Goal: Task Accomplishment & Management: Manage account settings

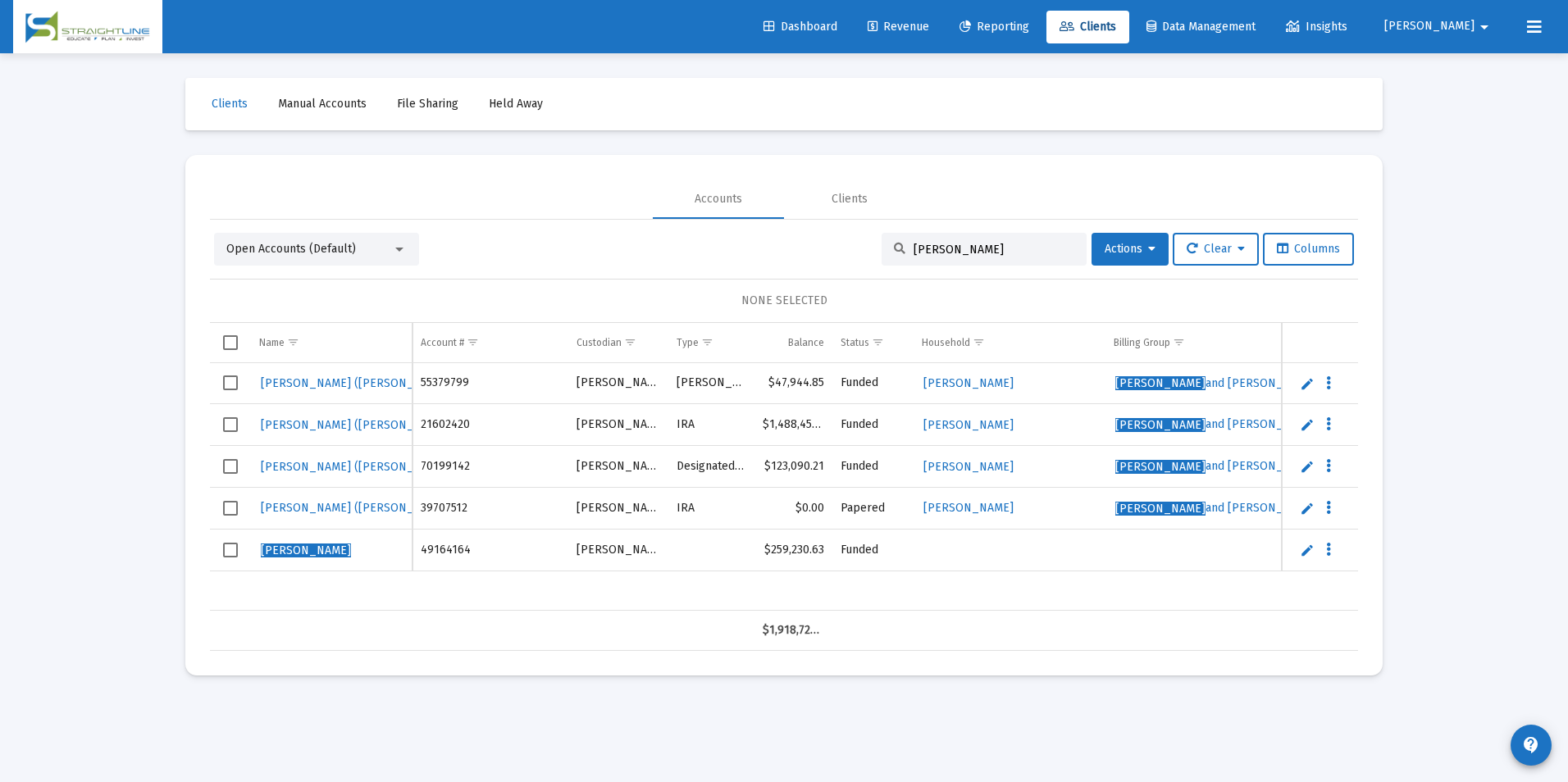
type input "[PERSON_NAME]"
click at [234, 546] on span "Select row" at bounding box center [230, 550] width 14 height 14
click at [1123, 250] on span "Actions" at bounding box center [1130, 249] width 50 height 14
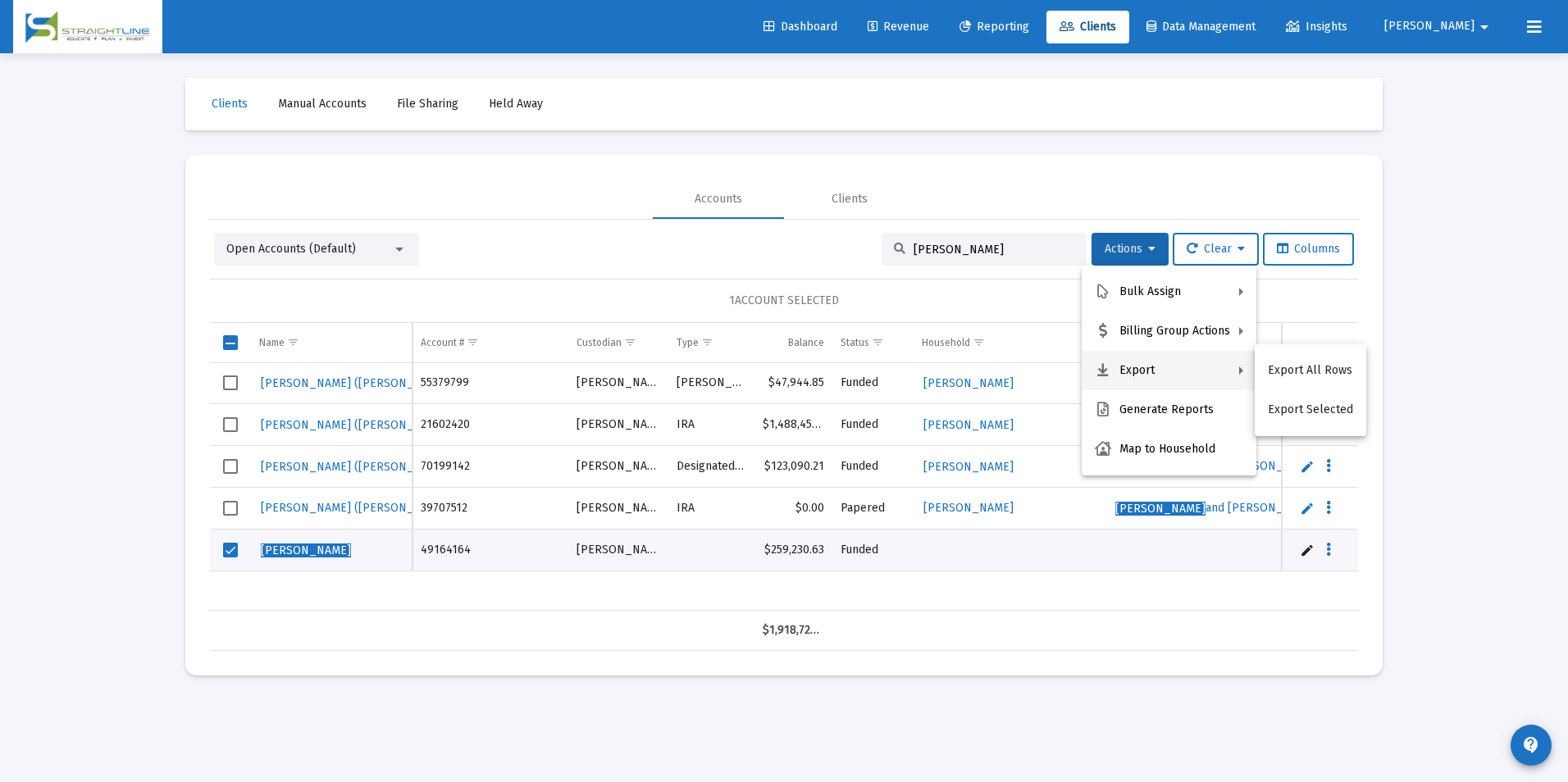
click at [878, 697] on div at bounding box center [784, 391] width 1568 height 782
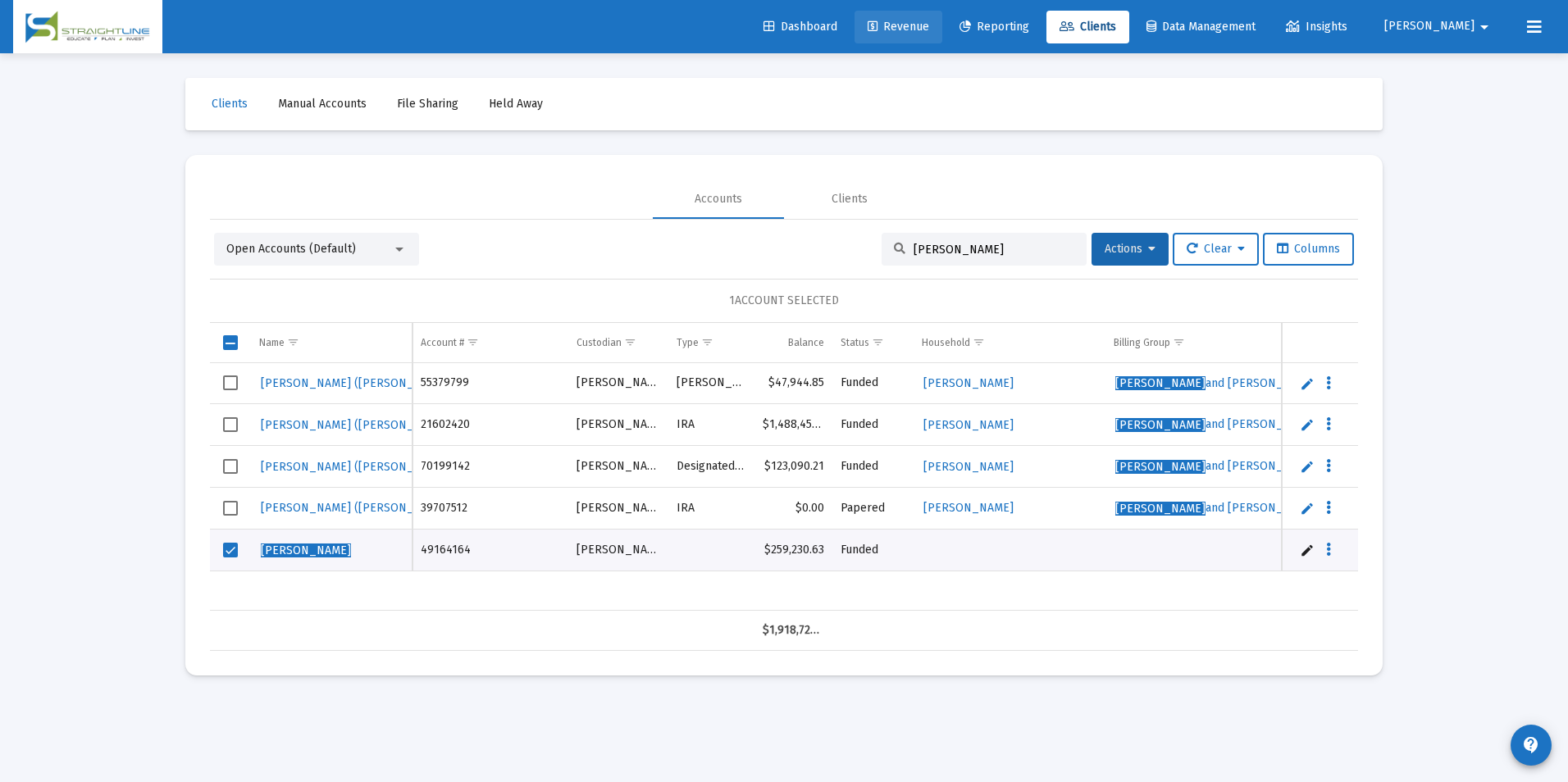
click at [929, 32] on span "Revenue" at bounding box center [898, 27] width 62 height 14
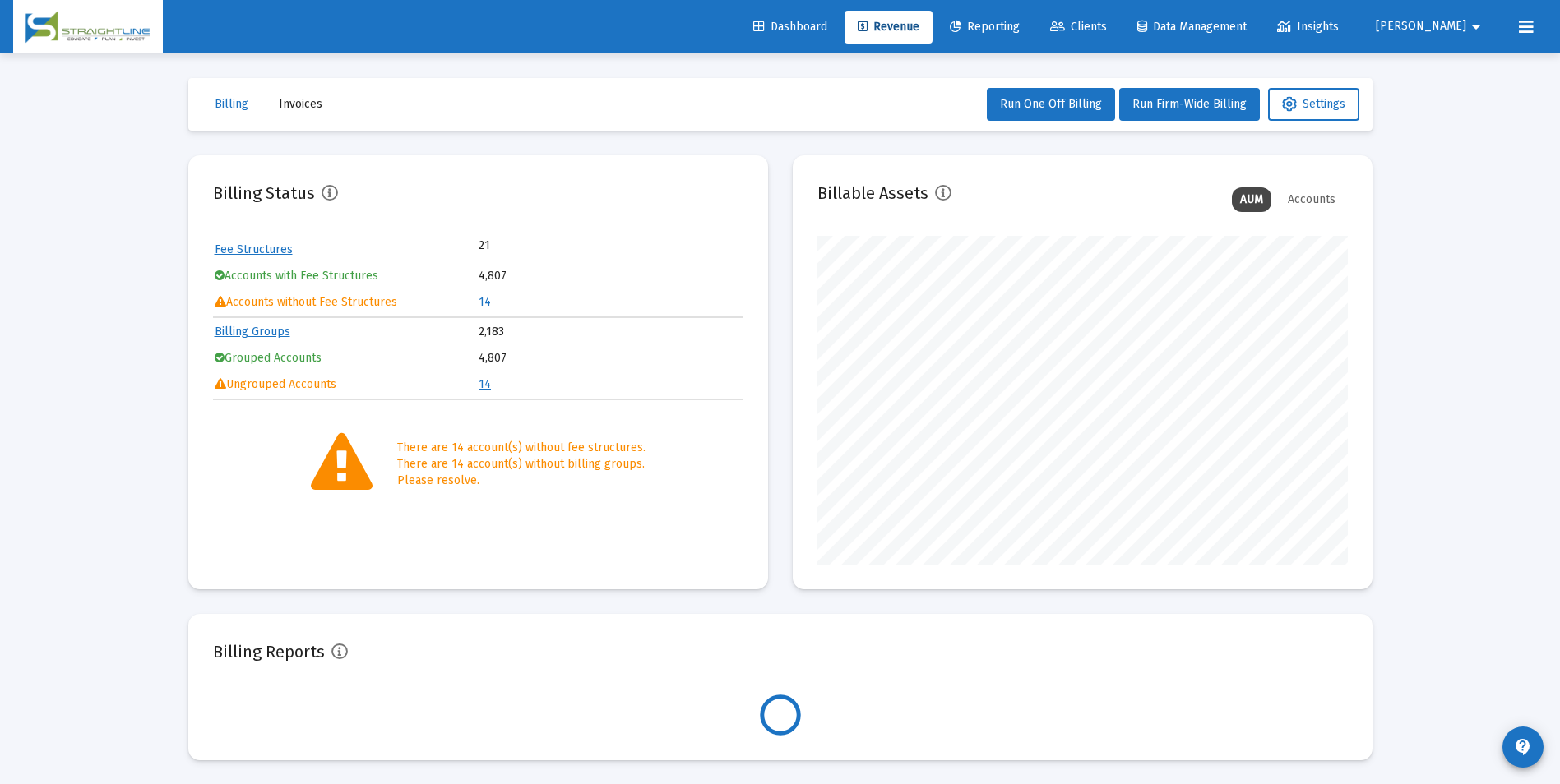
scroll to position [328, 530]
click at [482, 302] on link "14" at bounding box center [484, 302] width 12 height 14
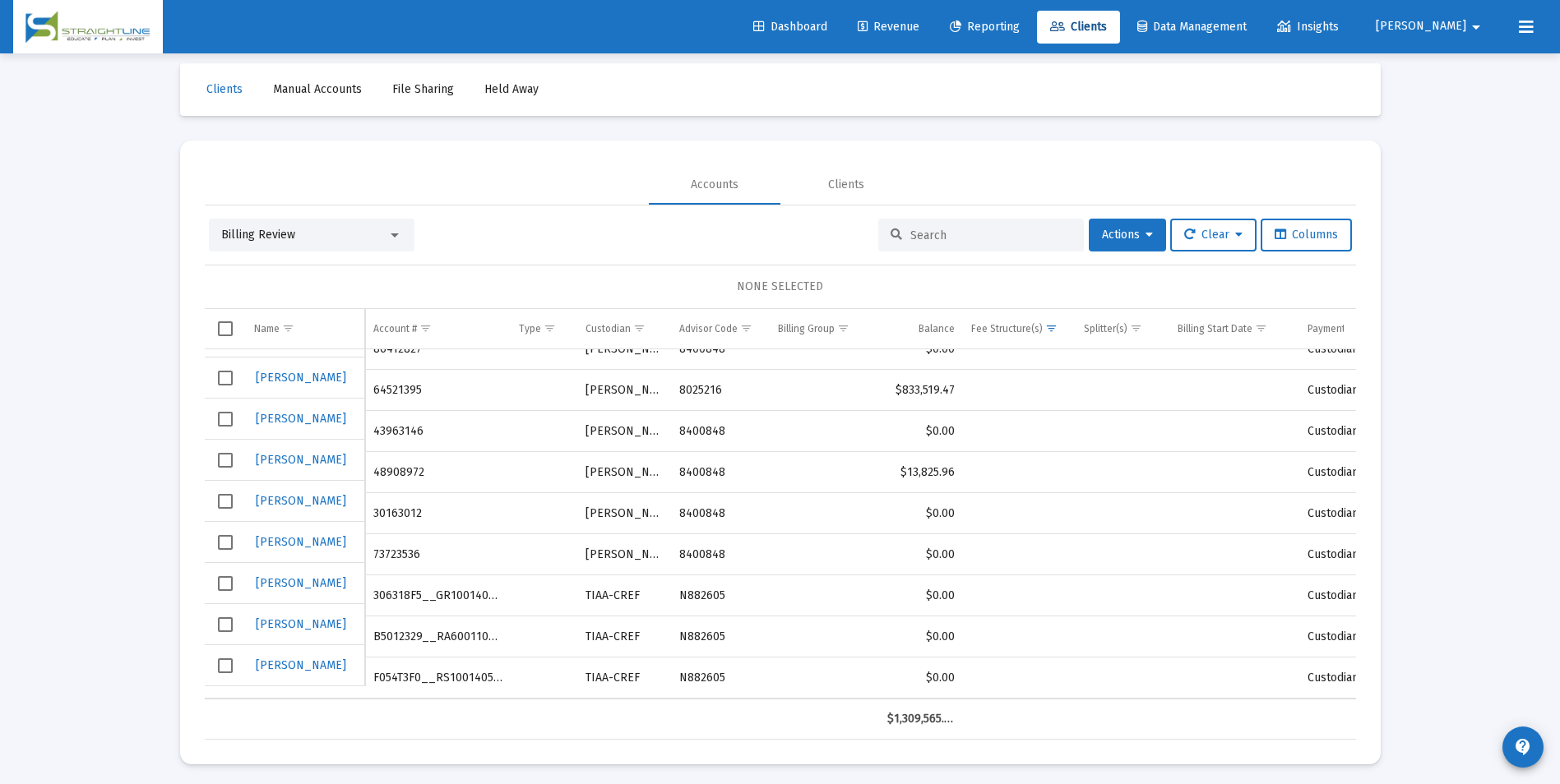
scroll to position [20, 0]
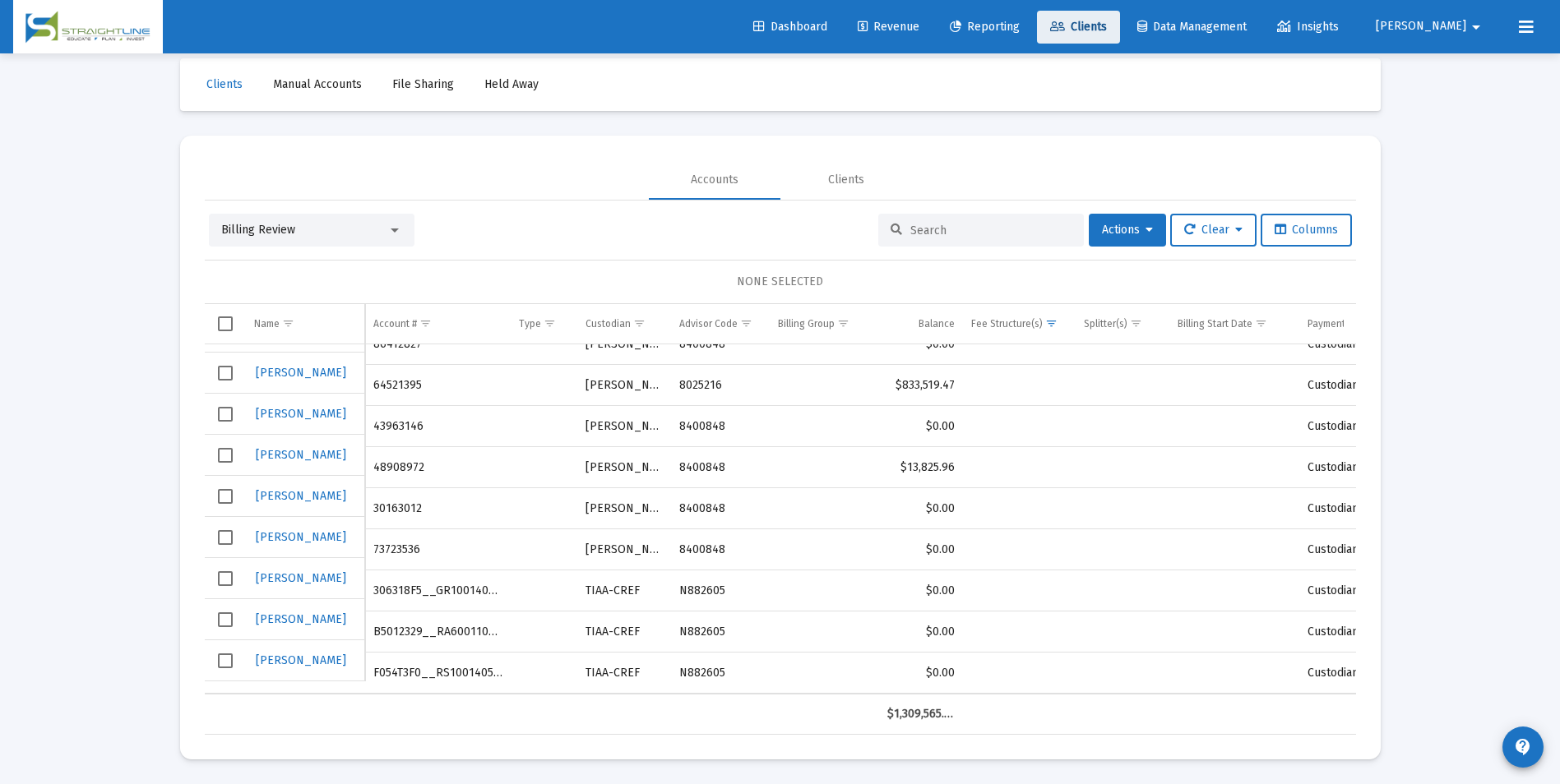
click at [1120, 33] on link "Clients" at bounding box center [1079, 27] width 83 height 32
click at [310, 227] on div "Billing Review" at bounding box center [305, 229] width 166 height 16
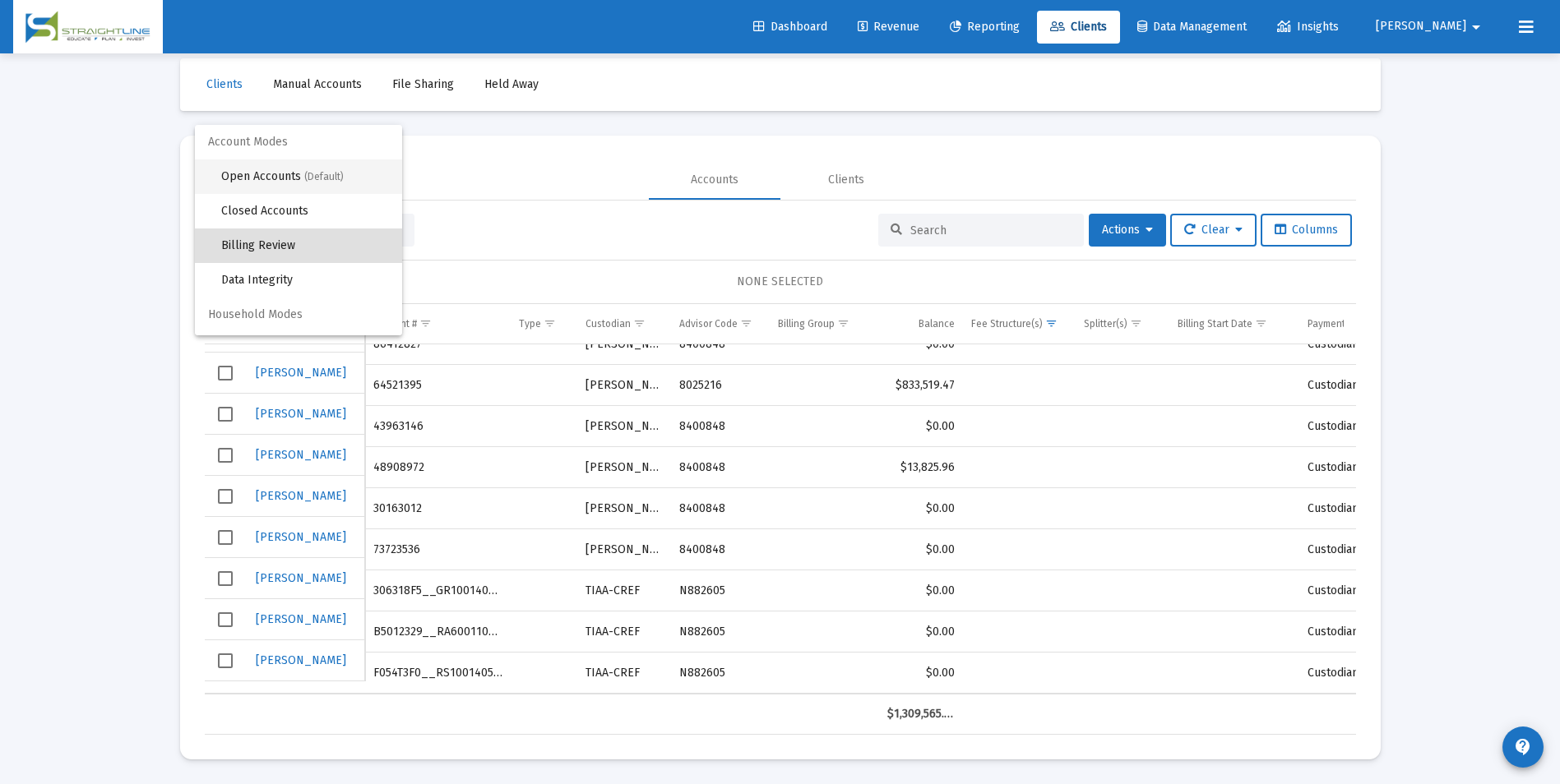
scroll to position [15, 0]
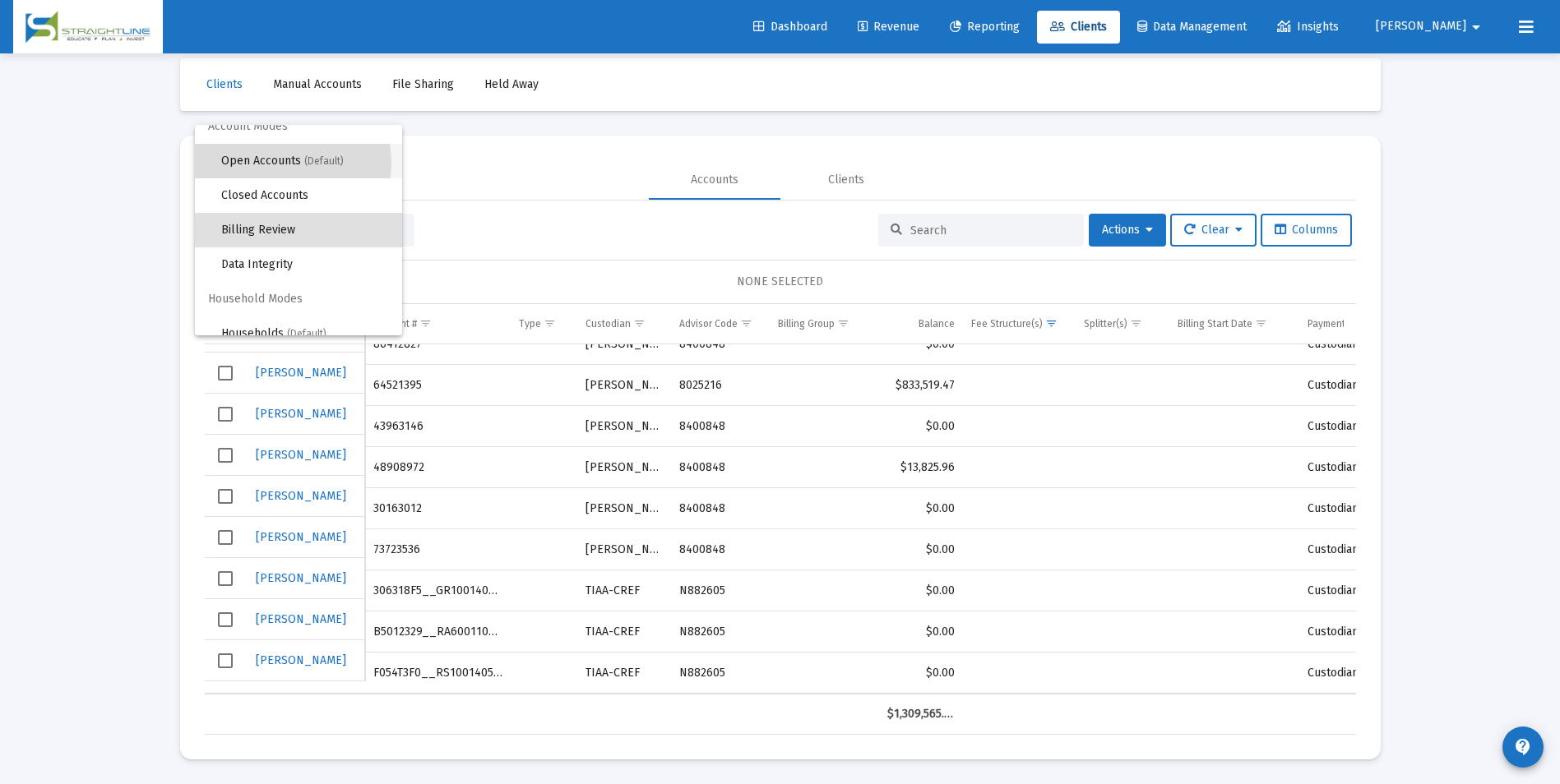
click at [287, 162] on span "Open Accounts (Default)" at bounding box center [306, 161] width 168 height 34
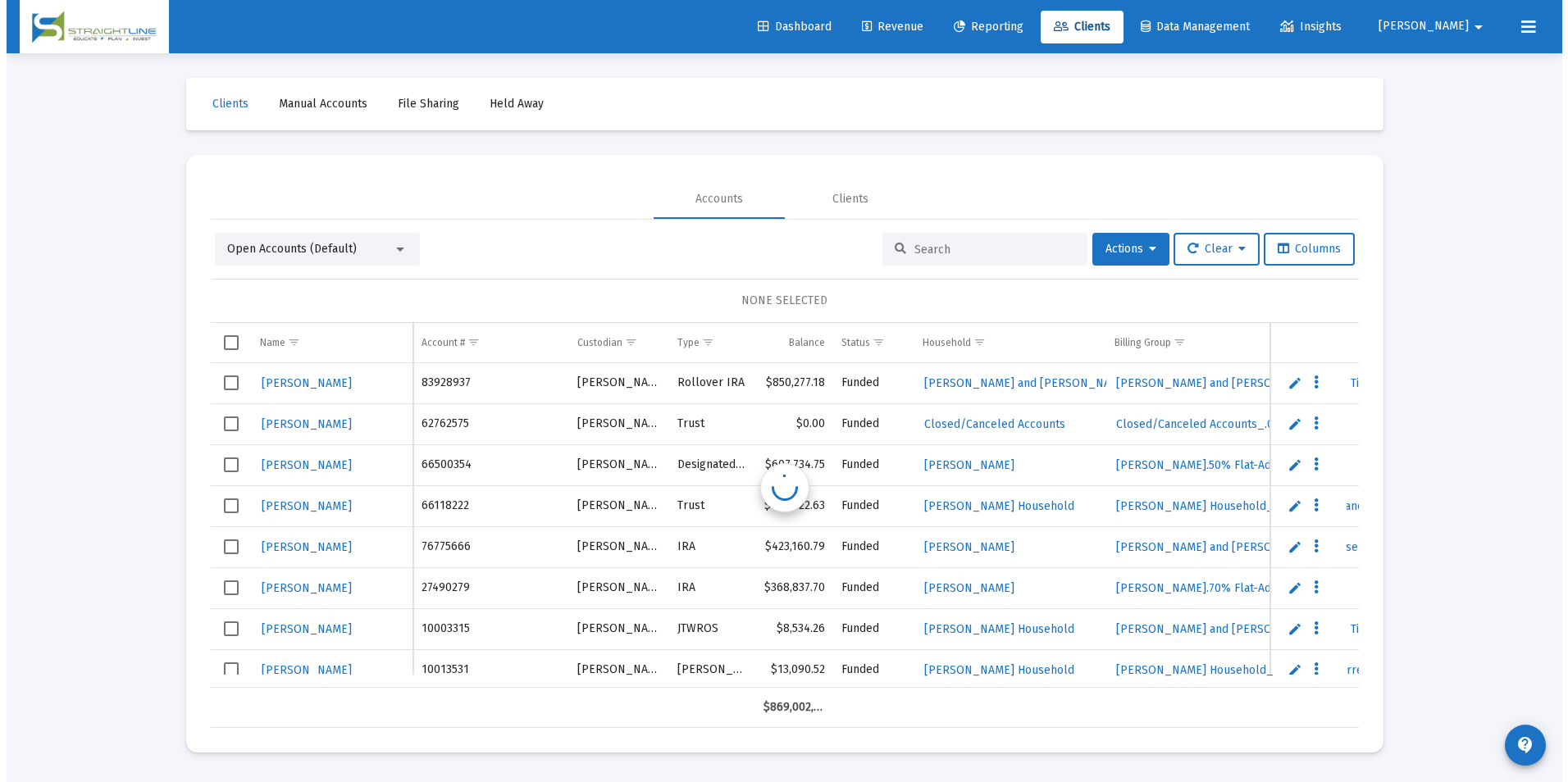
scroll to position [0, 0]
click at [995, 245] on input at bounding box center [994, 250] width 161 height 14
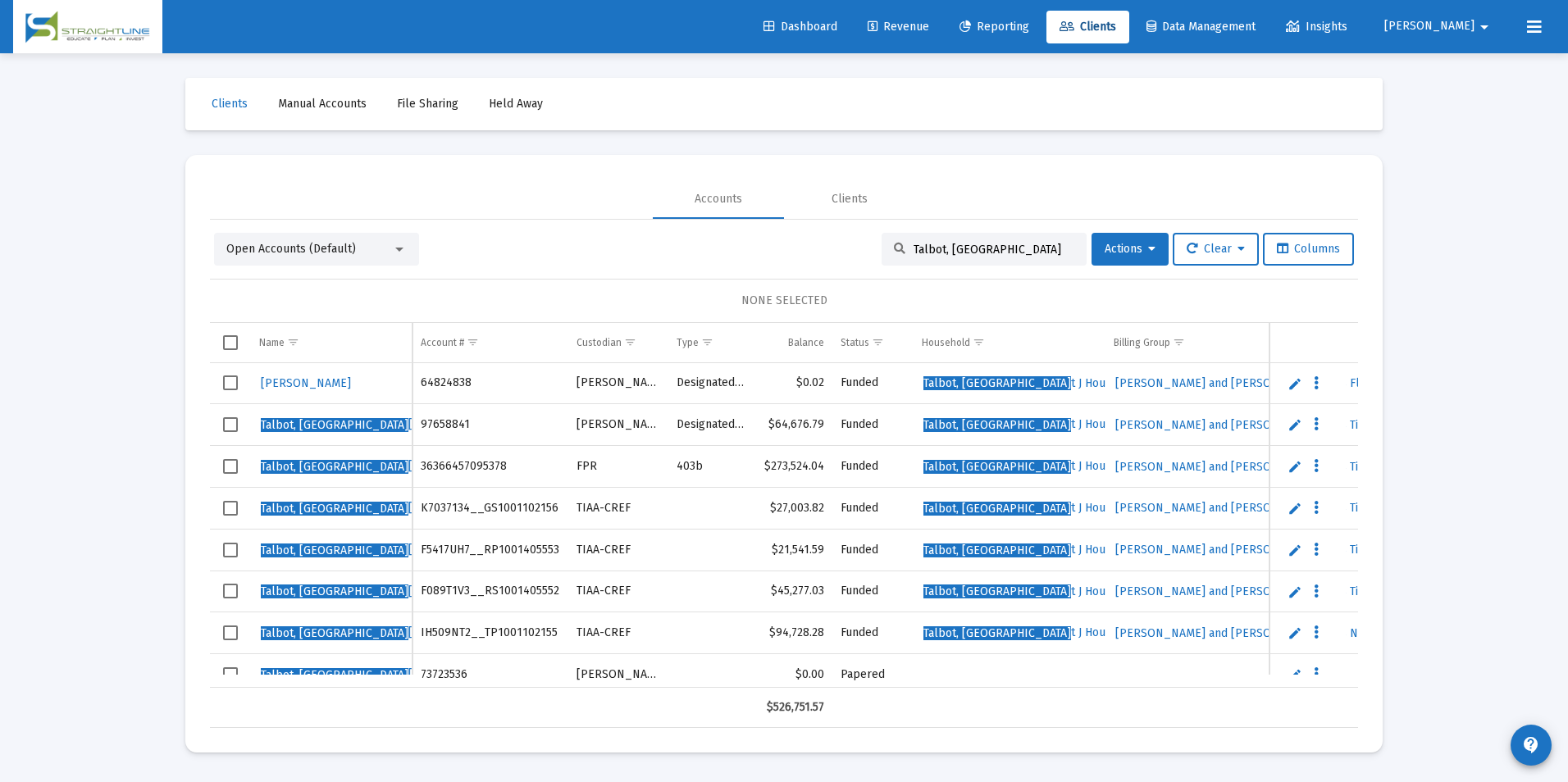
type input "Talbot, [GEOGRAPHIC_DATA]"
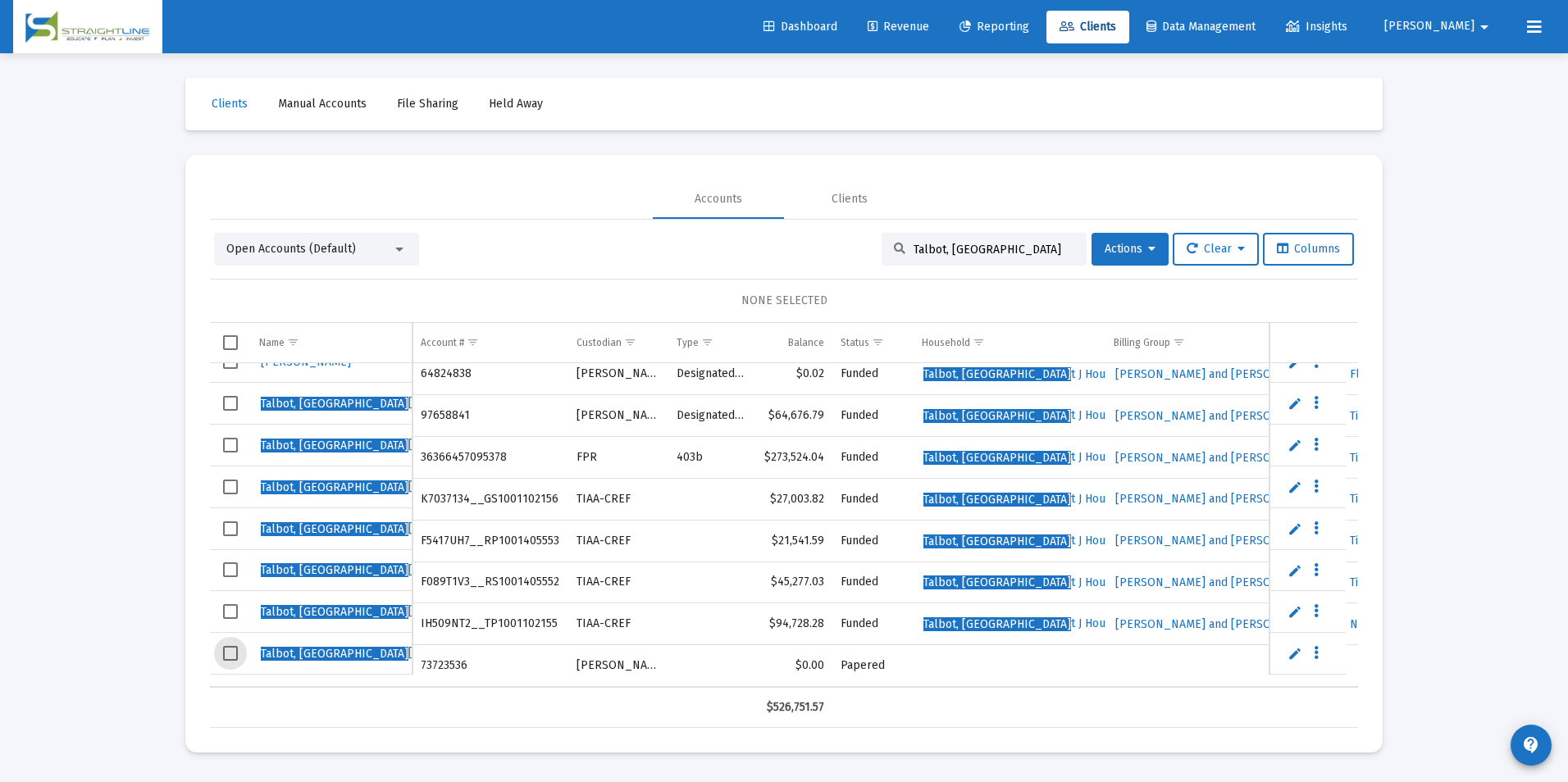
click at [229, 652] on span "Select row" at bounding box center [230, 652] width 14 height 14
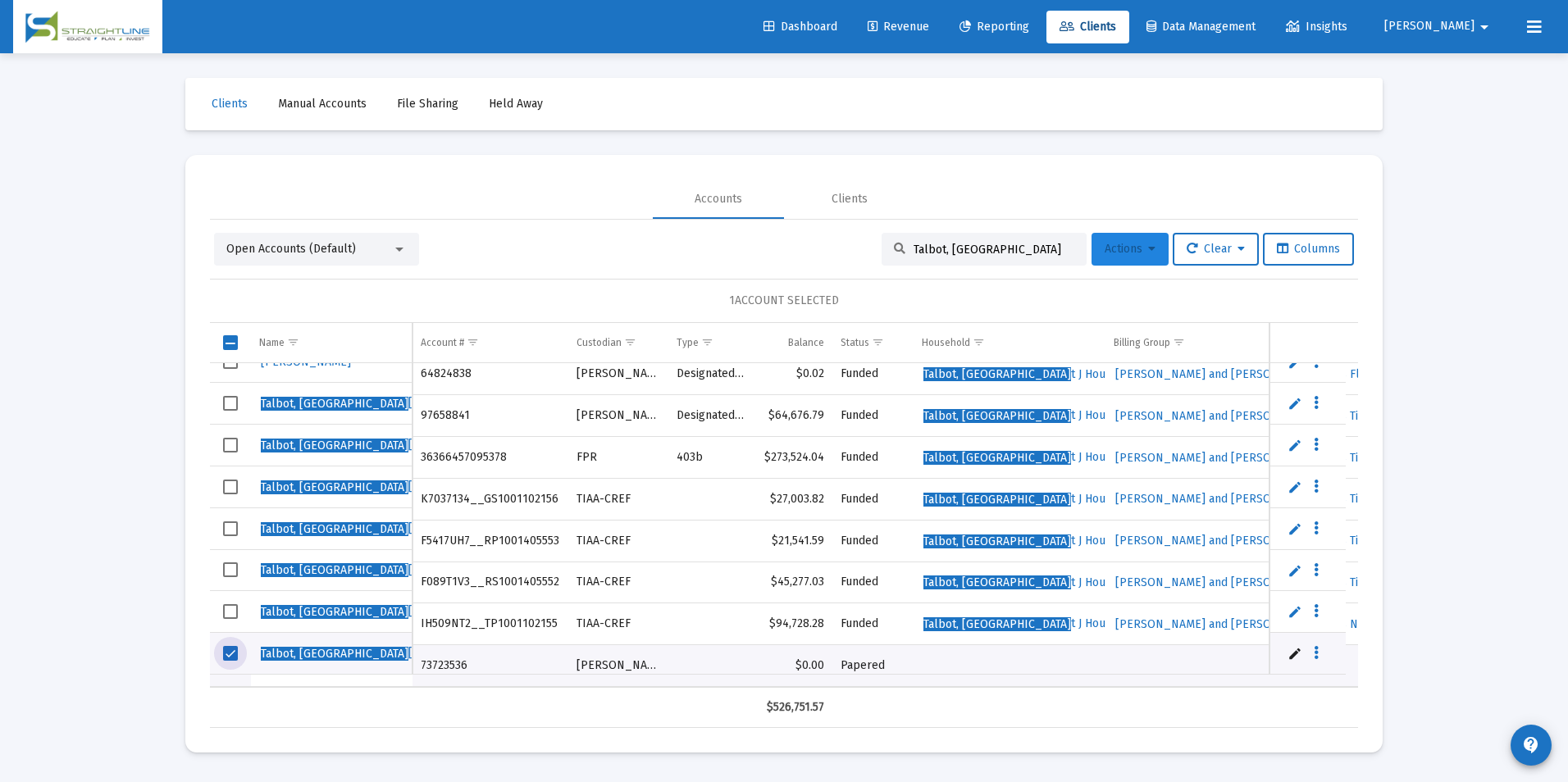
click at [1127, 245] on span "Actions" at bounding box center [1130, 249] width 50 height 14
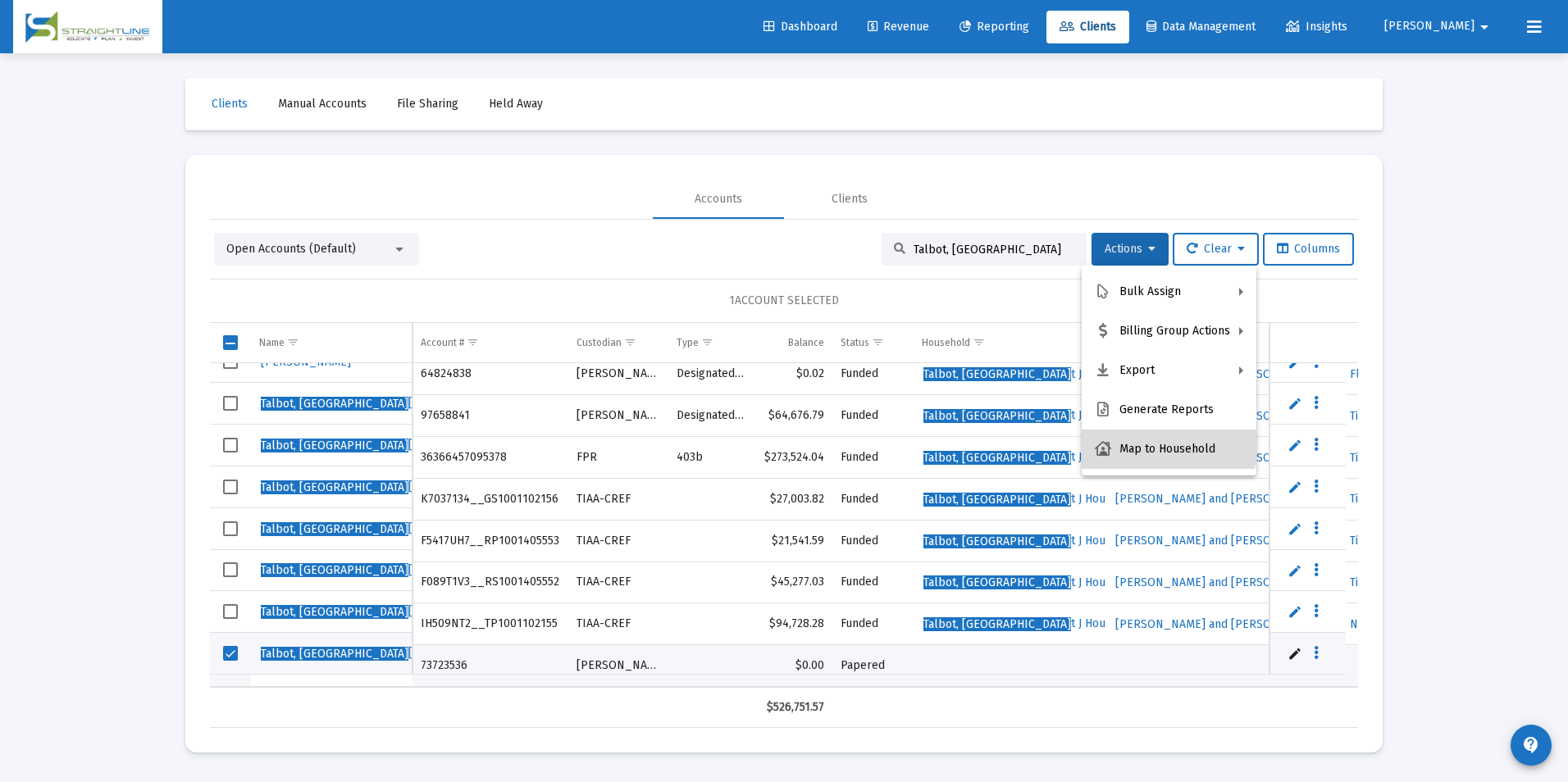
click at [1162, 438] on button "Map to Household" at bounding box center [1168, 449] width 174 height 39
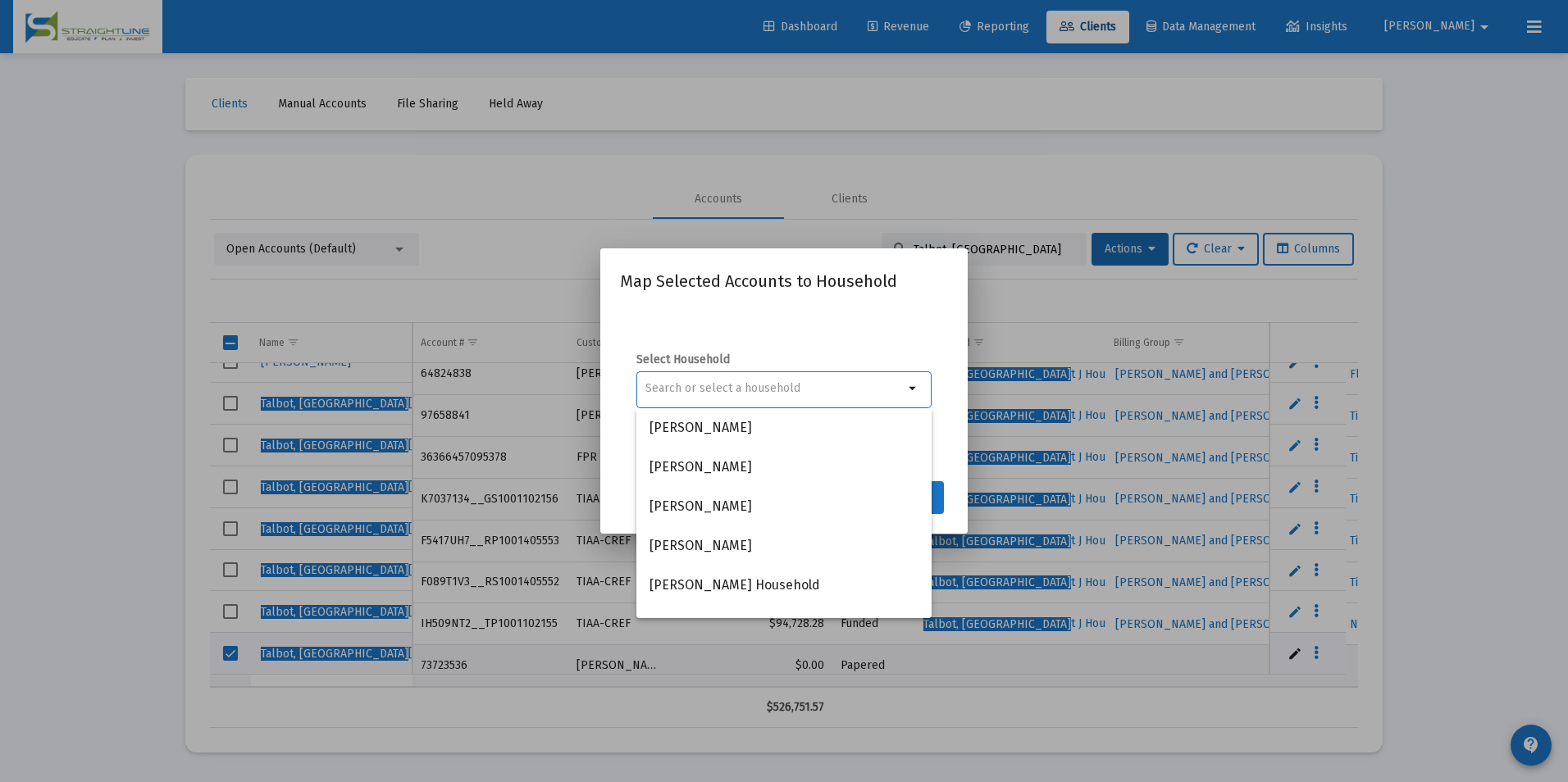
click at [734, 390] on input at bounding box center [774, 389] width 258 height 13
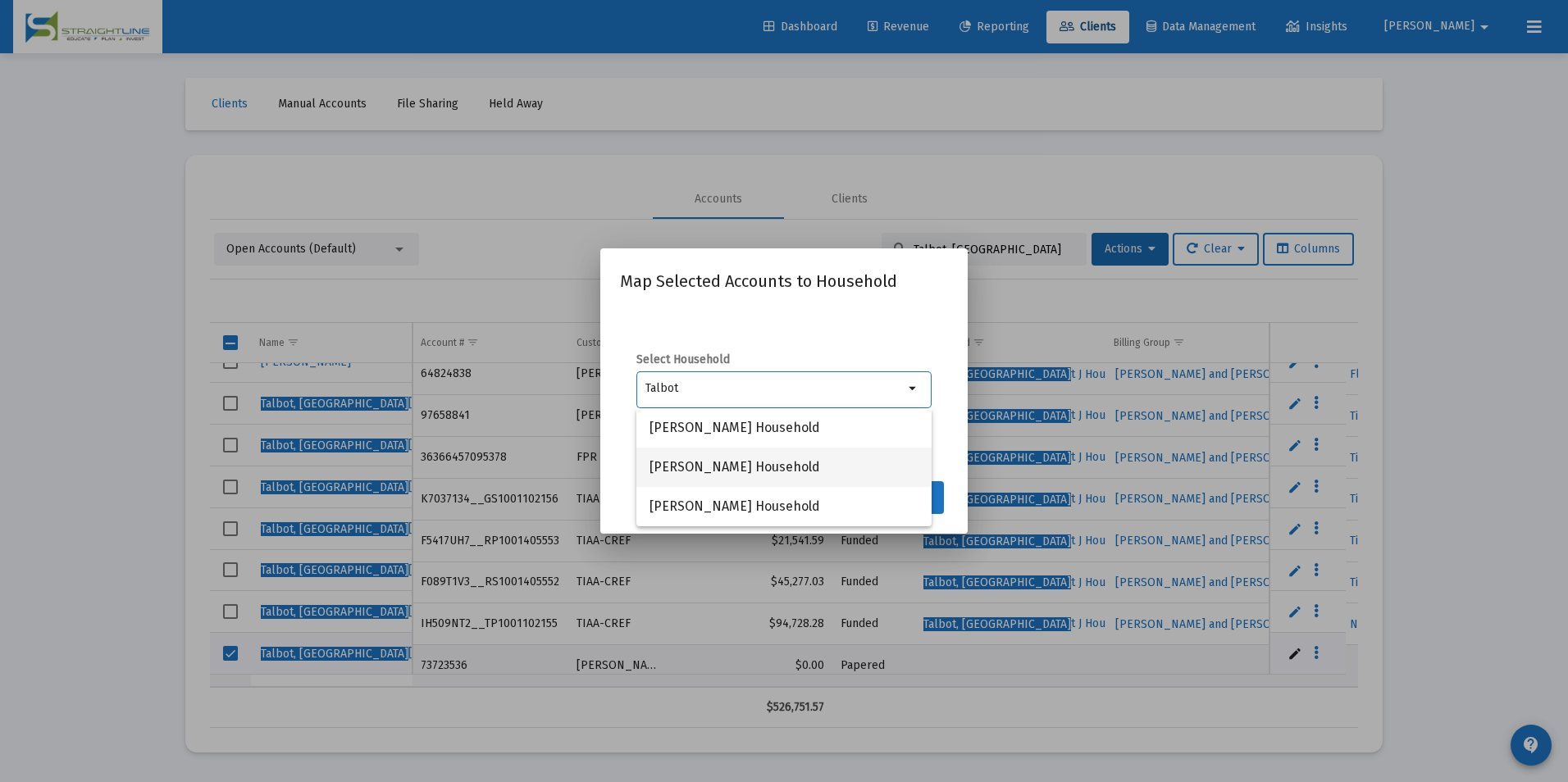
click at [710, 475] on span "[PERSON_NAME] Household" at bounding box center [784, 467] width 269 height 39
type input "[PERSON_NAME] Household"
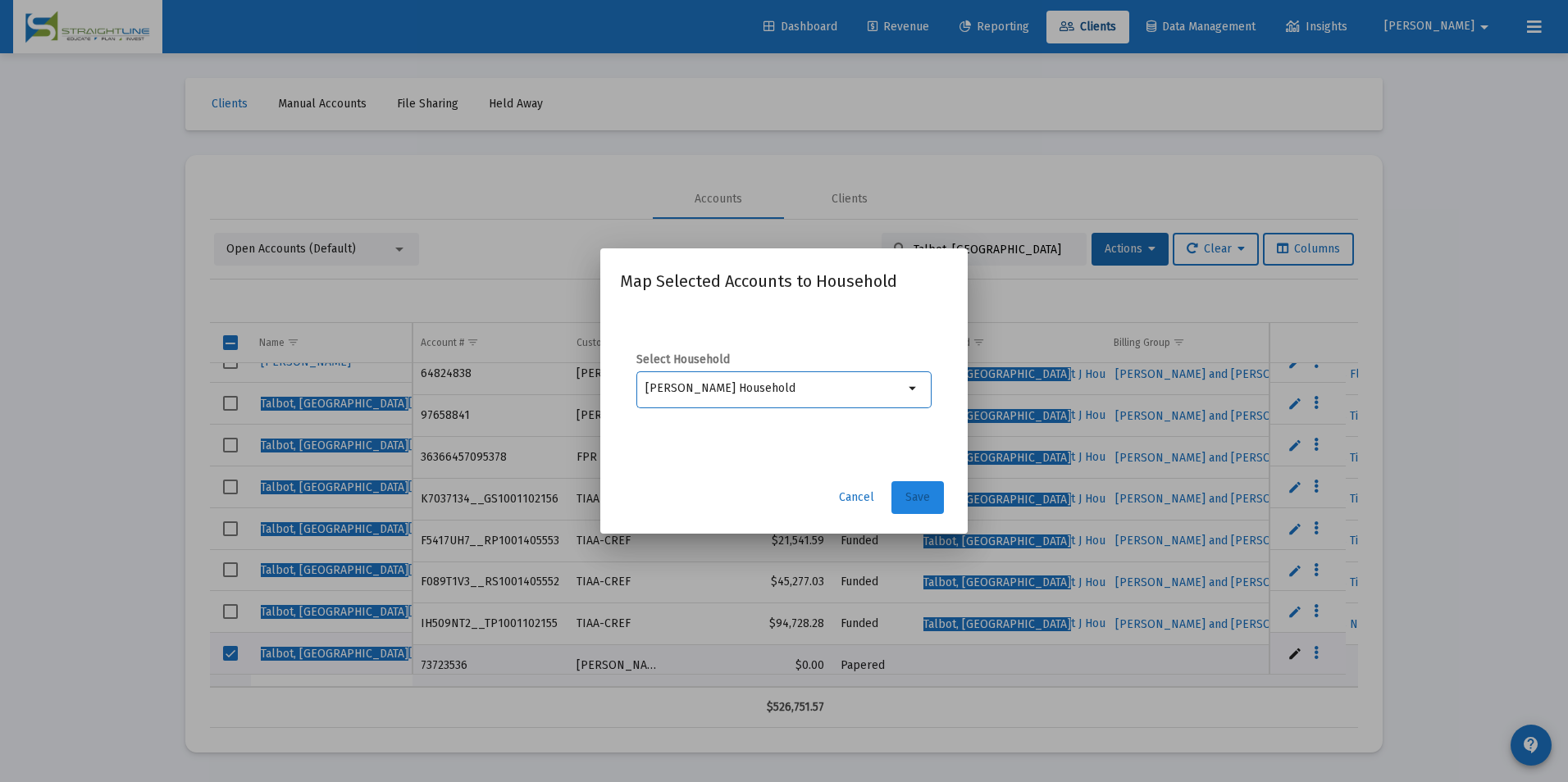
click at [923, 491] on span "Save" at bounding box center [917, 497] width 25 height 14
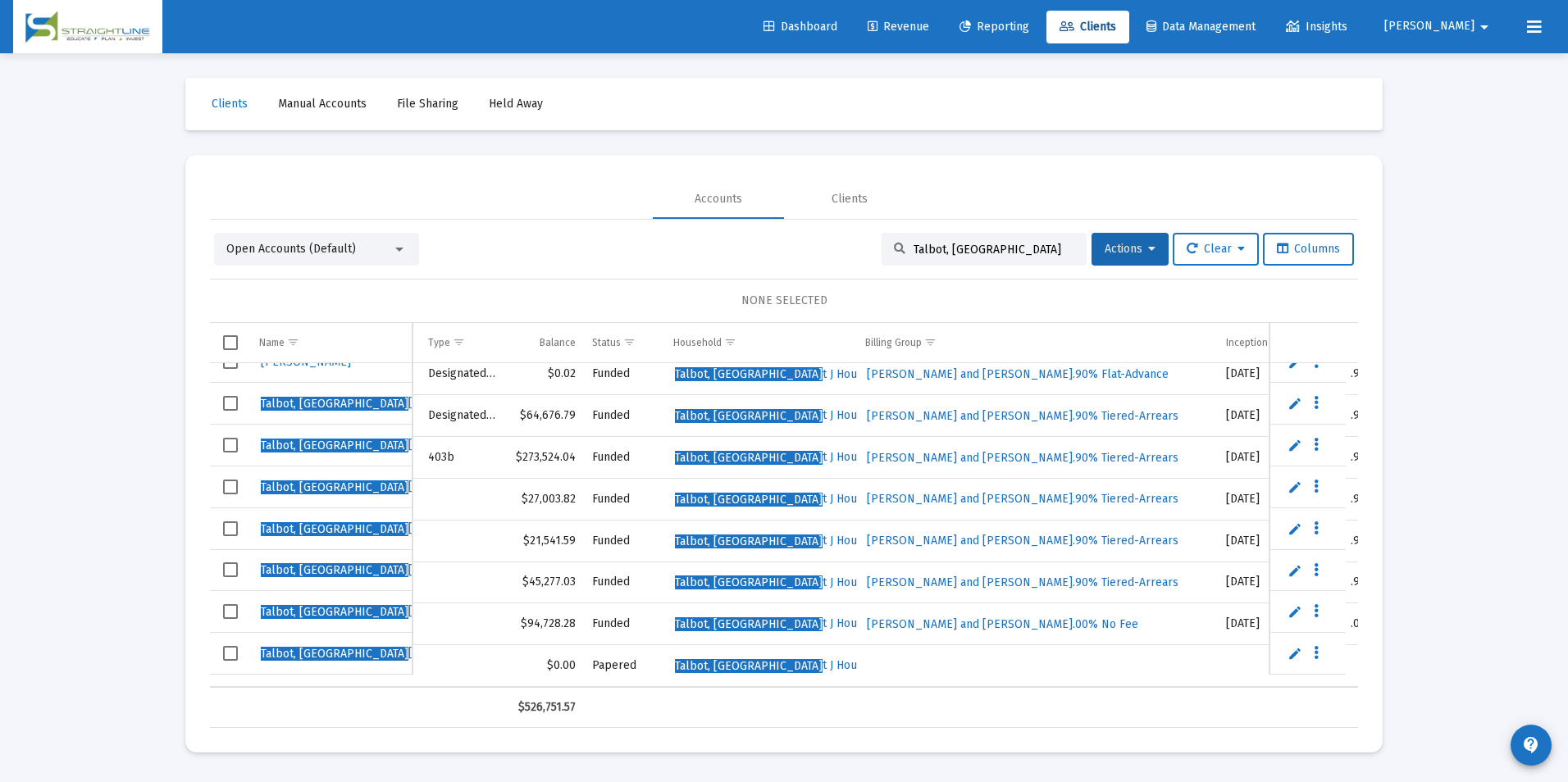
scroll to position [0, 0]
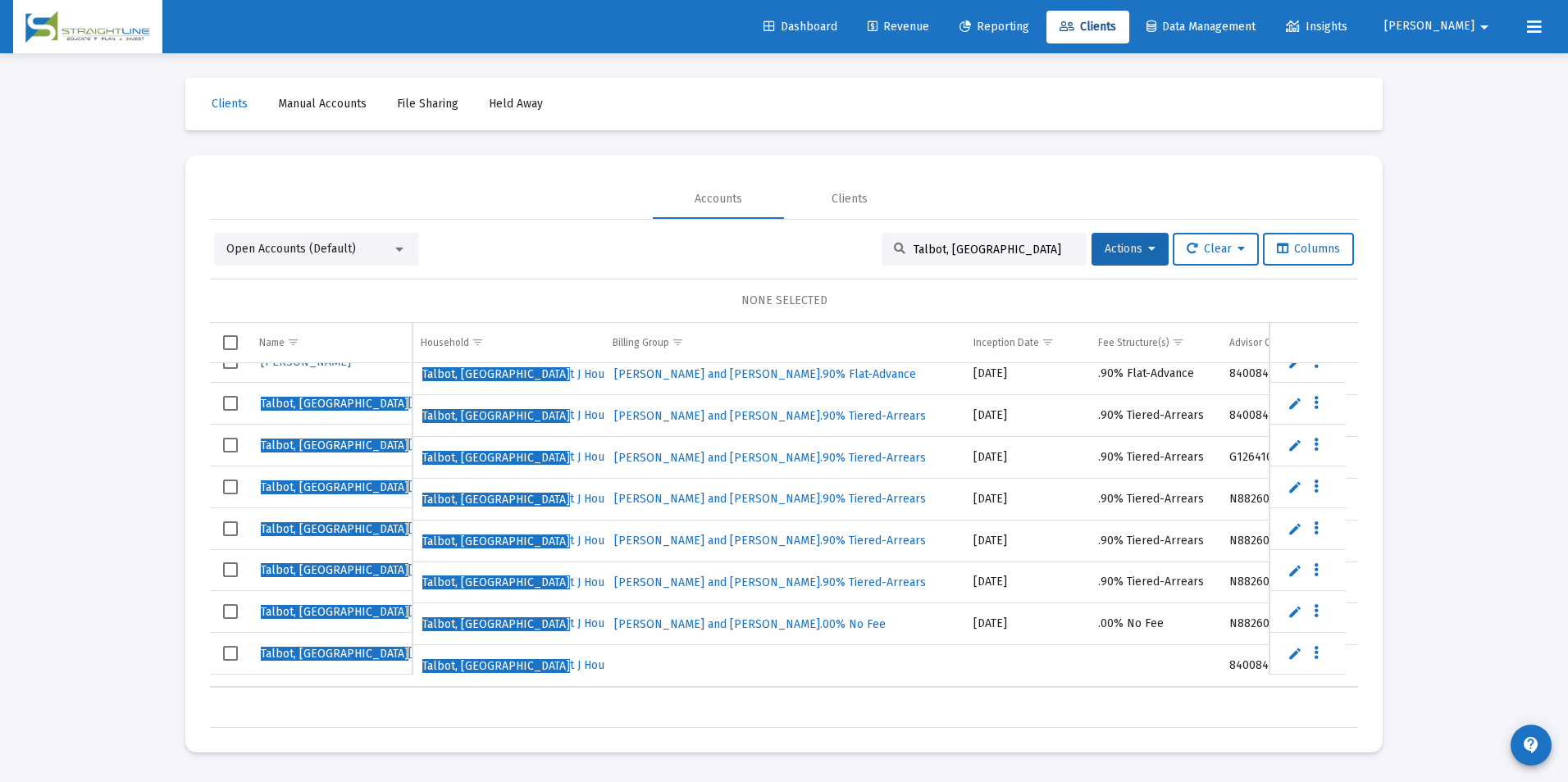
click at [231, 656] on span "Select row" at bounding box center [230, 652] width 14 height 14
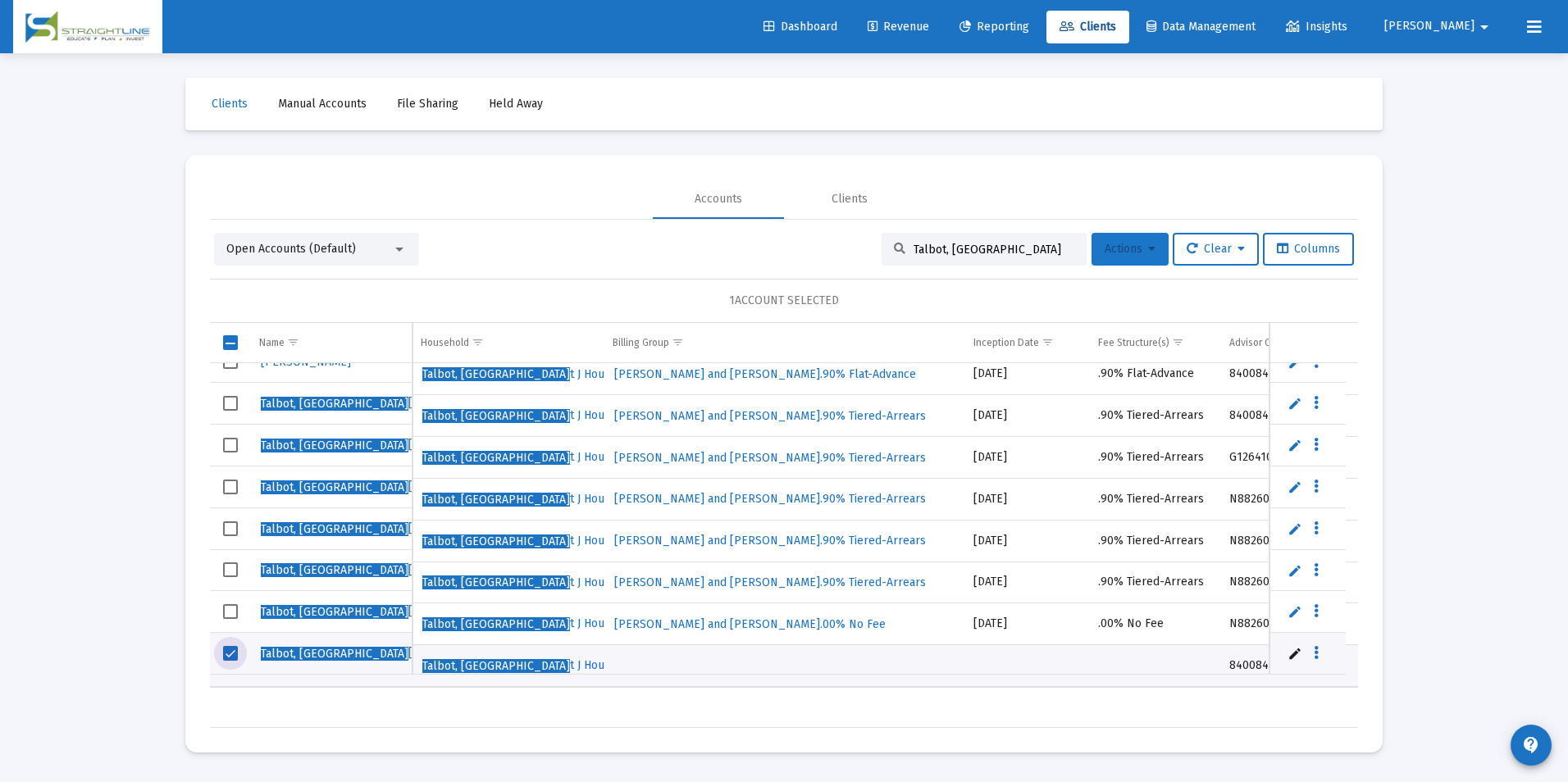
click at [1148, 245] on icon at bounding box center [1152, 250] width 8 height 11
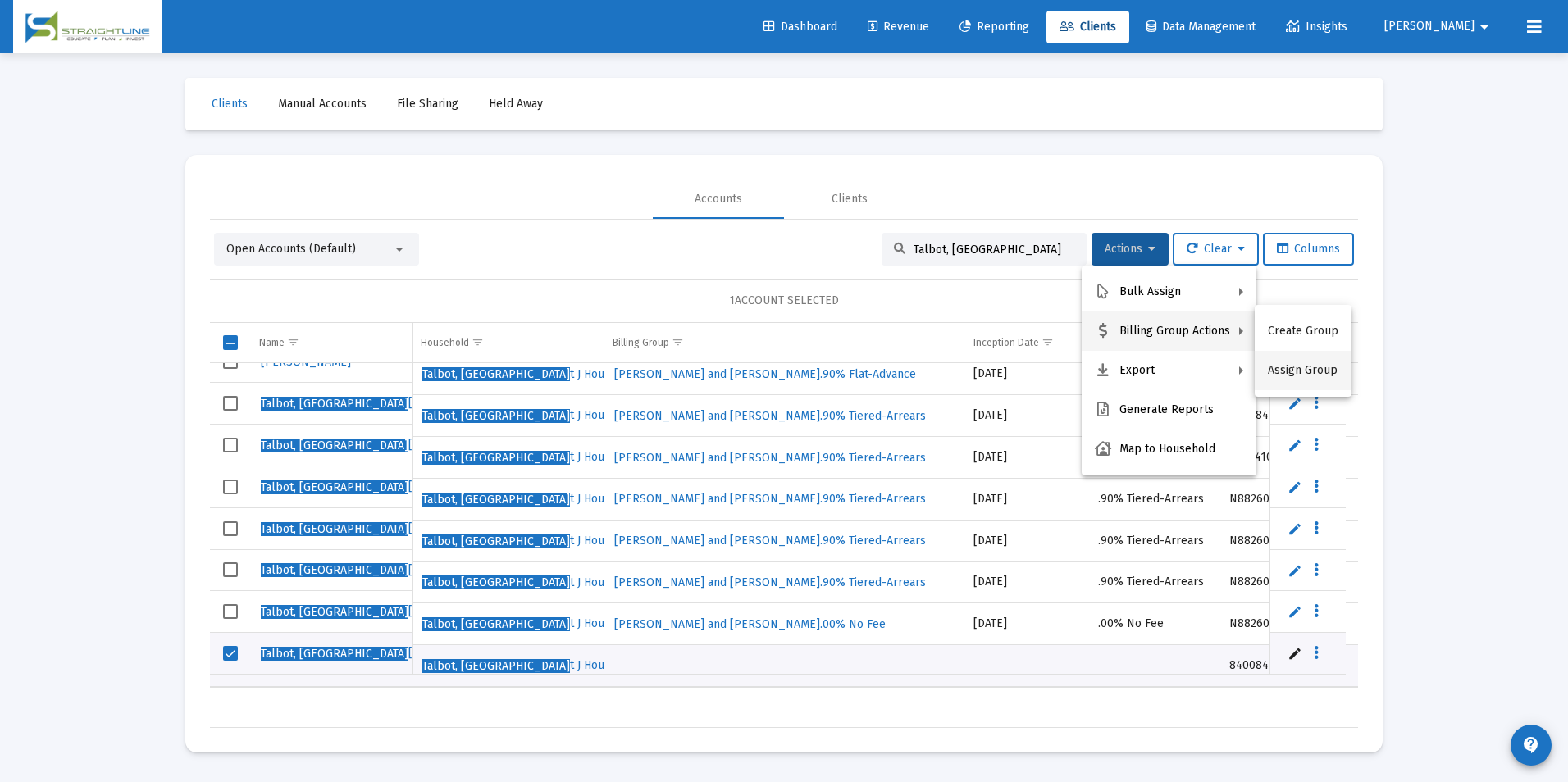
click at [1289, 367] on button "Assign Group" at bounding box center [1303, 370] width 97 height 39
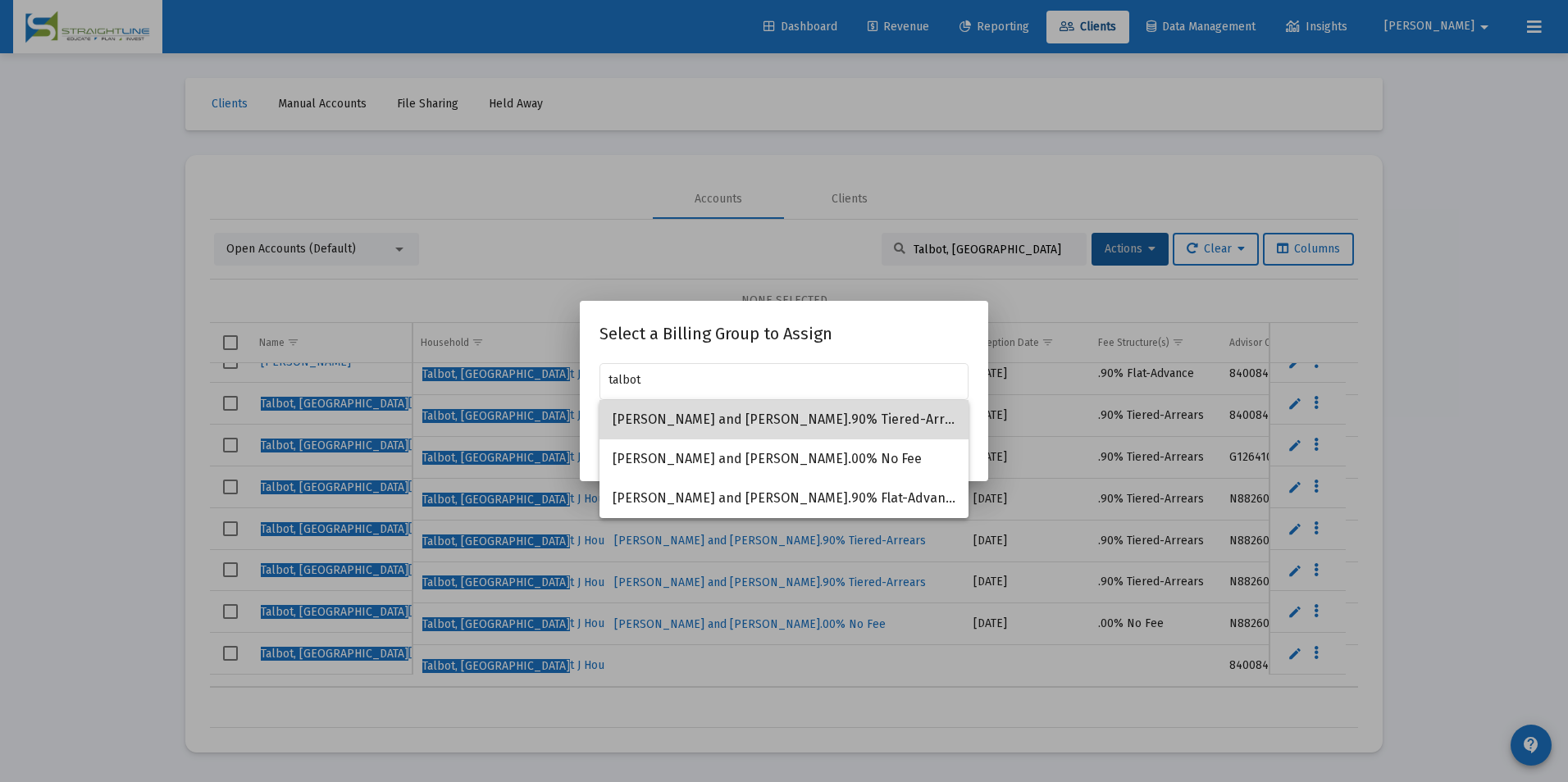
click at [698, 421] on span "[PERSON_NAME] and [PERSON_NAME].90% Tiered-Arrears" at bounding box center [784, 419] width 343 height 39
type input "[PERSON_NAME] and [PERSON_NAME].90% Tiered-Arrears"
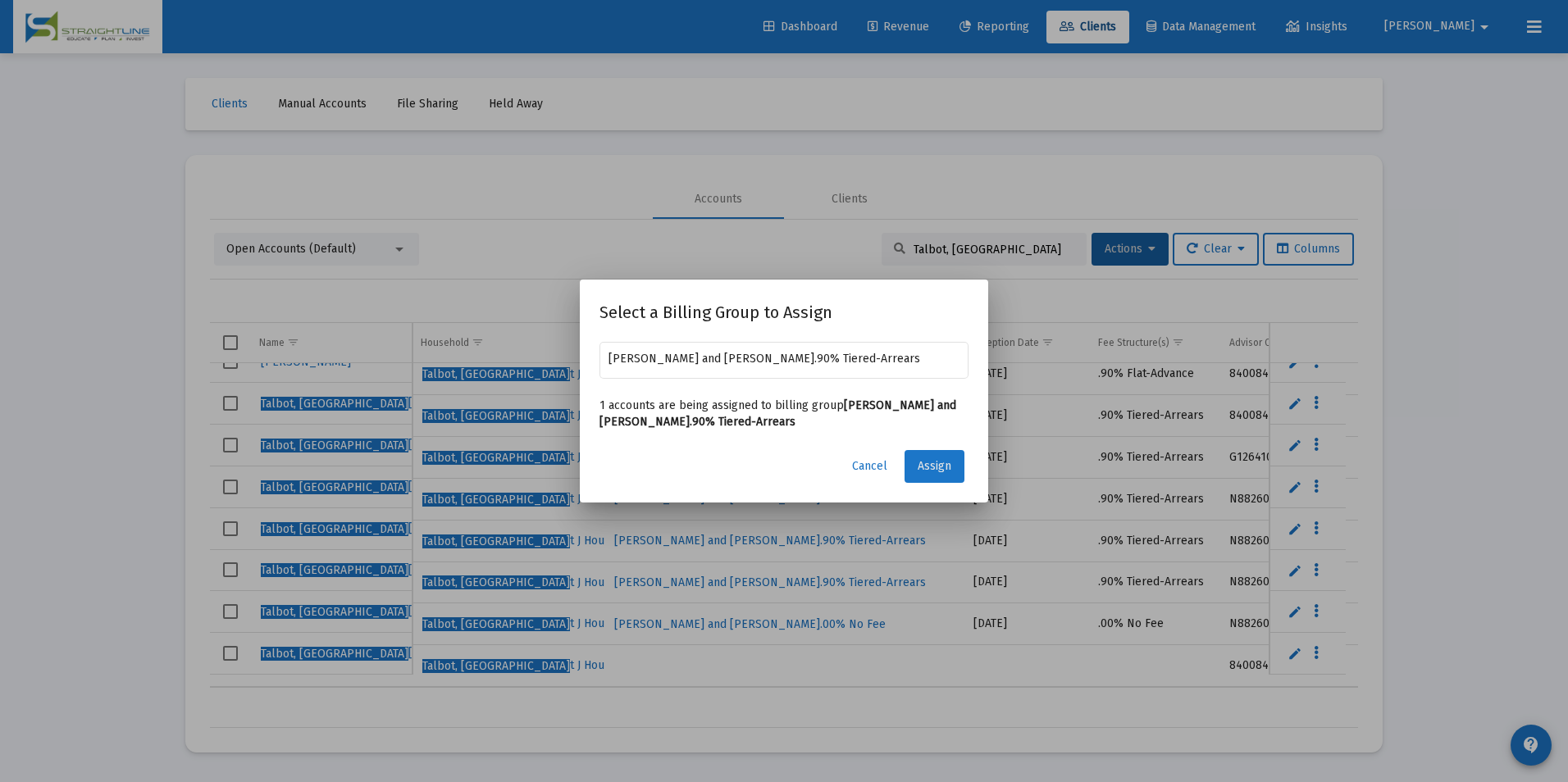
click at [941, 459] on span "Assign" at bounding box center [934, 466] width 33 height 14
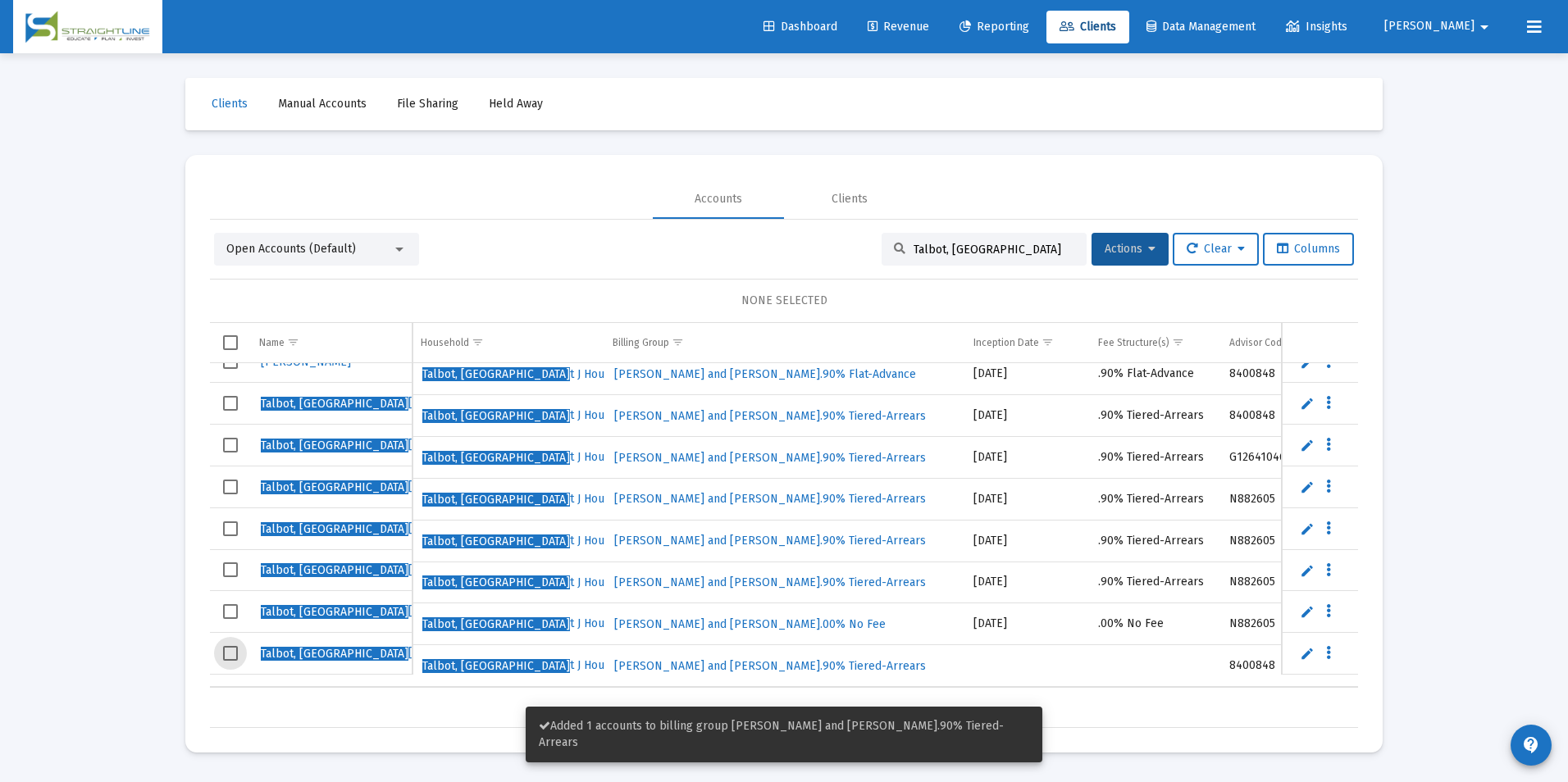
click at [225, 650] on span "Select row" at bounding box center [230, 652] width 14 height 14
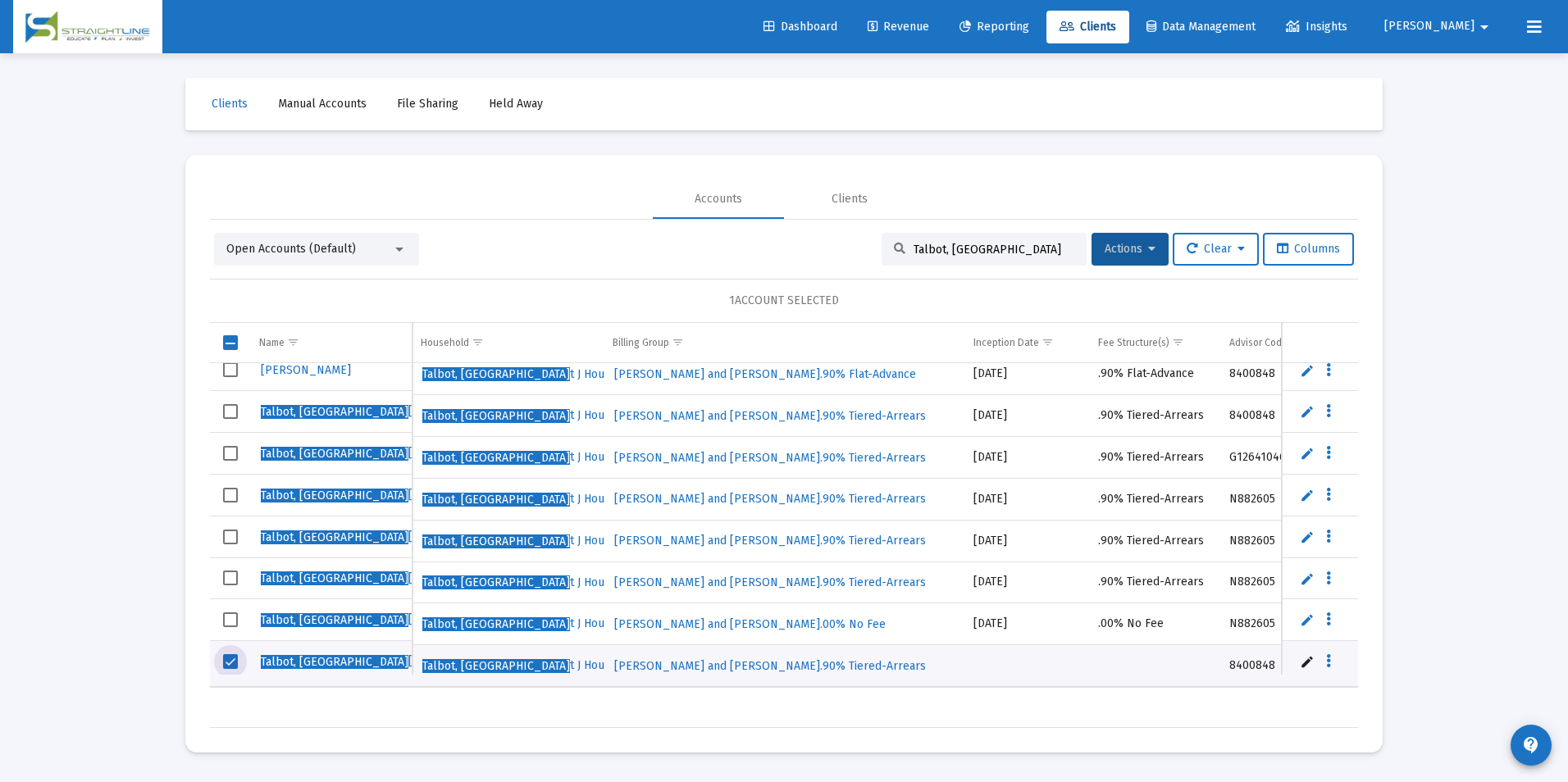
scroll to position [21, 501]
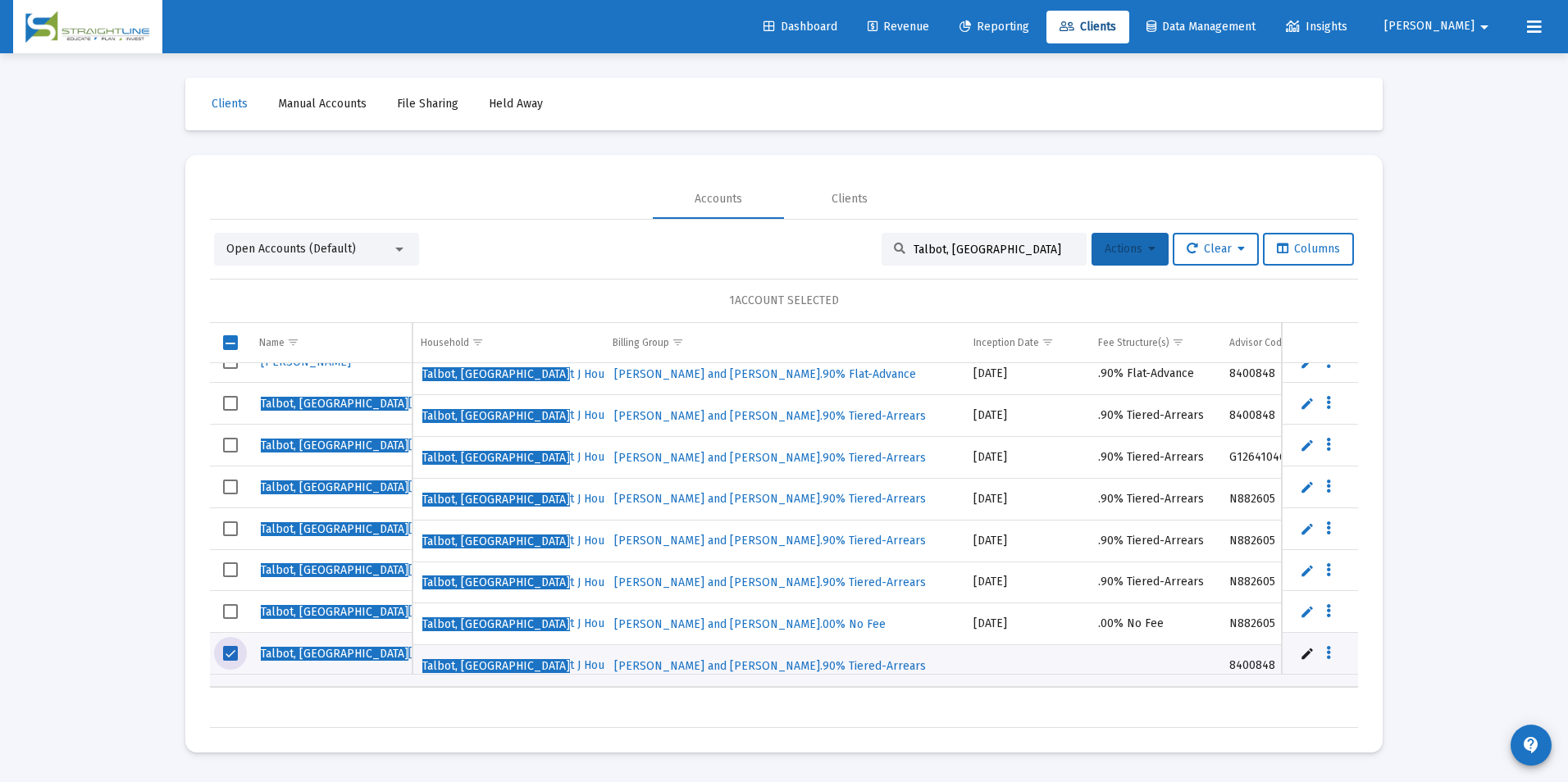
click at [1145, 239] on button "Actions" at bounding box center [1130, 249] width 77 height 32
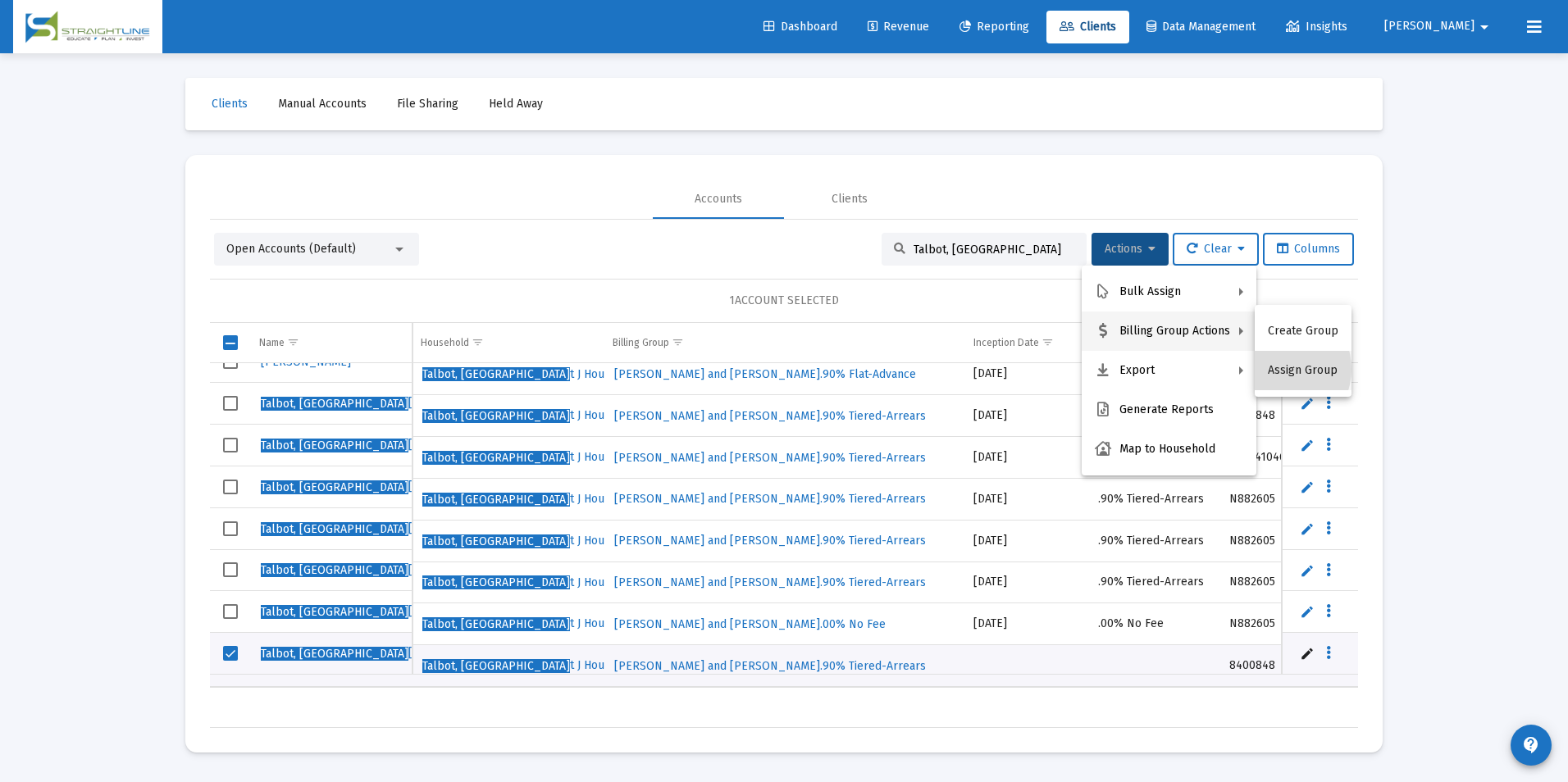
click at [1276, 369] on button "Assign Group" at bounding box center [1303, 370] width 97 height 39
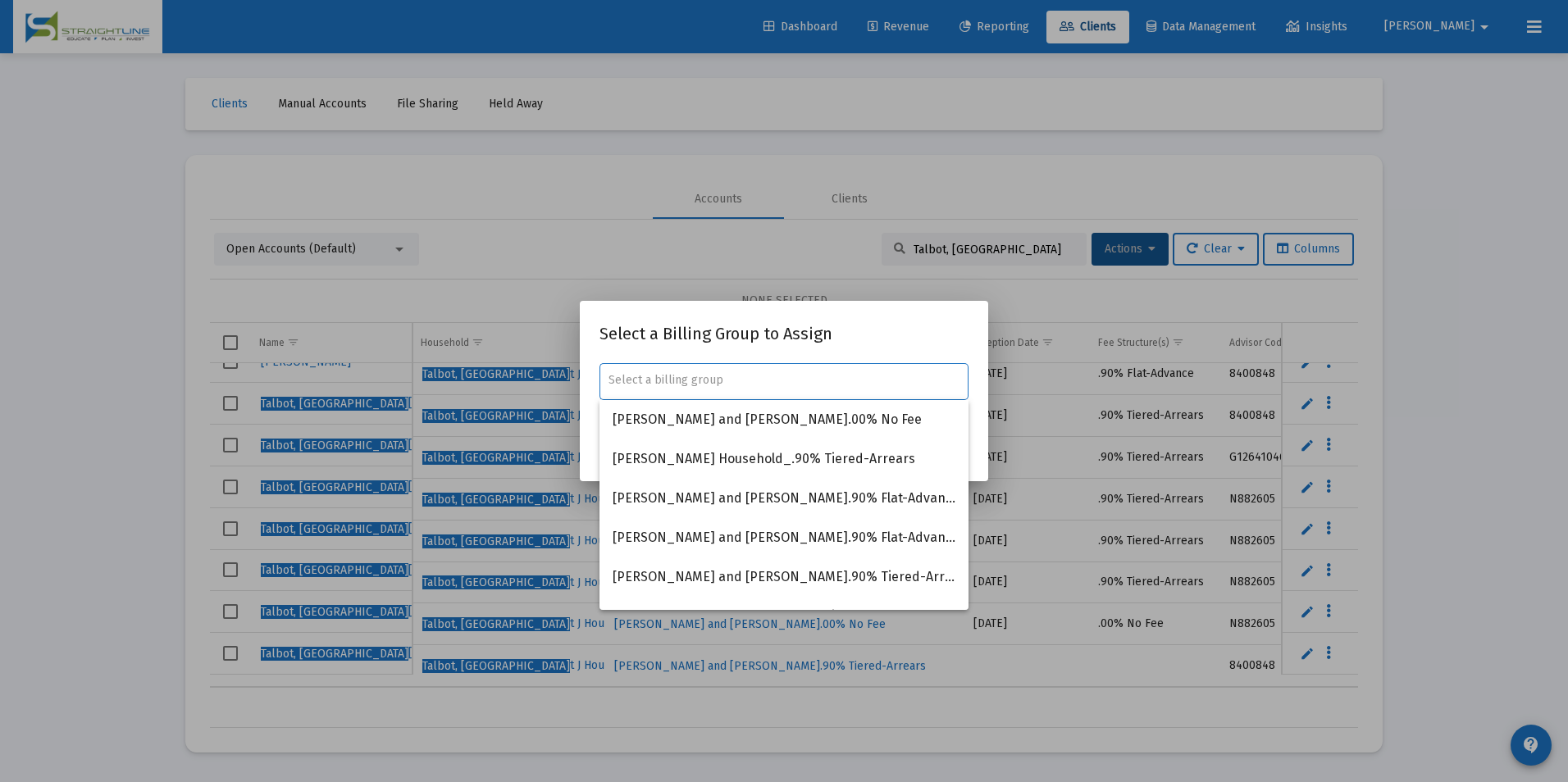
click at [1276, 369] on div at bounding box center [784, 391] width 1568 height 782
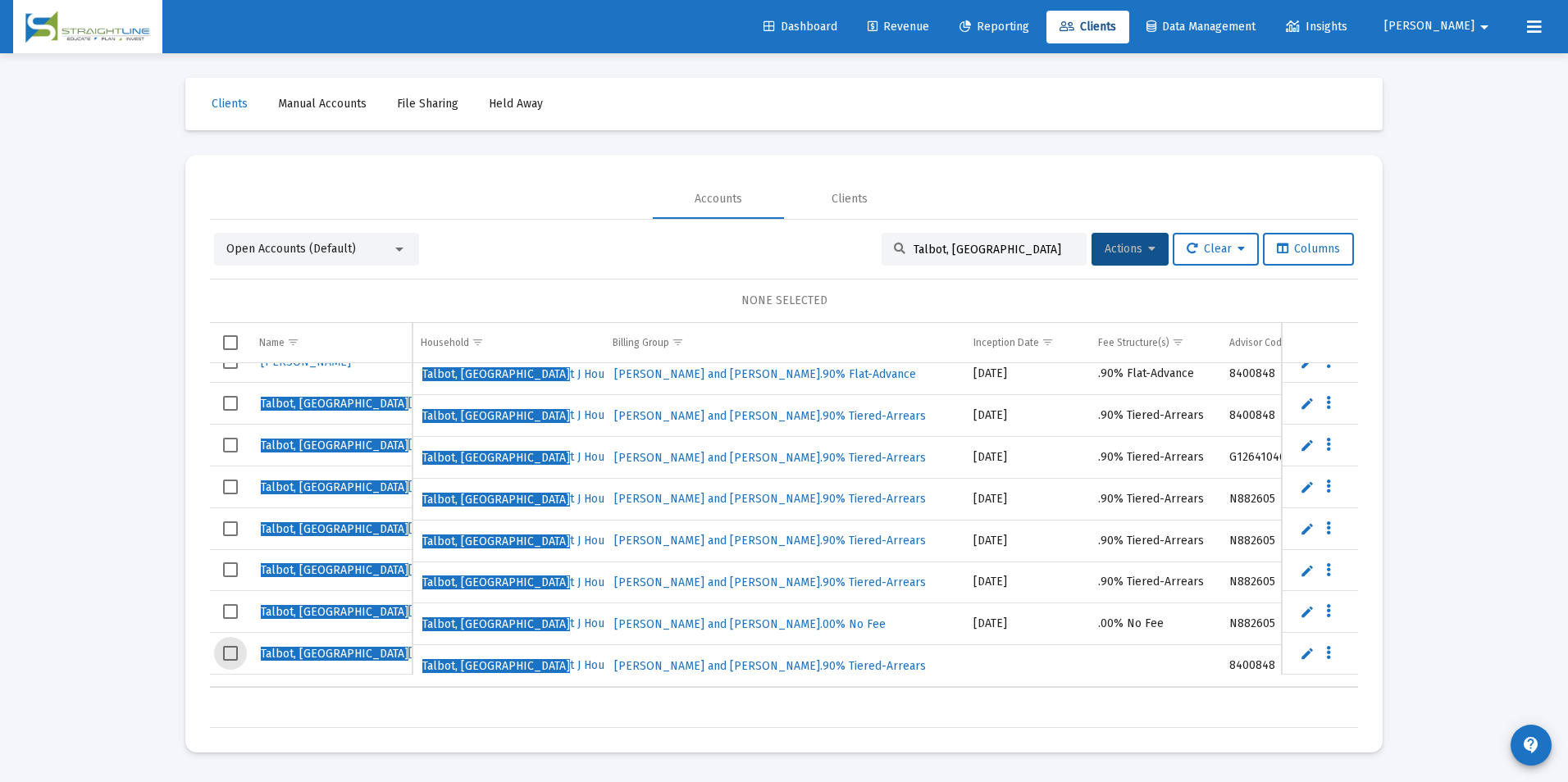
click at [223, 650] on span "Select row" at bounding box center [230, 652] width 14 height 14
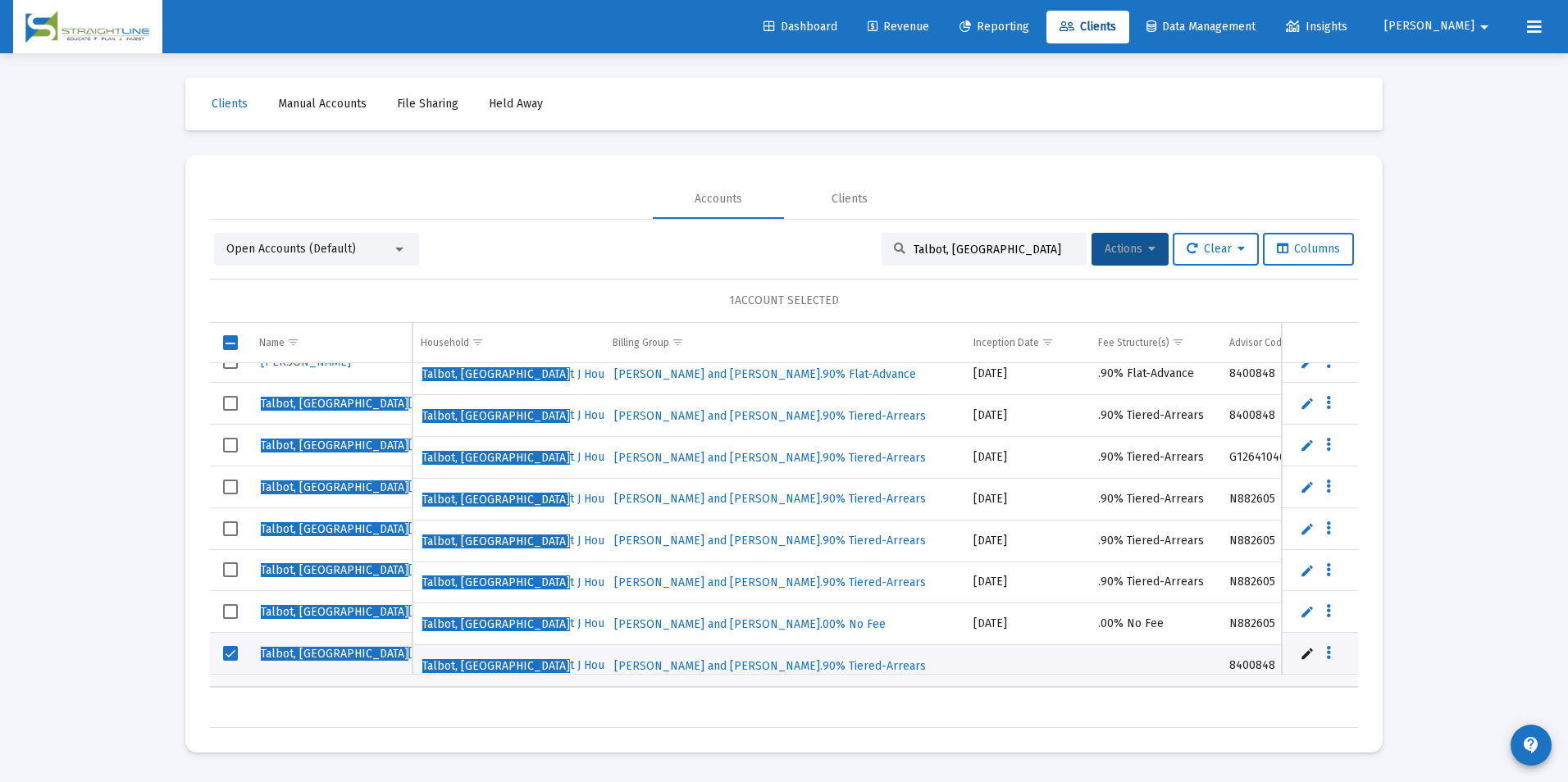
click at [1131, 255] on span "Actions" at bounding box center [1130, 249] width 50 height 14
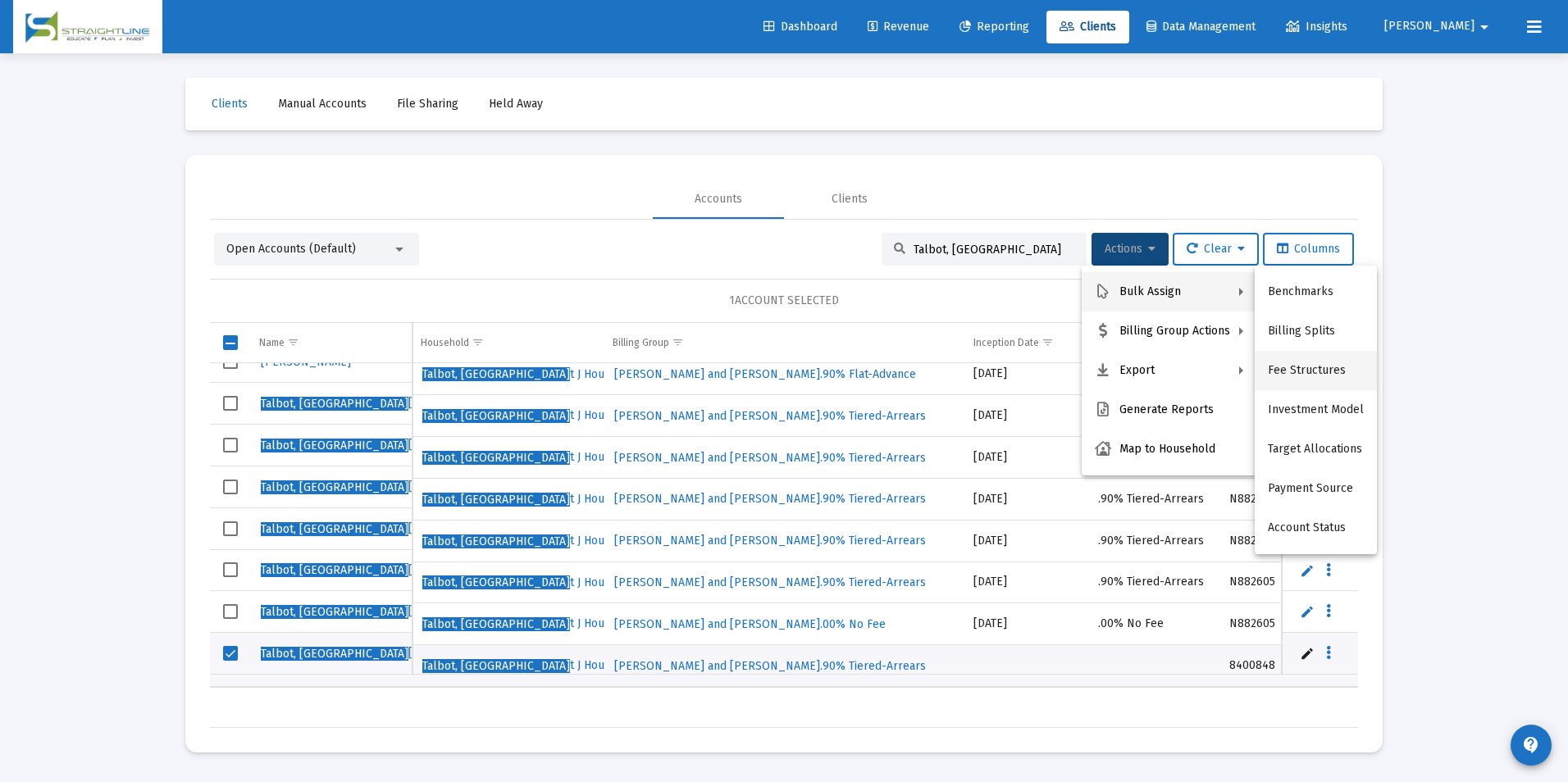
click at [1294, 365] on button "Fee Structures" at bounding box center [1316, 370] width 122 height 39
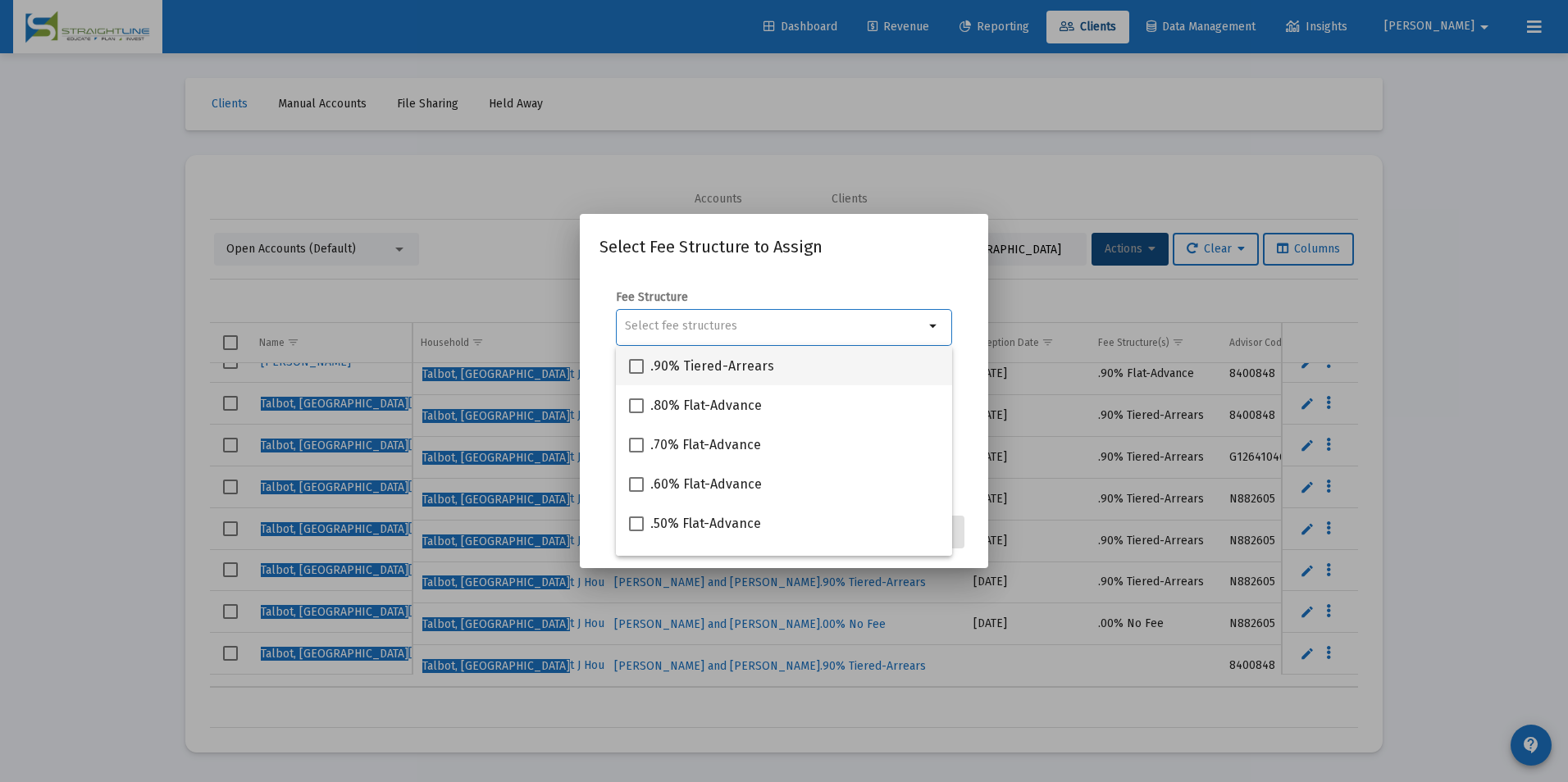
click at [822, 356] on div ".90% Tiered-Arrears" at bounding box center [783, 365] width 310 height 39
checkbox input "true"
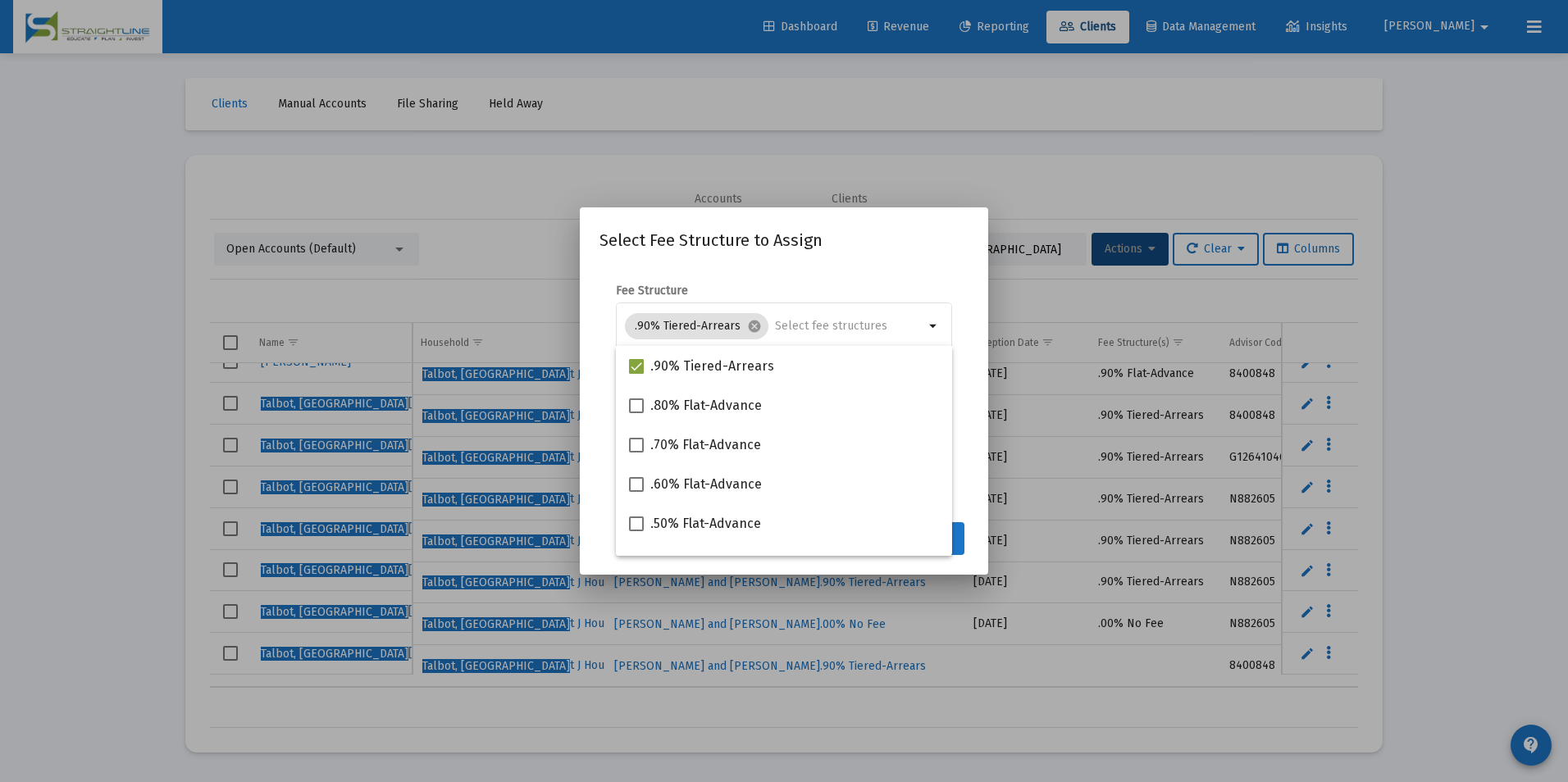
click at [964, 532] on button "Assign" at bounding box center [935, 538] width 60 height 32
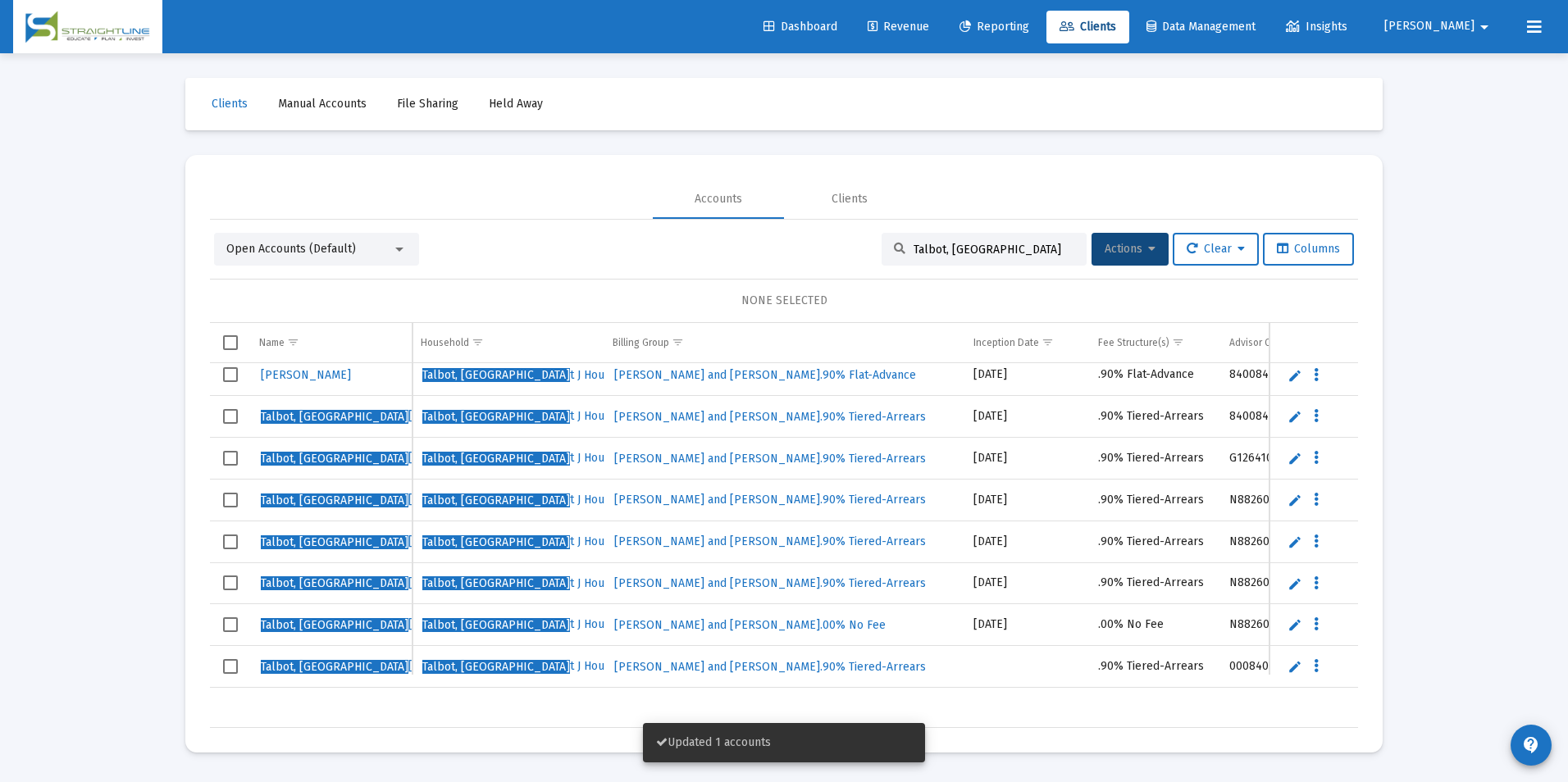
scroll to position [0, 0]
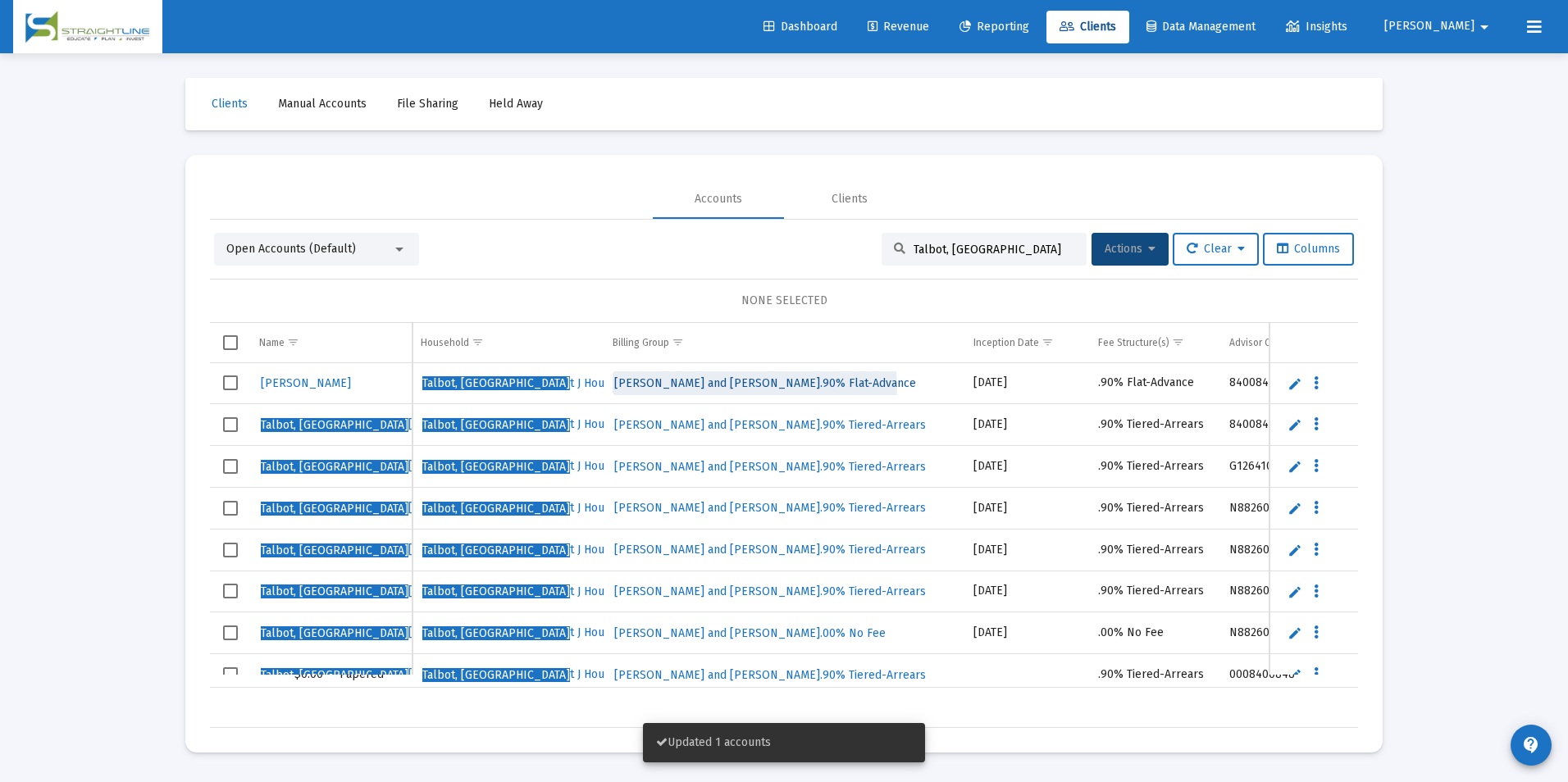
click at [745, 387] on span "[PERSON_NAME] and [PERSON_NAME].90% Flat-Advance" at bounding box center [765, 383] width 302 height 14
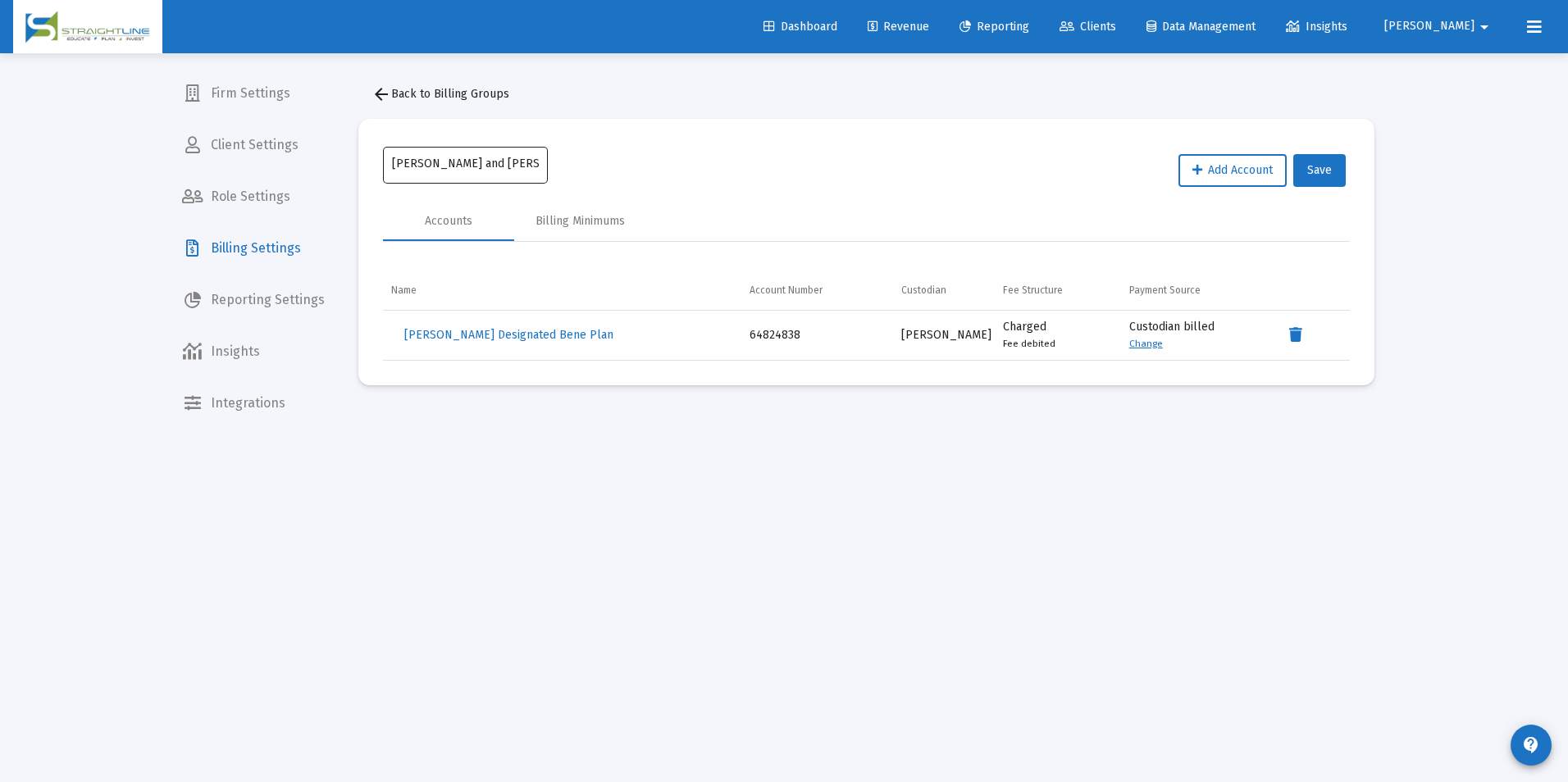
click at [496, 158] on input "[PERSON_NAME] and [PERSON_NAME].90% Flat-Advance" at bounding box center [465, 164] width 148 height 13
type input "[PERSON_NAME] Household_.90% Flat-Advance"
click at [1330, 157] on button "Save" at bounding box center [1319, 170] width 52 height 32
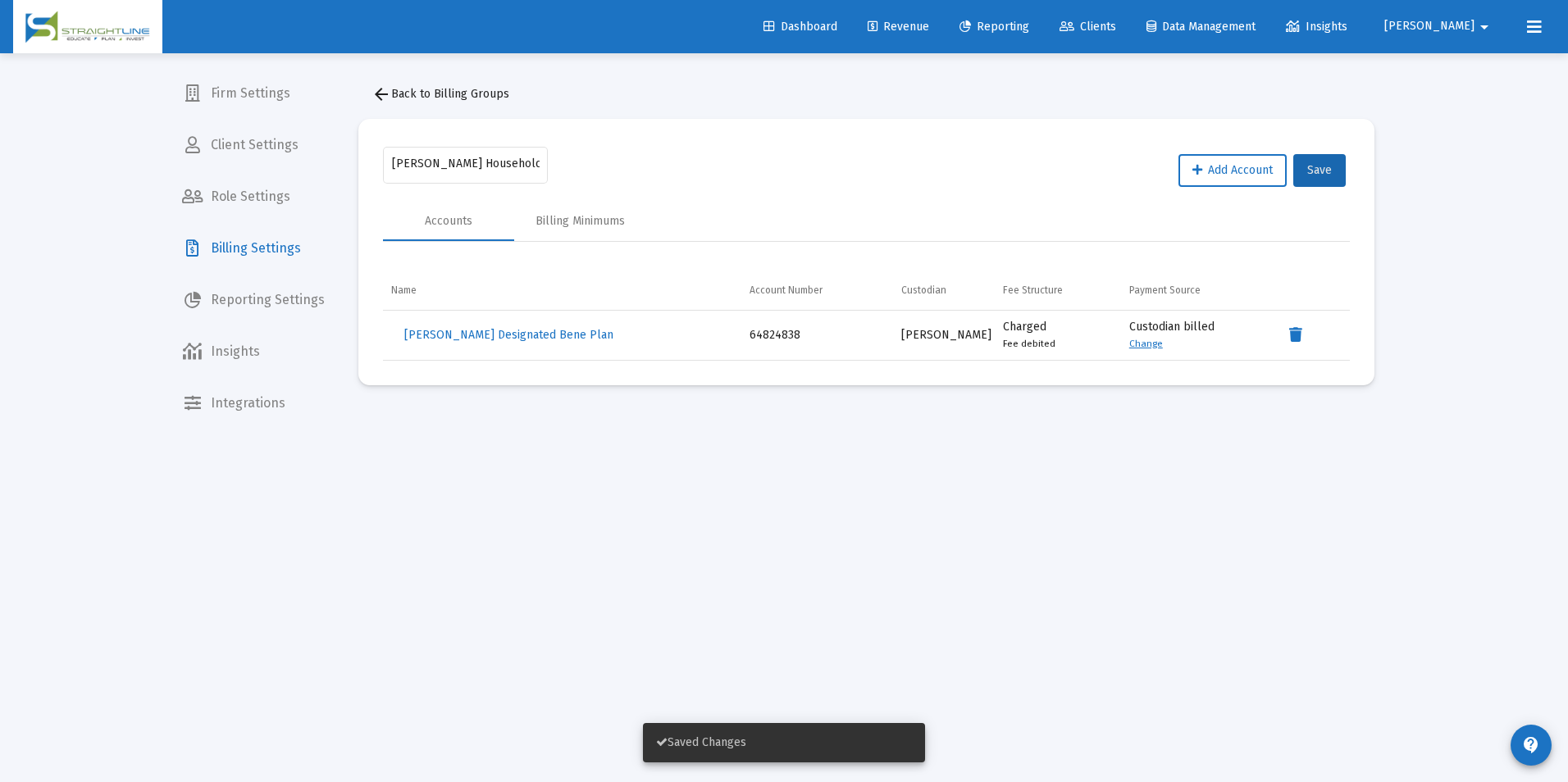
click at [1129, 16] on link "Clients" at bounding box center [1087, 27] width 83 height 32
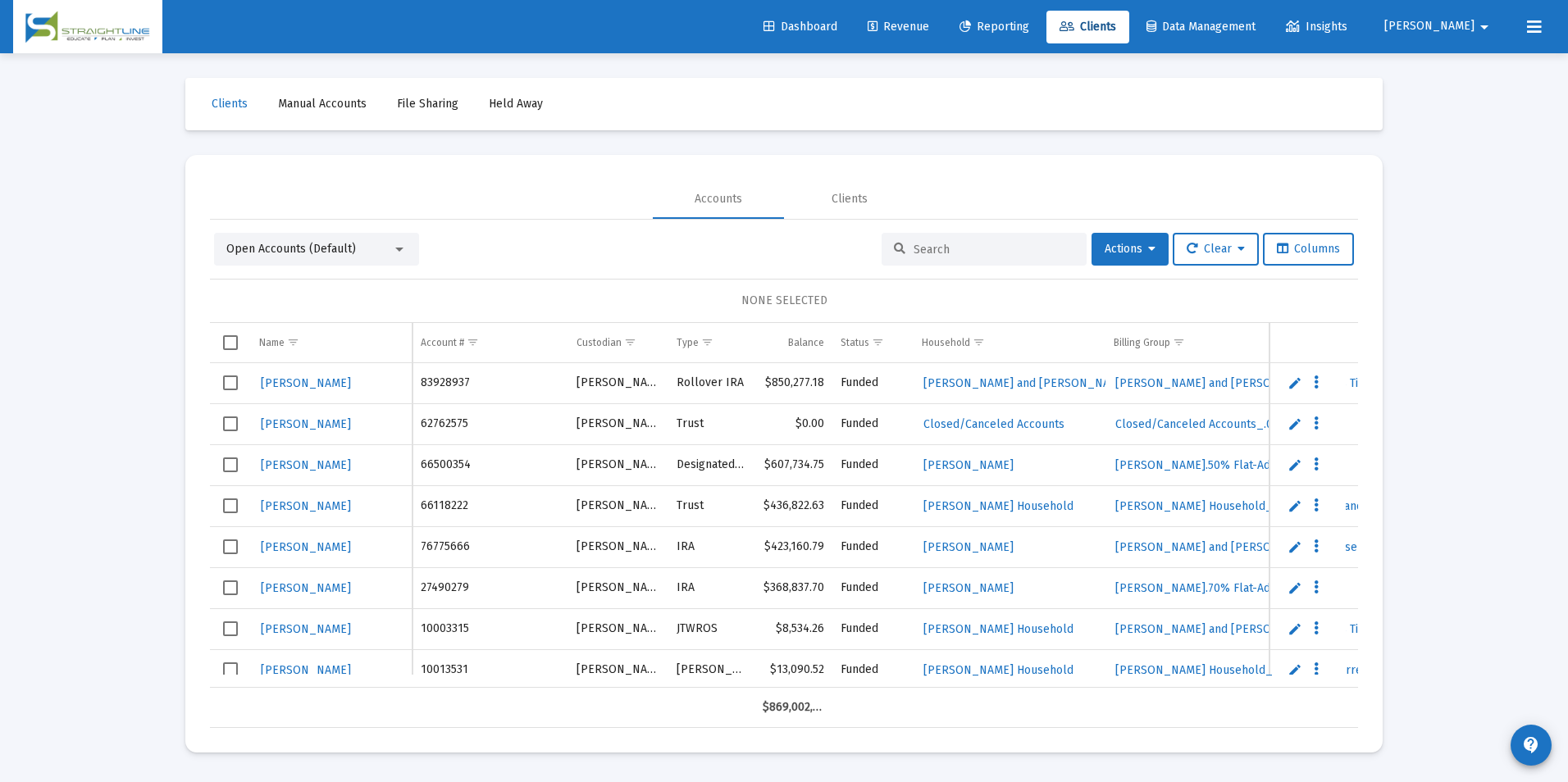
click at [995, 249] on input at bounding box center [994, 250] width 161 height 14
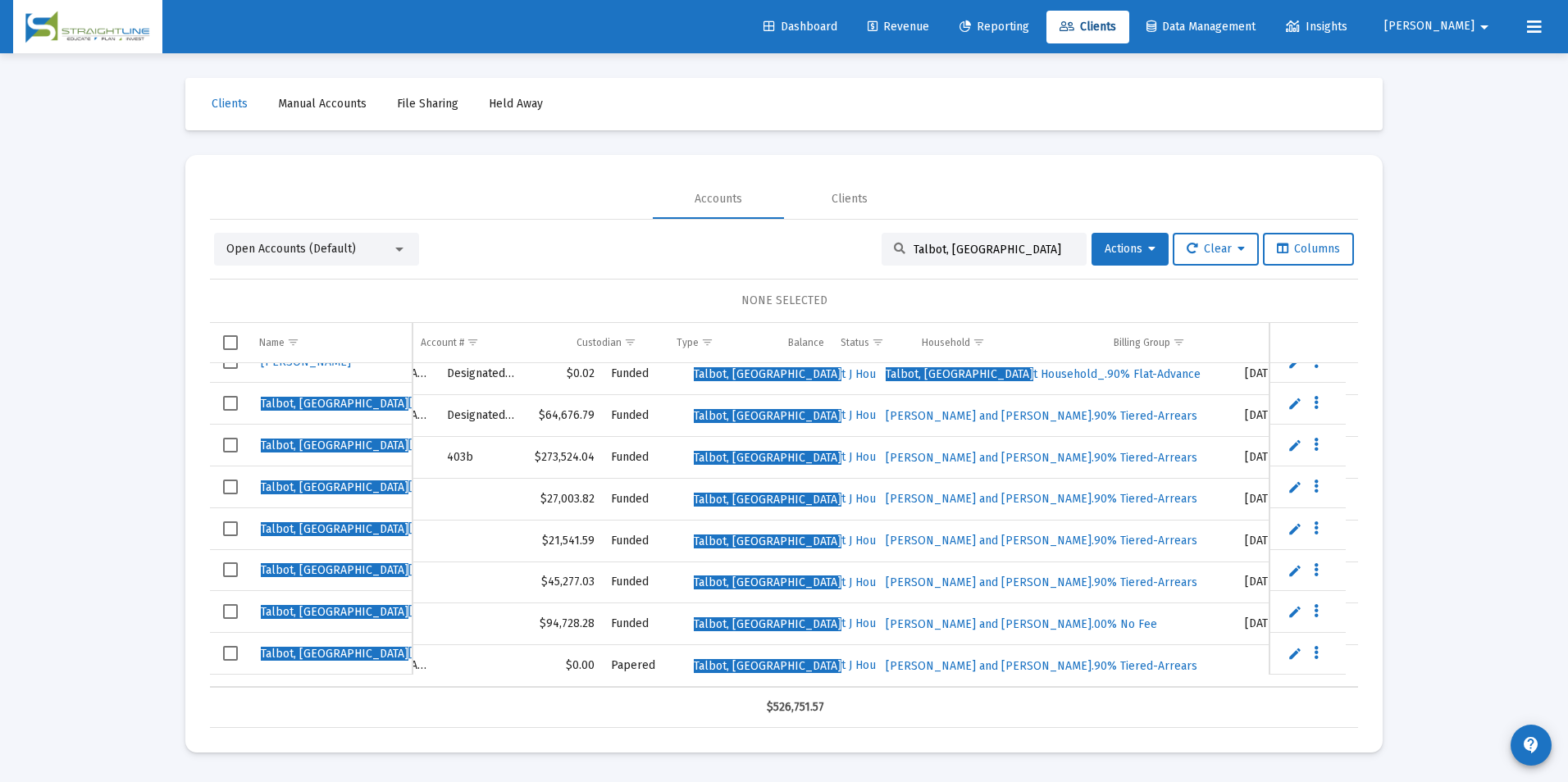
scroll to position [21, 260]
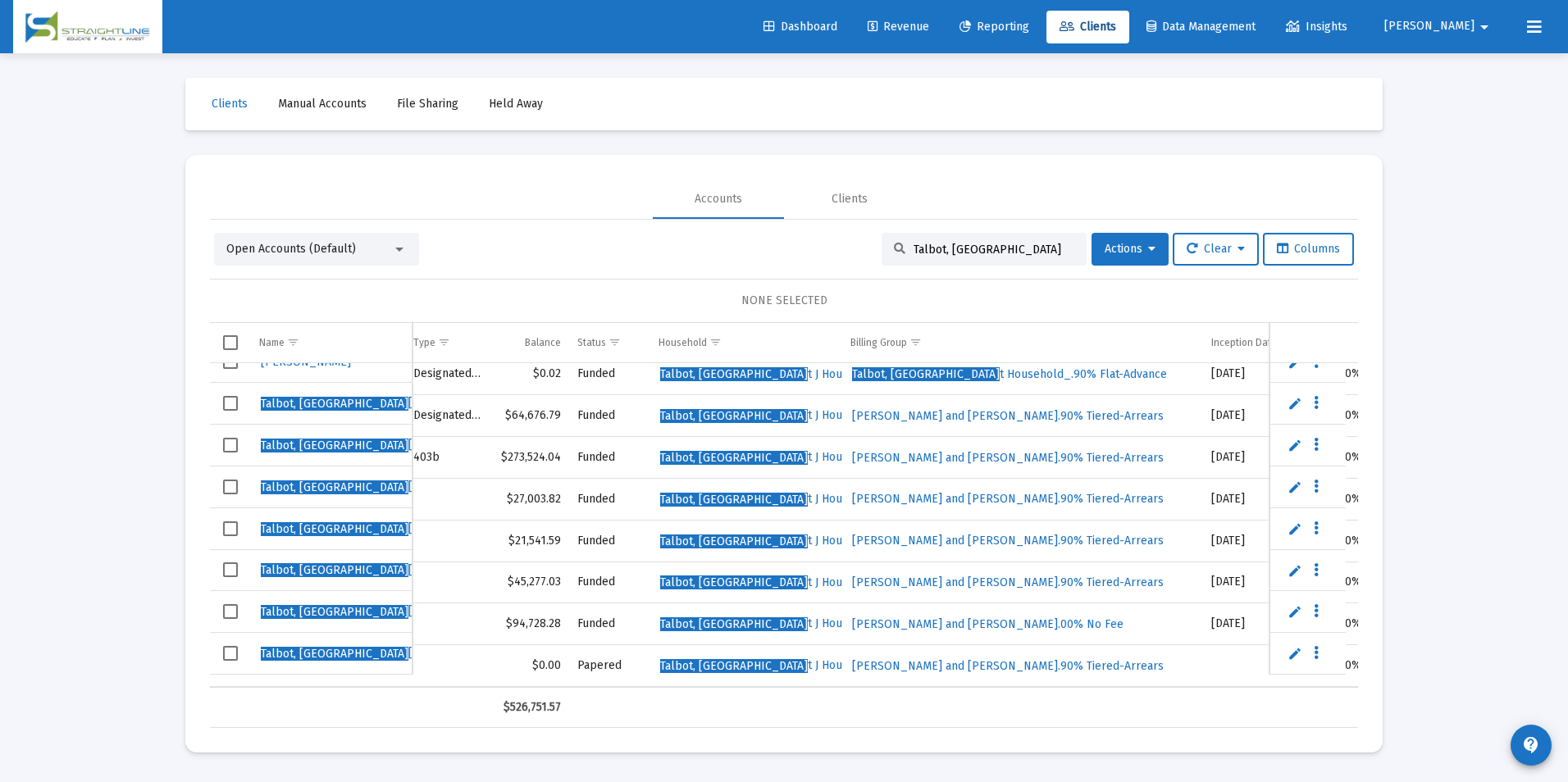
type input "Talbot, [GEOGRAPHIC_DATA]"
click at [911, 533] on span "[PERSON_NAME] and [PERSON_NAME].90% Tiered-Arrears" at bounding box center [1007, 540] width 312 height 14
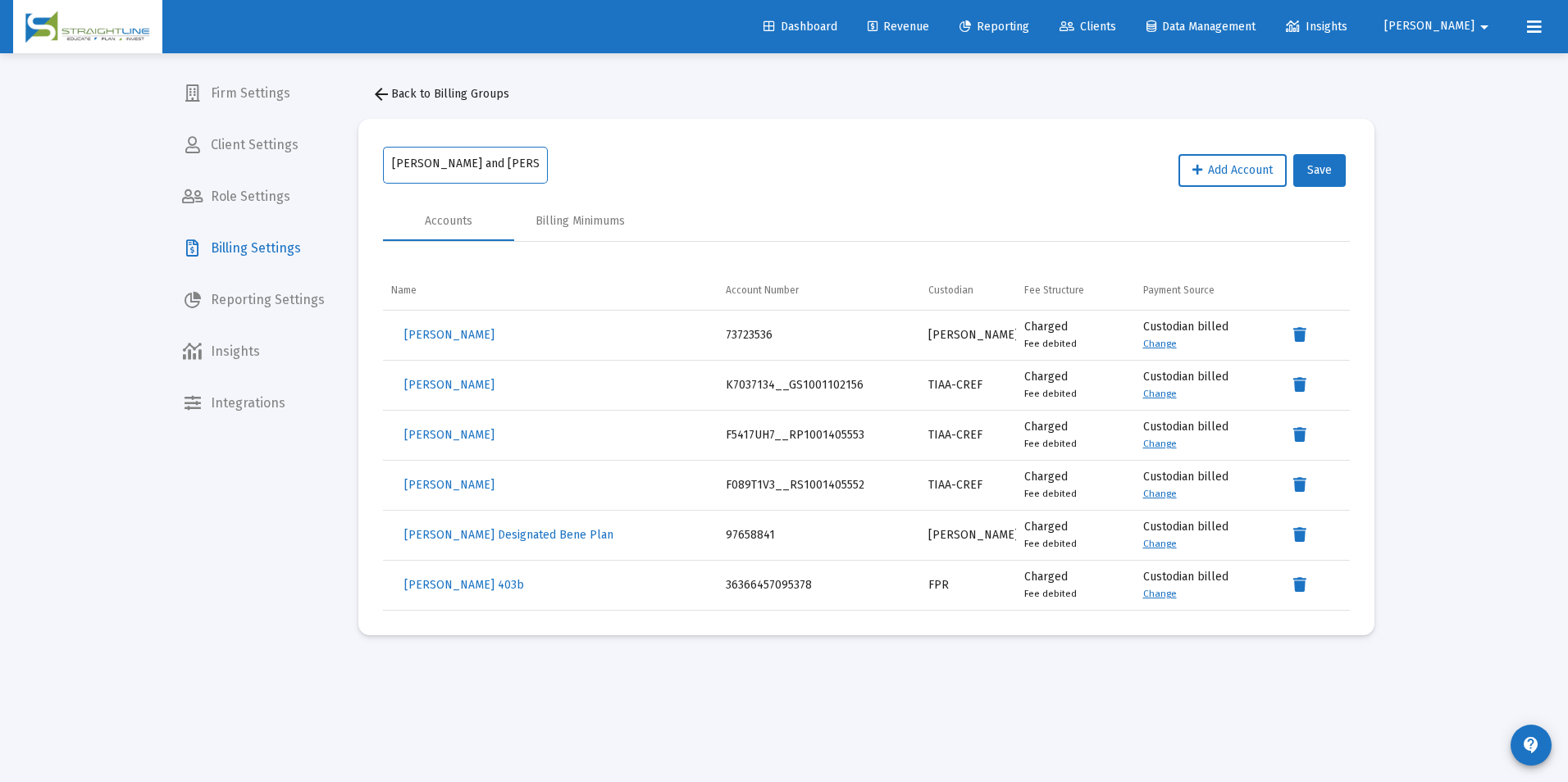
click at [496, 165] on input "[PERSON_NAME] and [PERSON_NAME].90% Tiered-Arrears" at bounding box center [465, 164] width 148 height 13
type input "[PERSON_NAME] Household_.90% Tiered-Arrears"
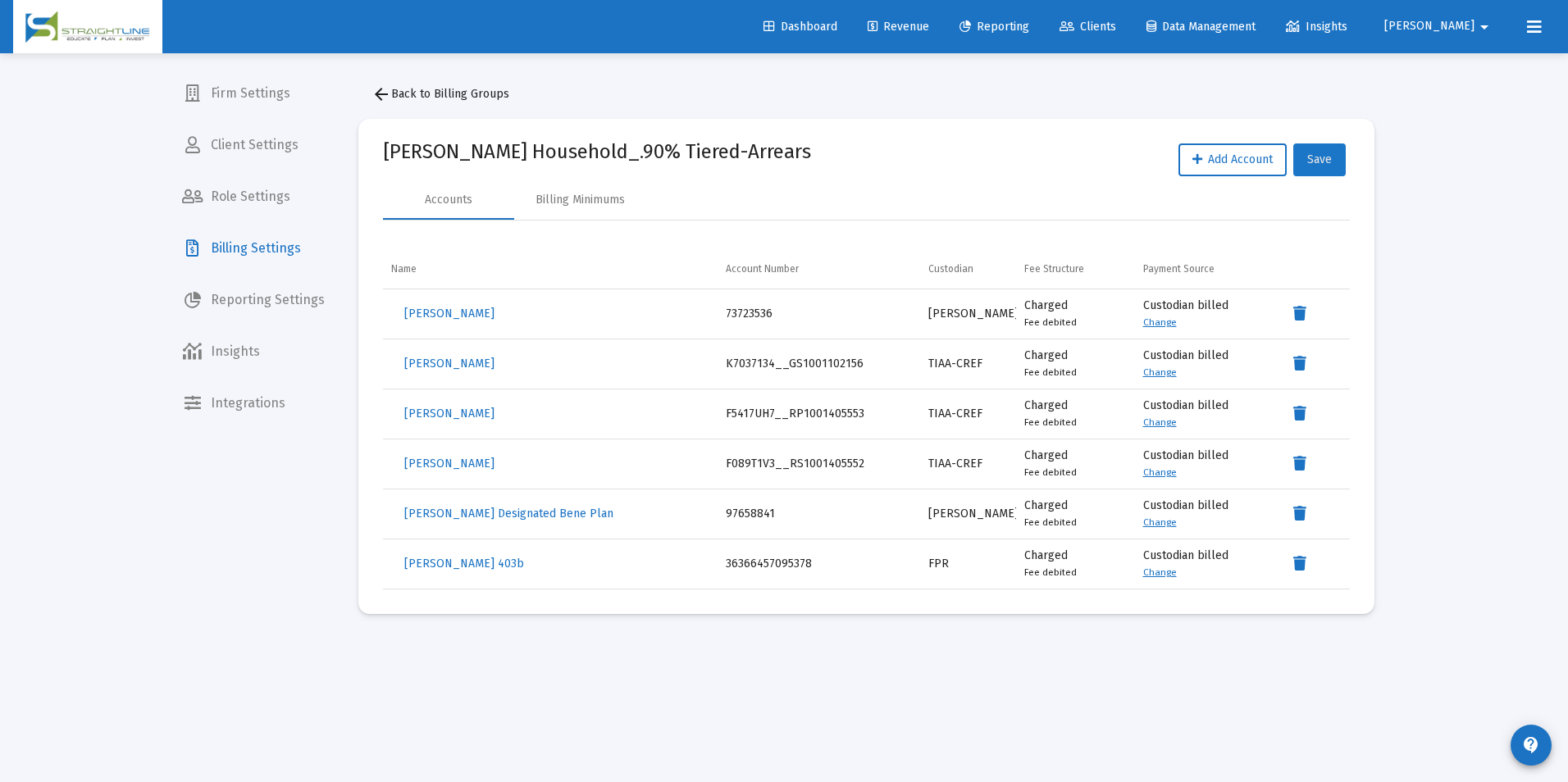
click at [1324, 166] on span "Save" at bounding box center [1319, 159] width 25 height 14
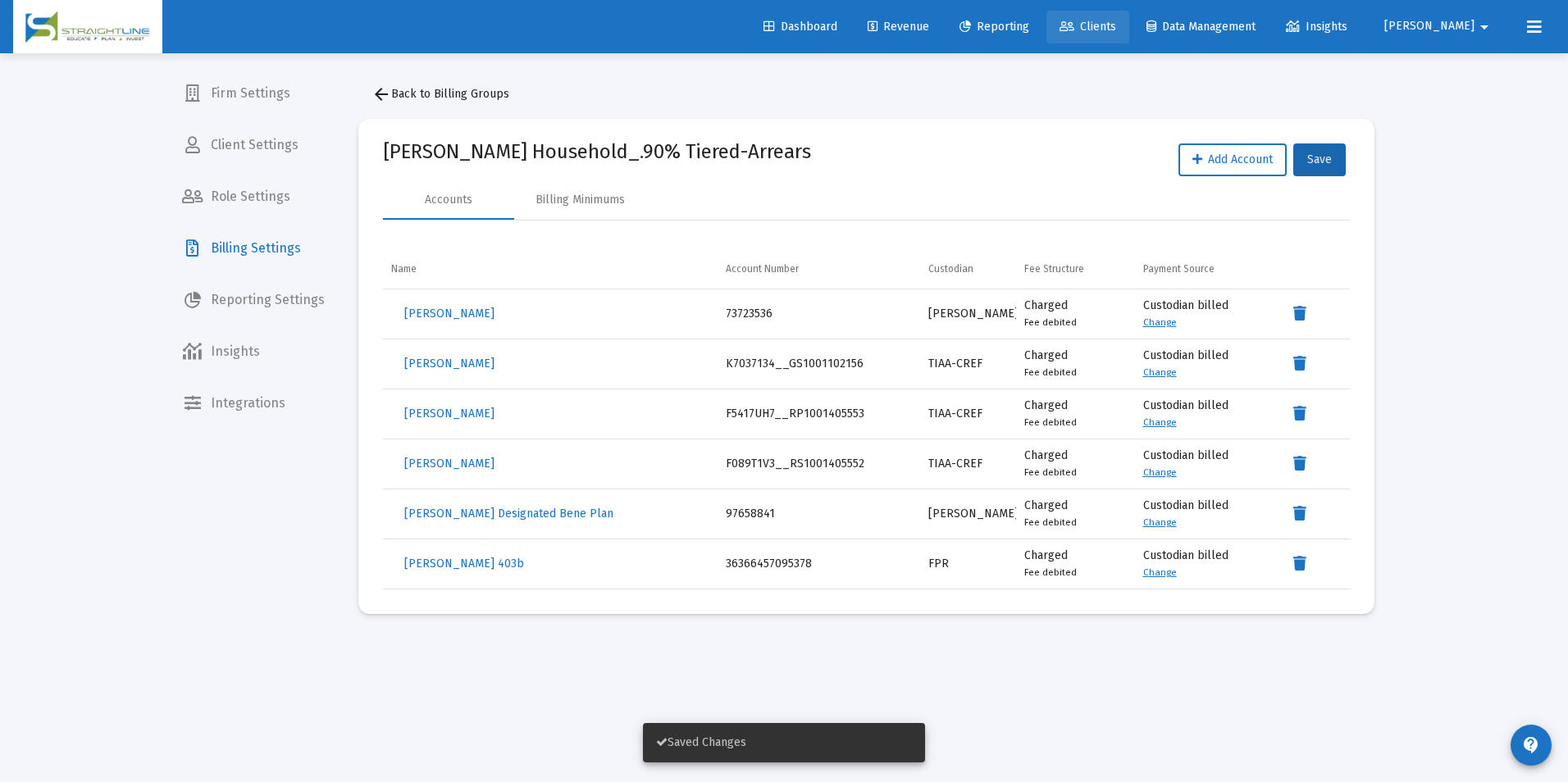
click at [1116, 26] on span "Clients" at bounding box center [1087, 27] width 56 height 14
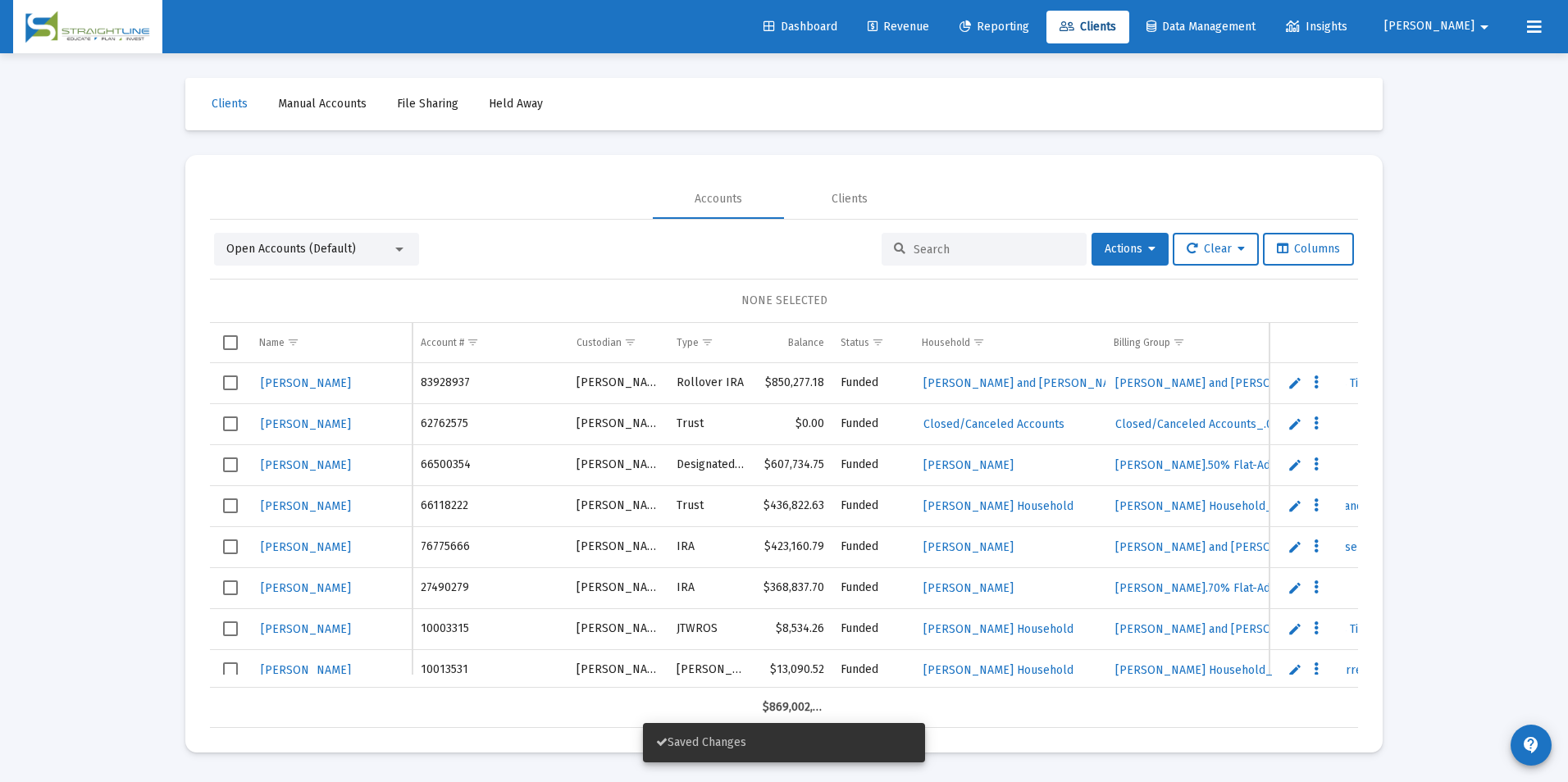
click at [1028, 254] on input at bounding box center [994, 250] width 161 height 14
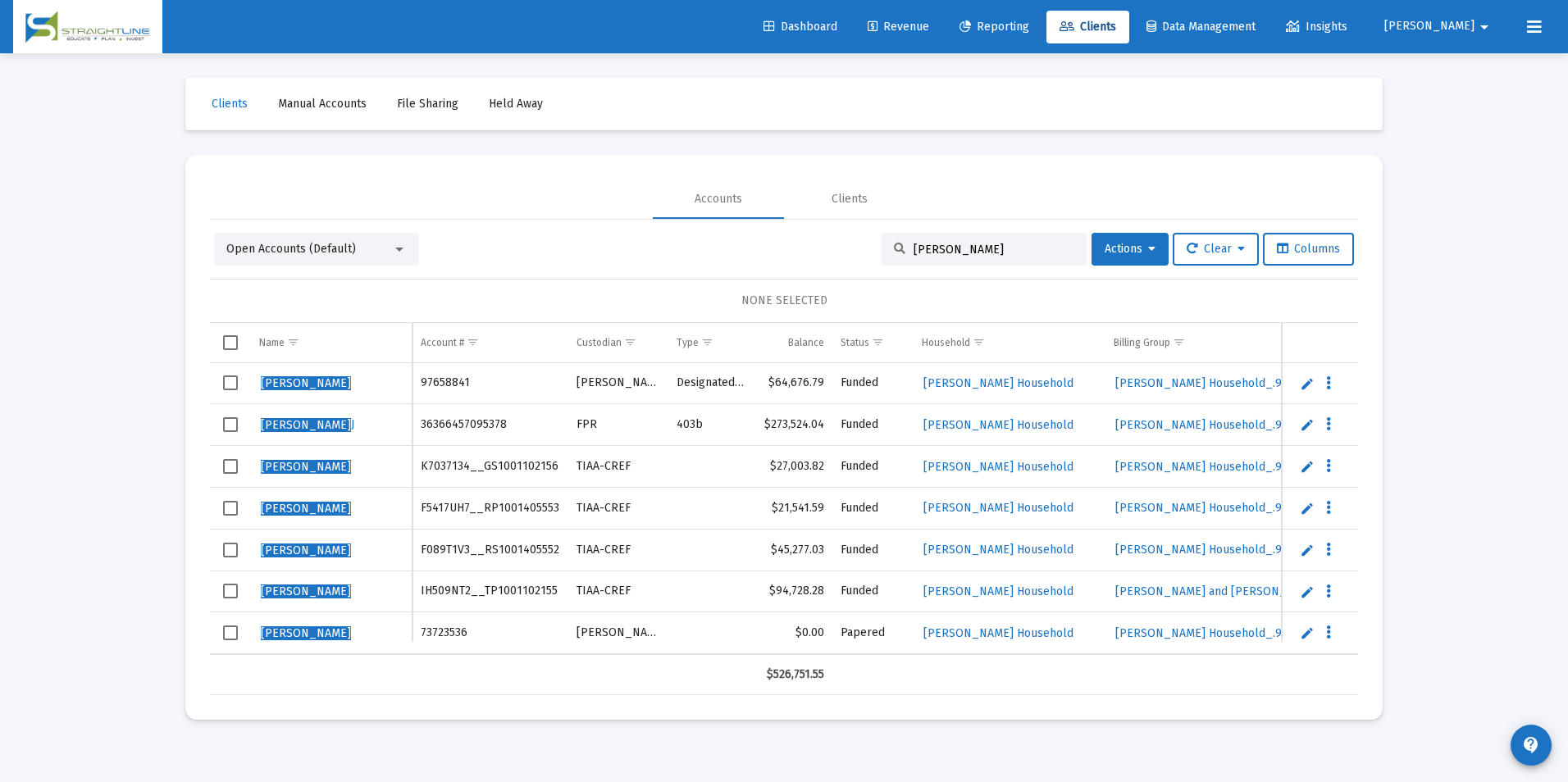
drag, startPoint x: 1007, startPoint y: 246, endPoint x: 940, endPoint y: 256, distance: 67.7
click at [940, 256] on div "[PERSON_NAME]" at bounding box center [983, 249] width 205 height 32
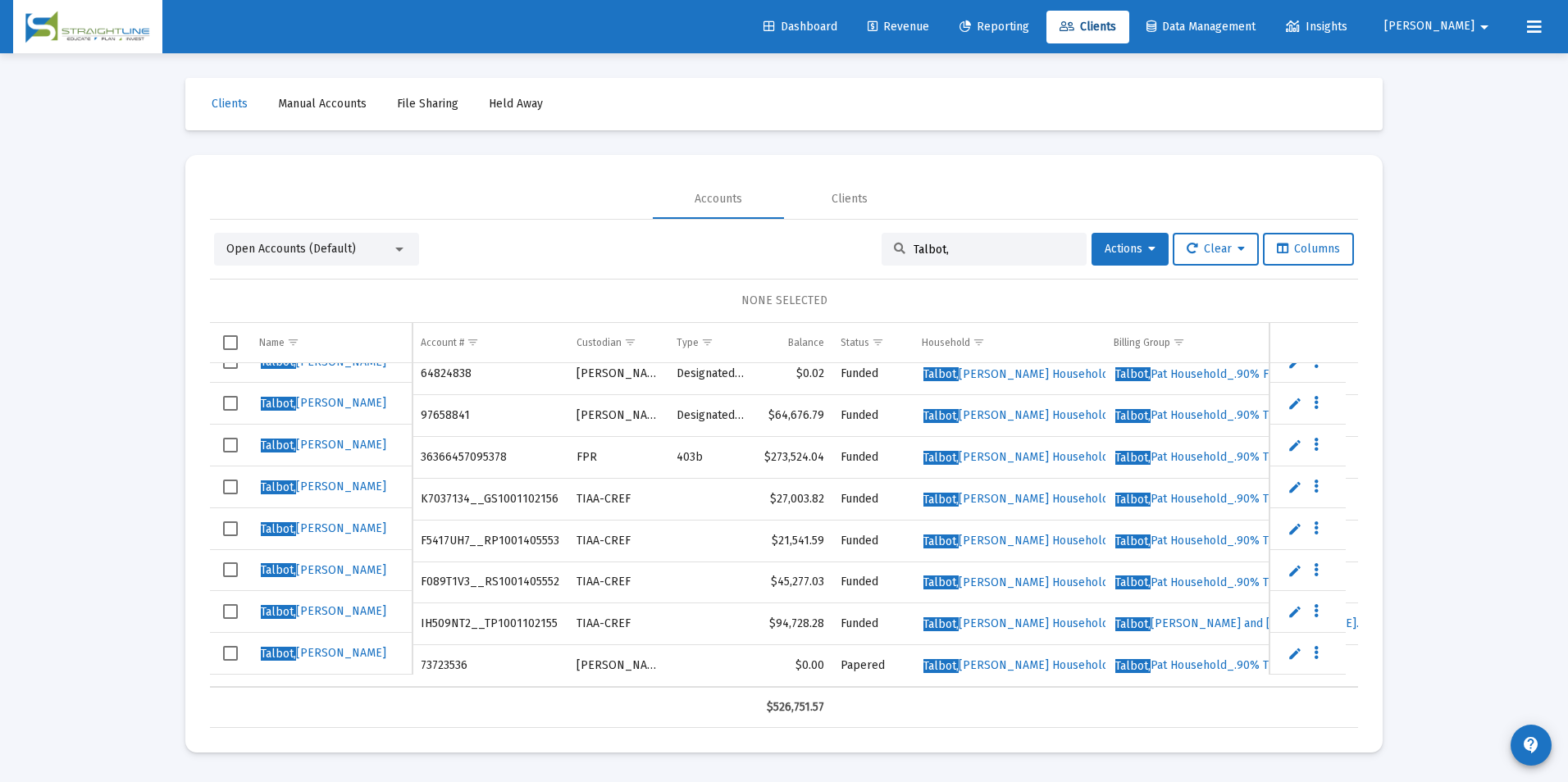
scroll to position [0, 133]
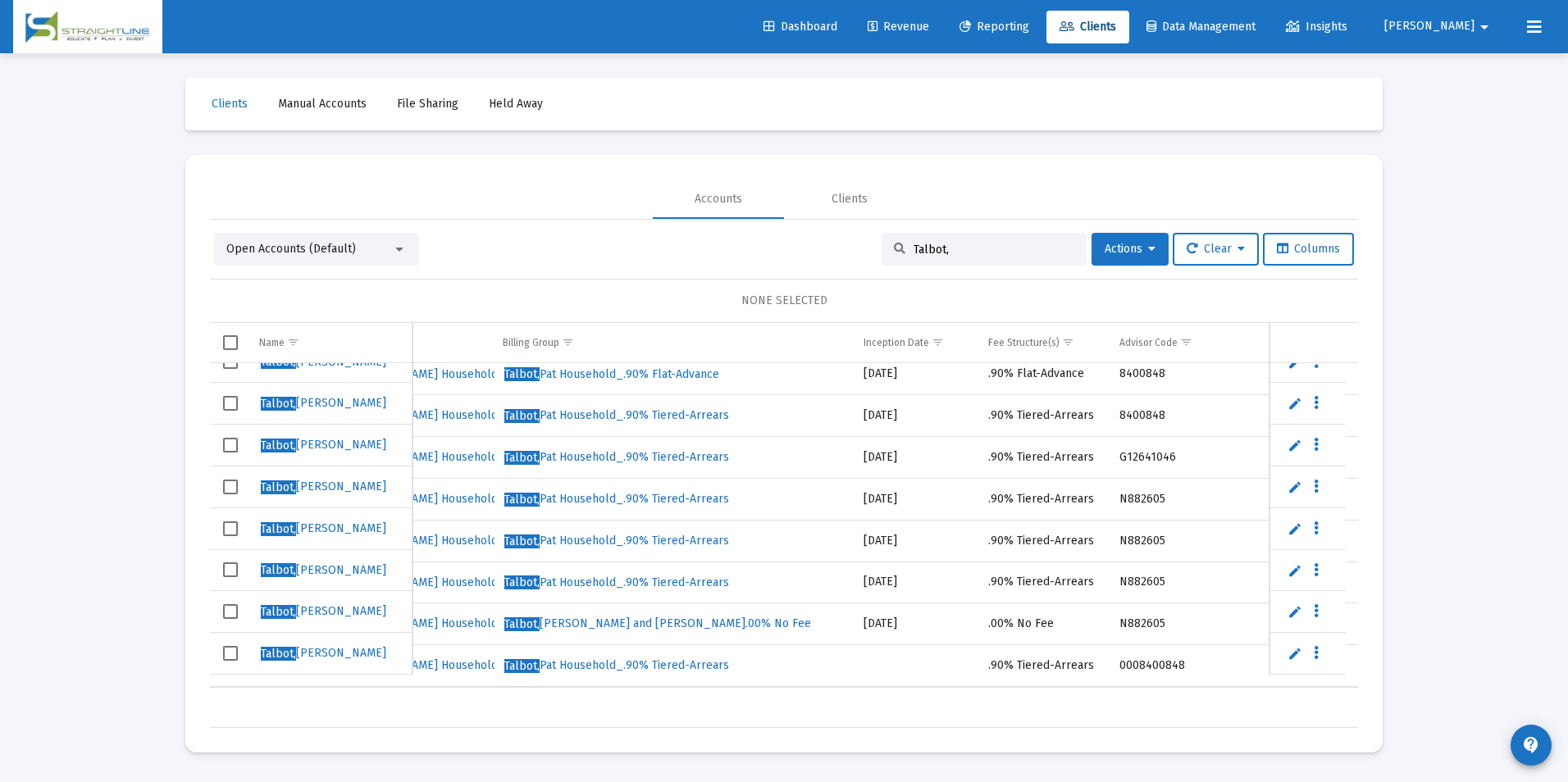
type input "Talbot,"
click at [708, 616] on span "[PERSON_NAME] and [PERSON_NAME].00% No Fee" at bounding box center [657, 623] width 307 height 14
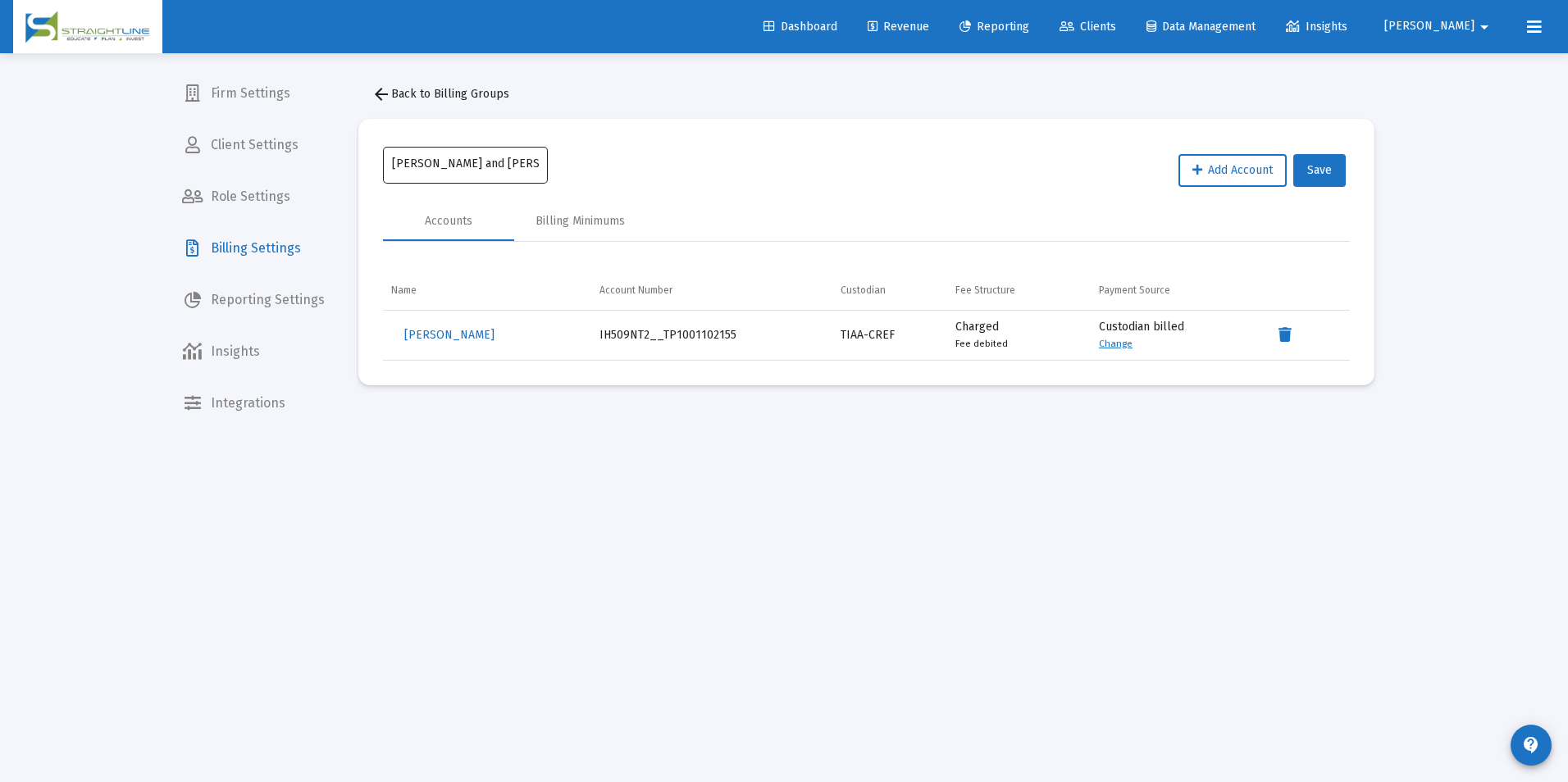
click at [498, 162] on input "[PERSON_NAME] and [PERSON_NAME].00% No Fee" at bounding box center [465, 164] width 148 height 13
type input "[PERSON_NAME] Household_.00% No Fee"
click at [1337, 173] on button "Save" at bounding box center [1319, 170] width 52 height 32
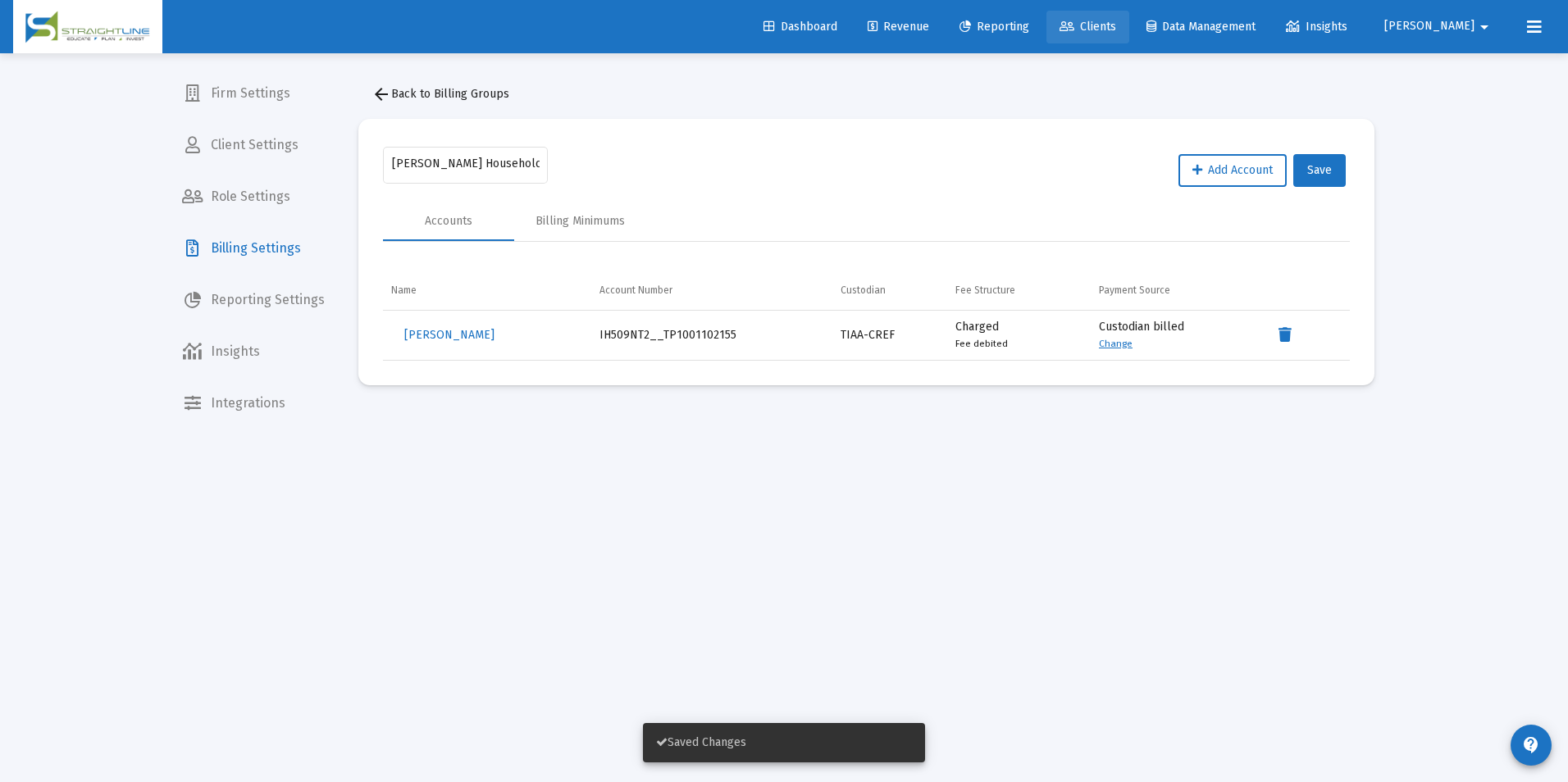
click at [1116, 28] on span "Clients" at bounding box center [1087, 27] width 56 height 14
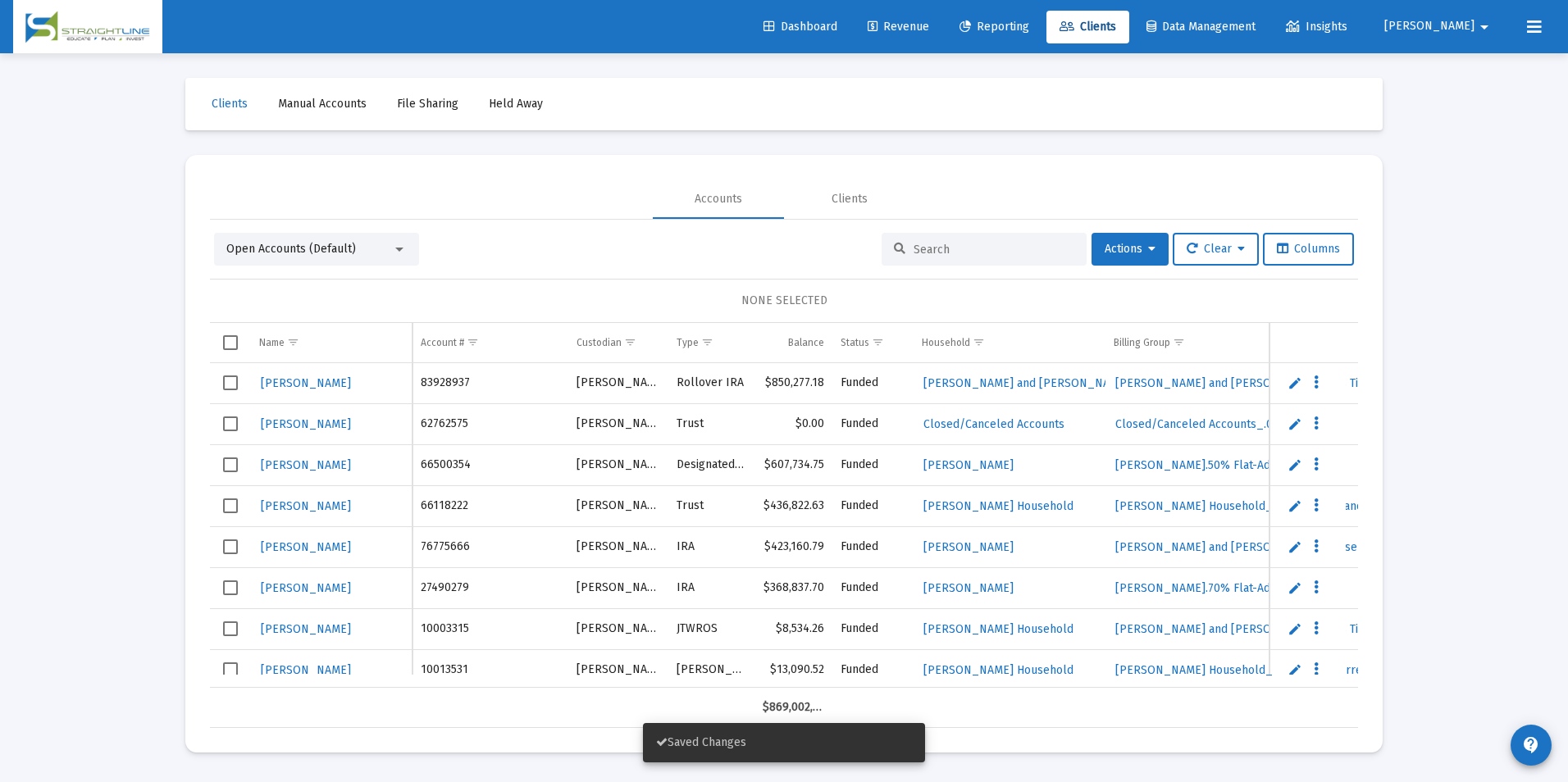
click at [969, 251] on input at bounding box center [994, 250] width 161 height 14
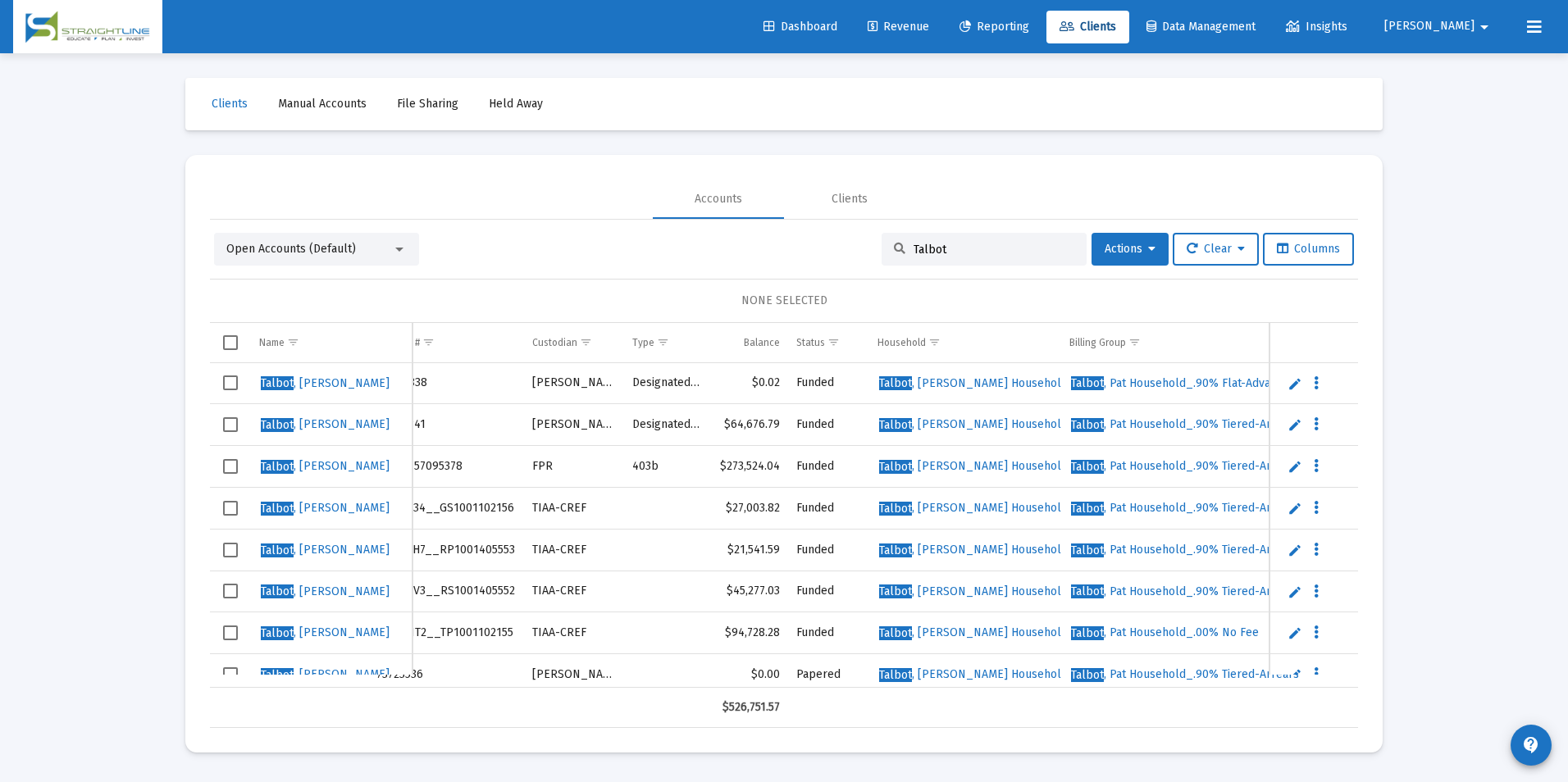
type input "Talbot"
click at [239, 384] on td "Data grid" at bounding box center [230, 383] width 41 height 41
click at [1094, 258] on button "Actions" at bounding box center [1130, 249] width 77 height 32
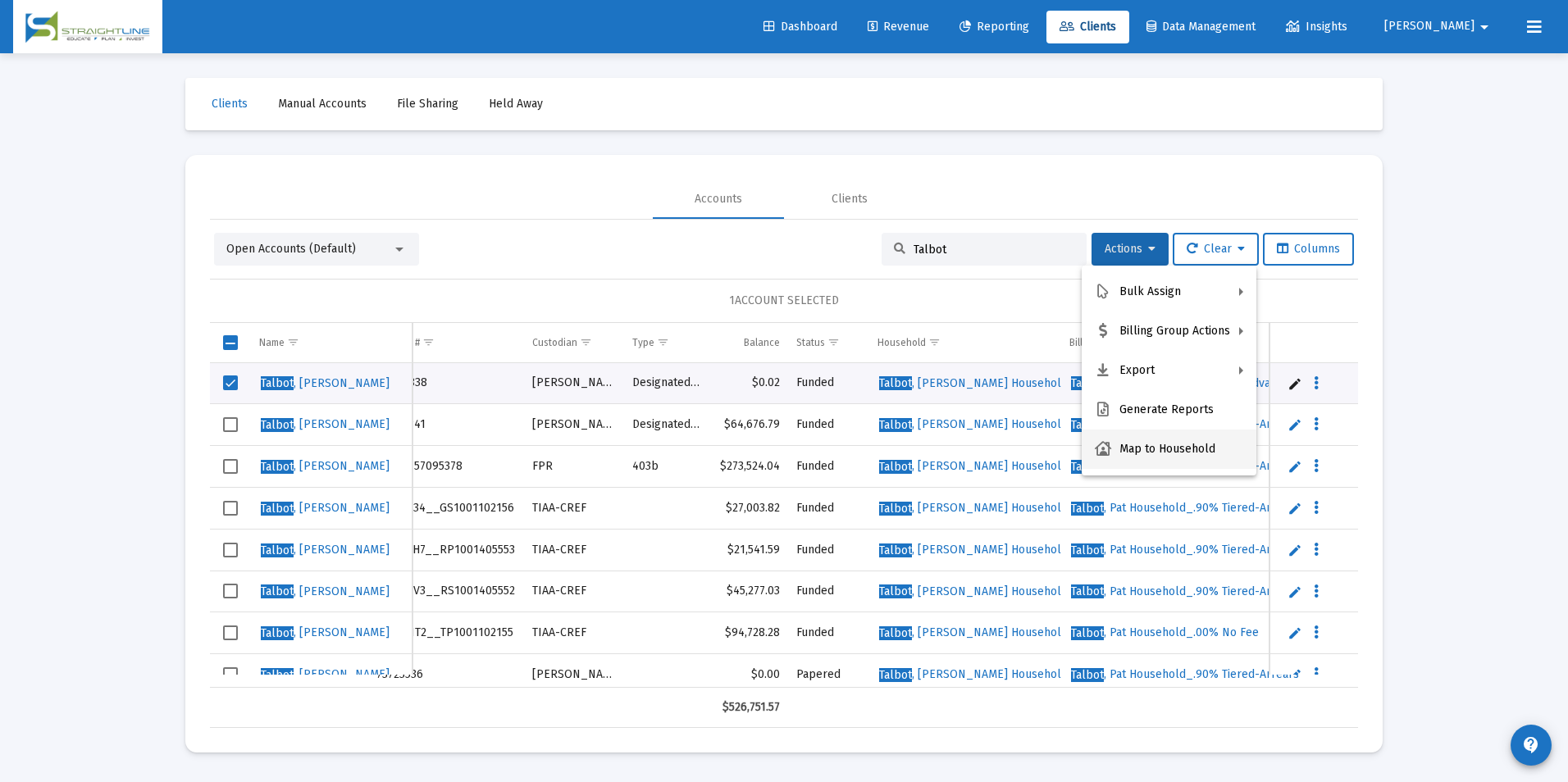
click at [1174, 451] on button "Map to Household" at bounding box center [1168, 449] width 174 height 39
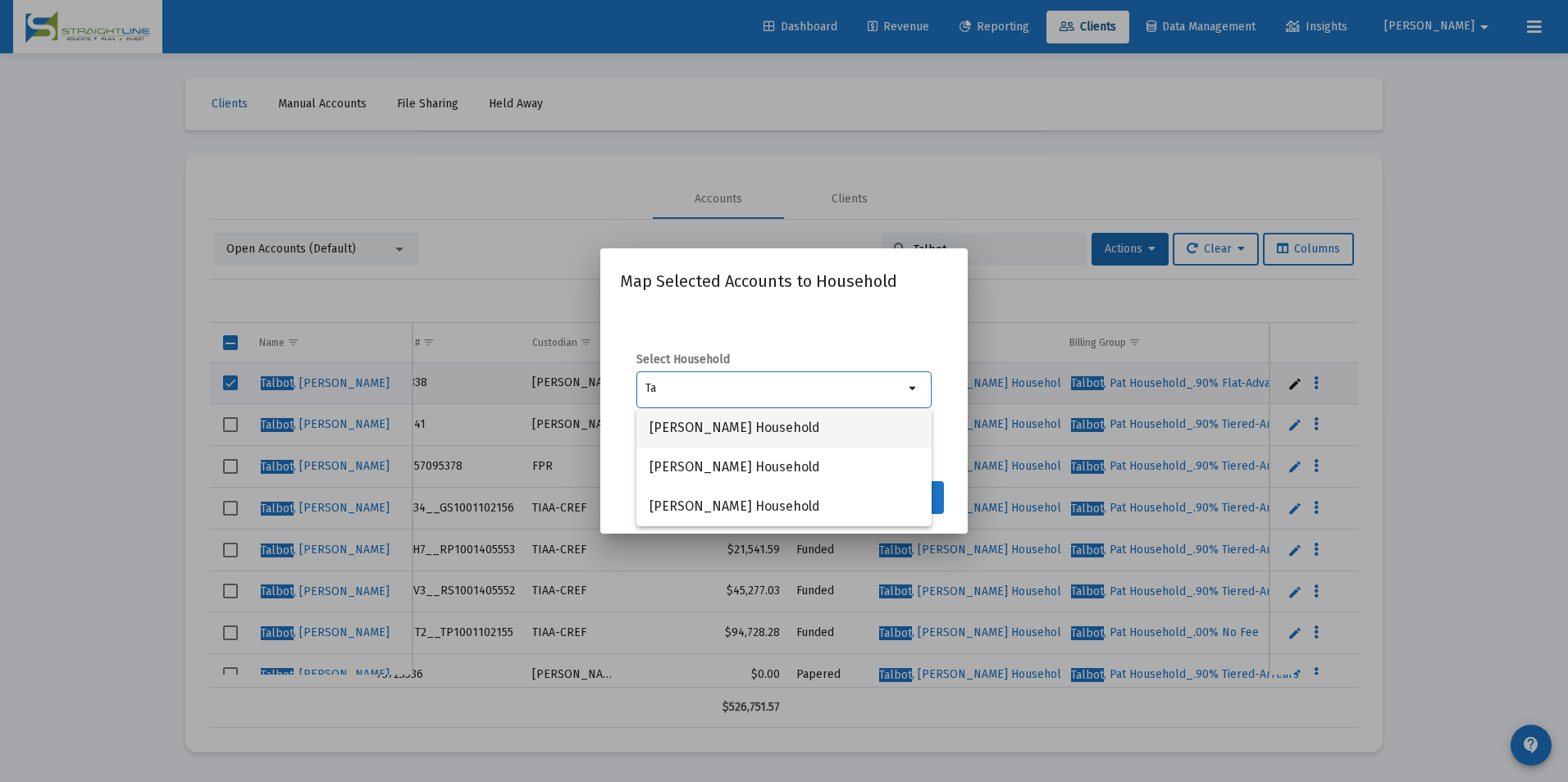
type input "T"
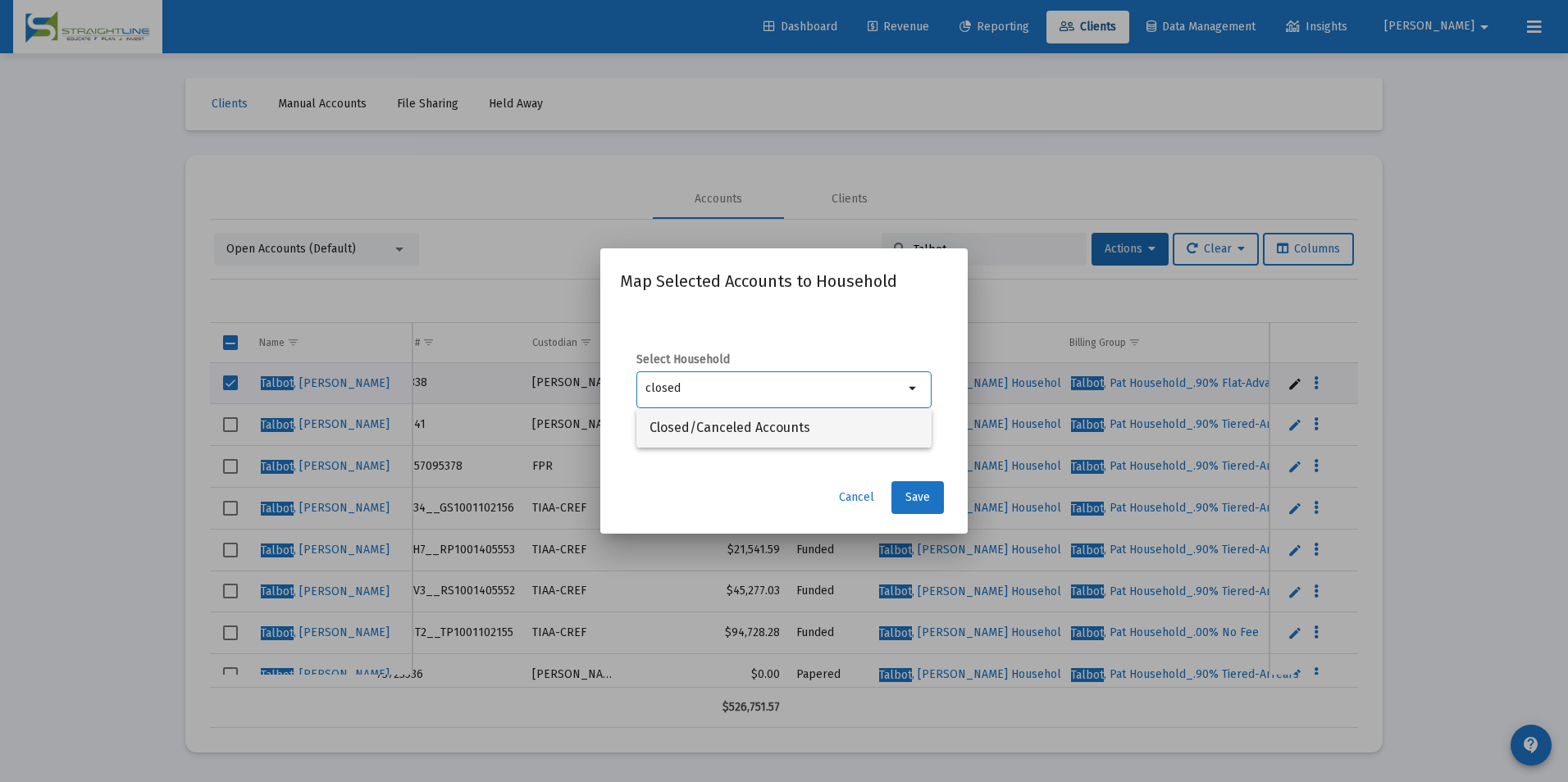
click at [686, 422] on span "Closed/Canceled Accounts" at bounding box center [784, 428] width 269 height 39
type input "Closed/Canceled Accounts"
click at [905, 488] on button "Save" at bounding box center [917, 497] width 52 height 32
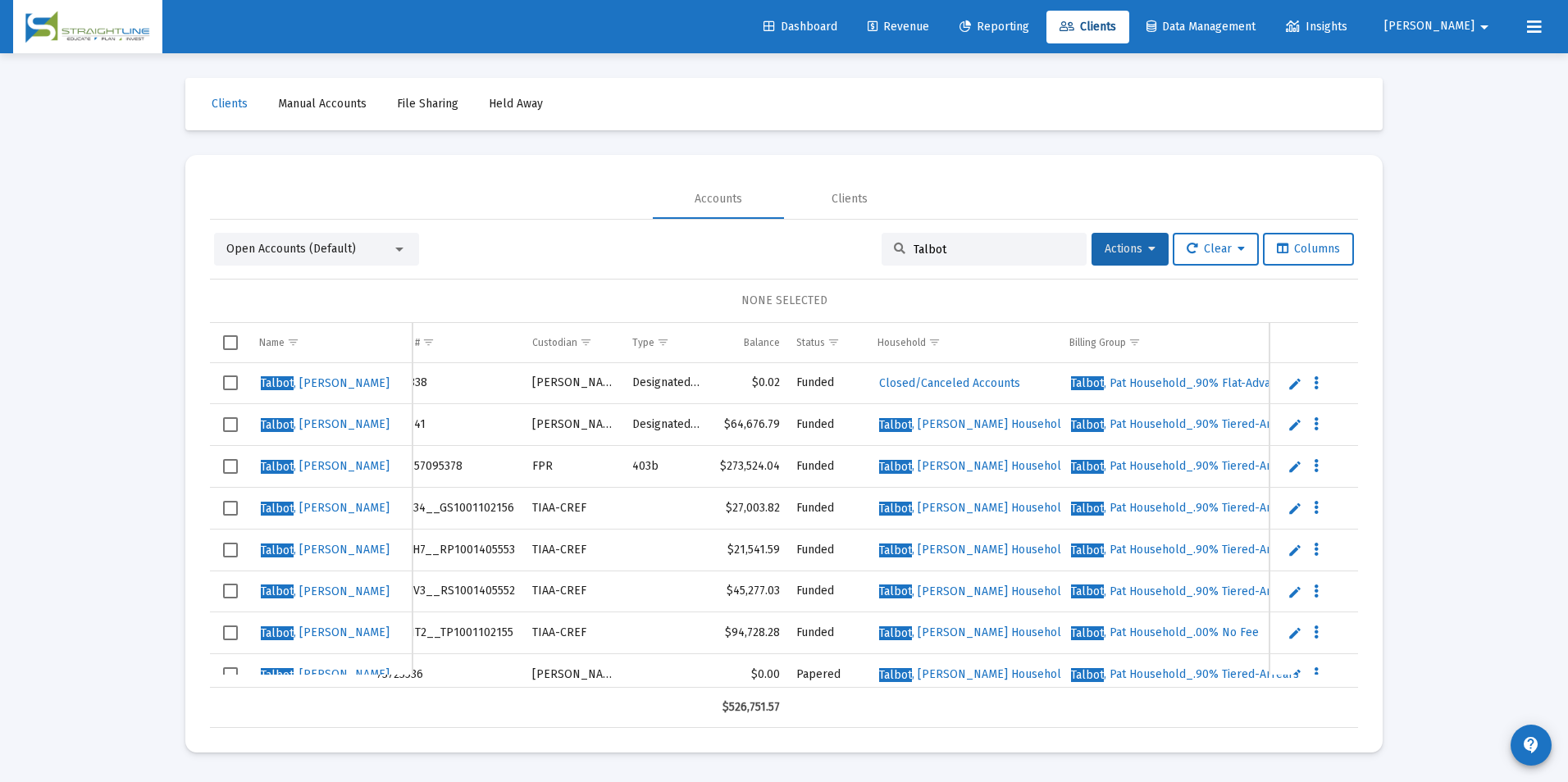
click at [235, 378] on span "Select row" at bounding box center [230, 382] width 14 height 14
click at [1105, 252] on span "Actions" at bounding box center [1130, 249] width 50 height 14
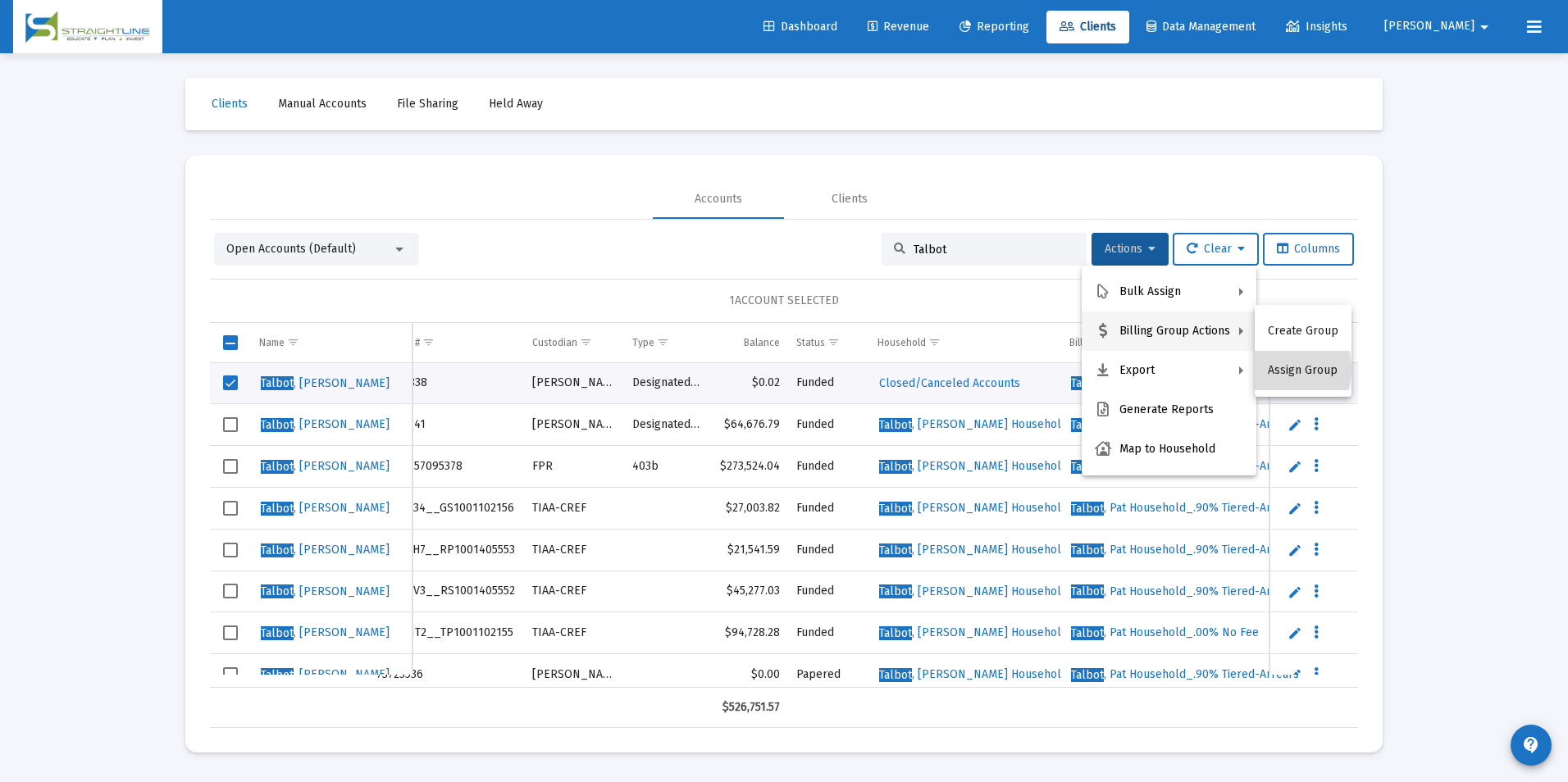
click at [1277, 369] on button "Assign Group" at bounding box center [1303, 370] width 97 height 39
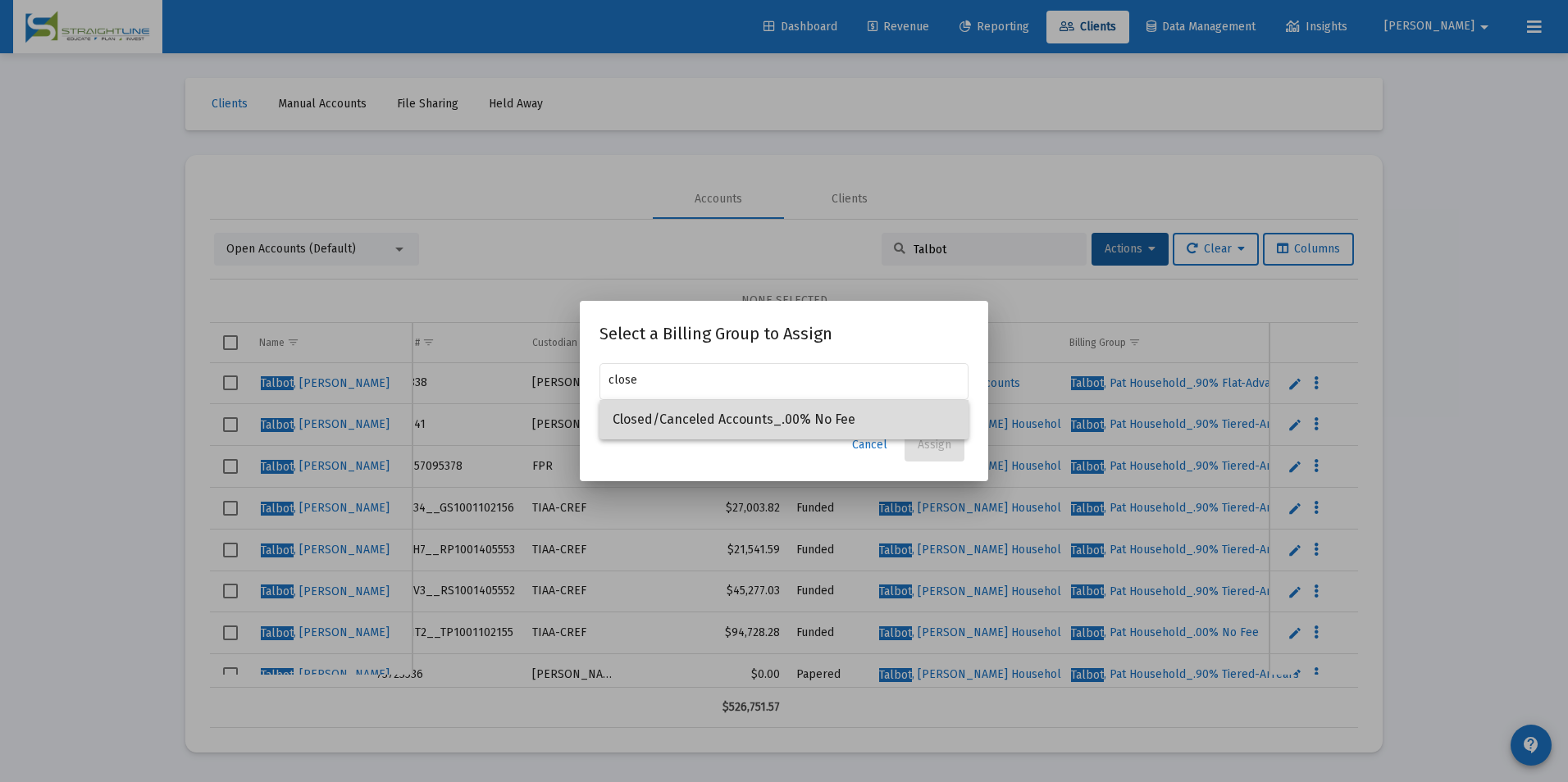
click at [904, 428] on span "Closed/Canceled Accounts_.00% No Fee" at bounding box center [784, 419] width 343 height 39
type input "Closed/Canceled Accounts_.00% No Fee"
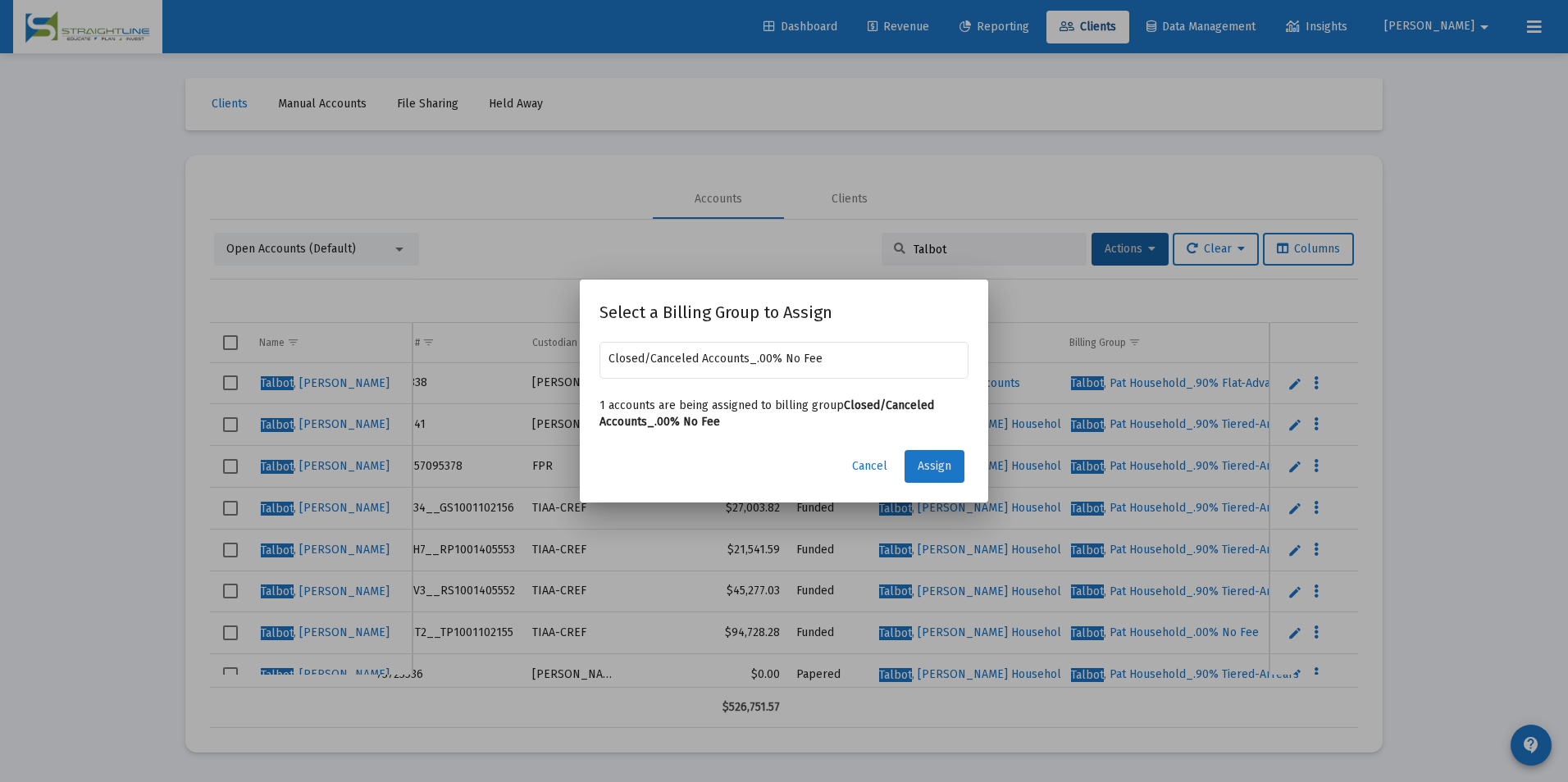
click at [930, 456] on button "Assign" at bounding box center [935, 467] width 60 height 32
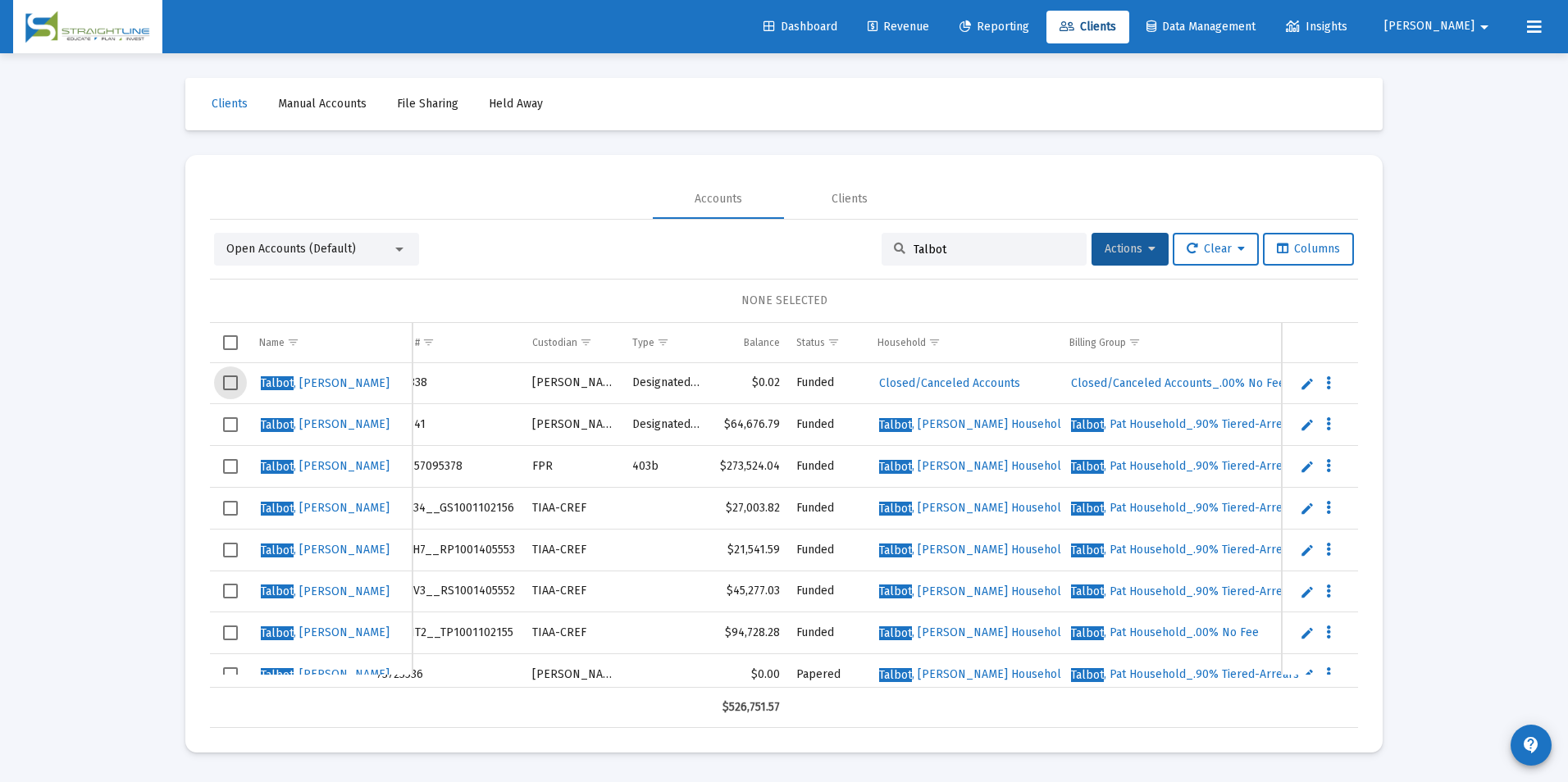
click at [225, 380] on span "Select row" at bounding box center [230, 382] width 14 height 14
click at [1116, 232] on div "Open Accounts (Default) Talbot Actions Clear Columns 1 ACCOUNT SELECTED Name Na…" at bounding box center [783, 474] width 1148 height 509
click at [1111, 240] on button "Actions" at bounding box center [1130, 249] width 77 height 32
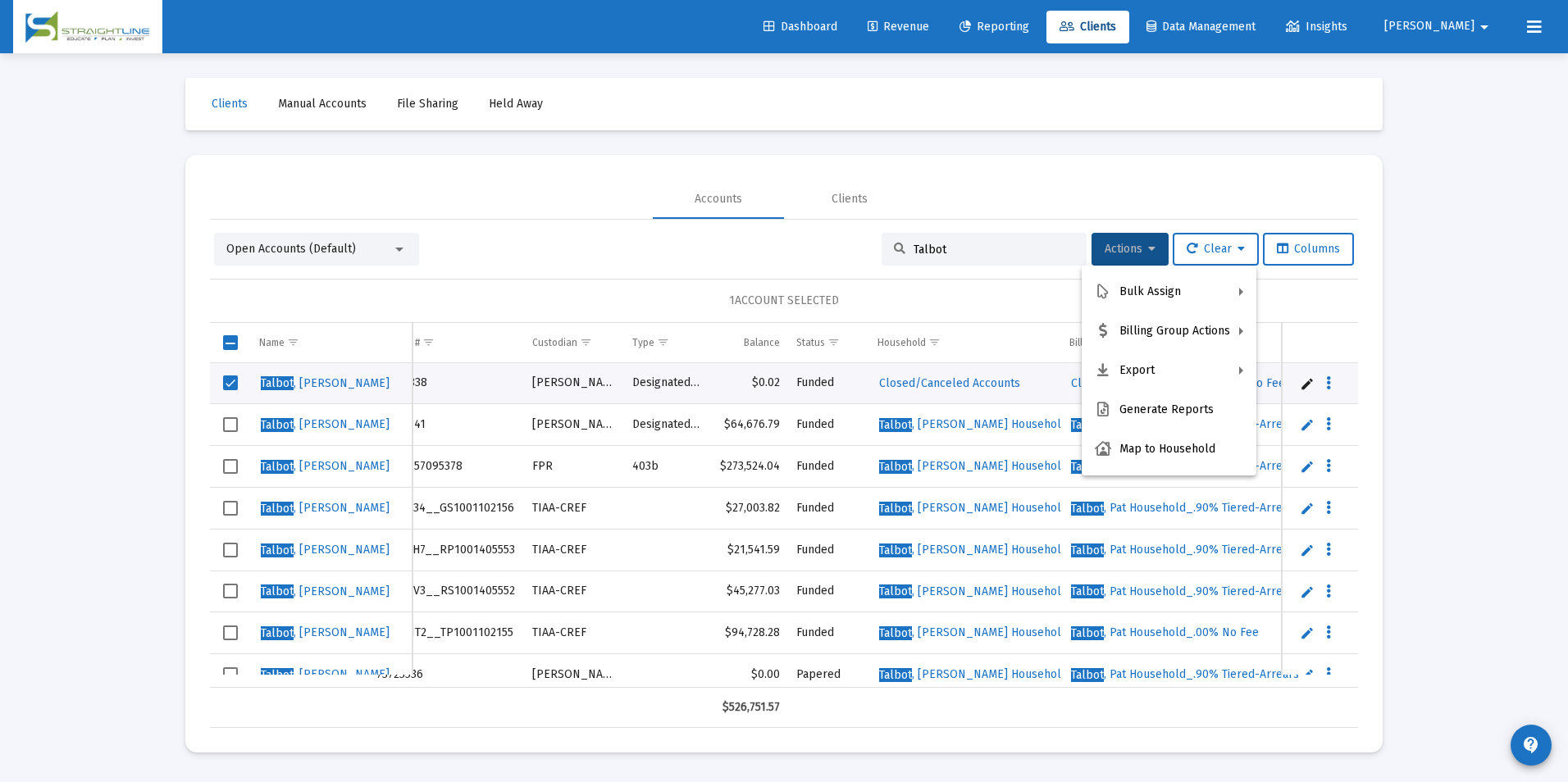
click at [875, 713] on div at bounding box center [784, 391] width 1568 height 782
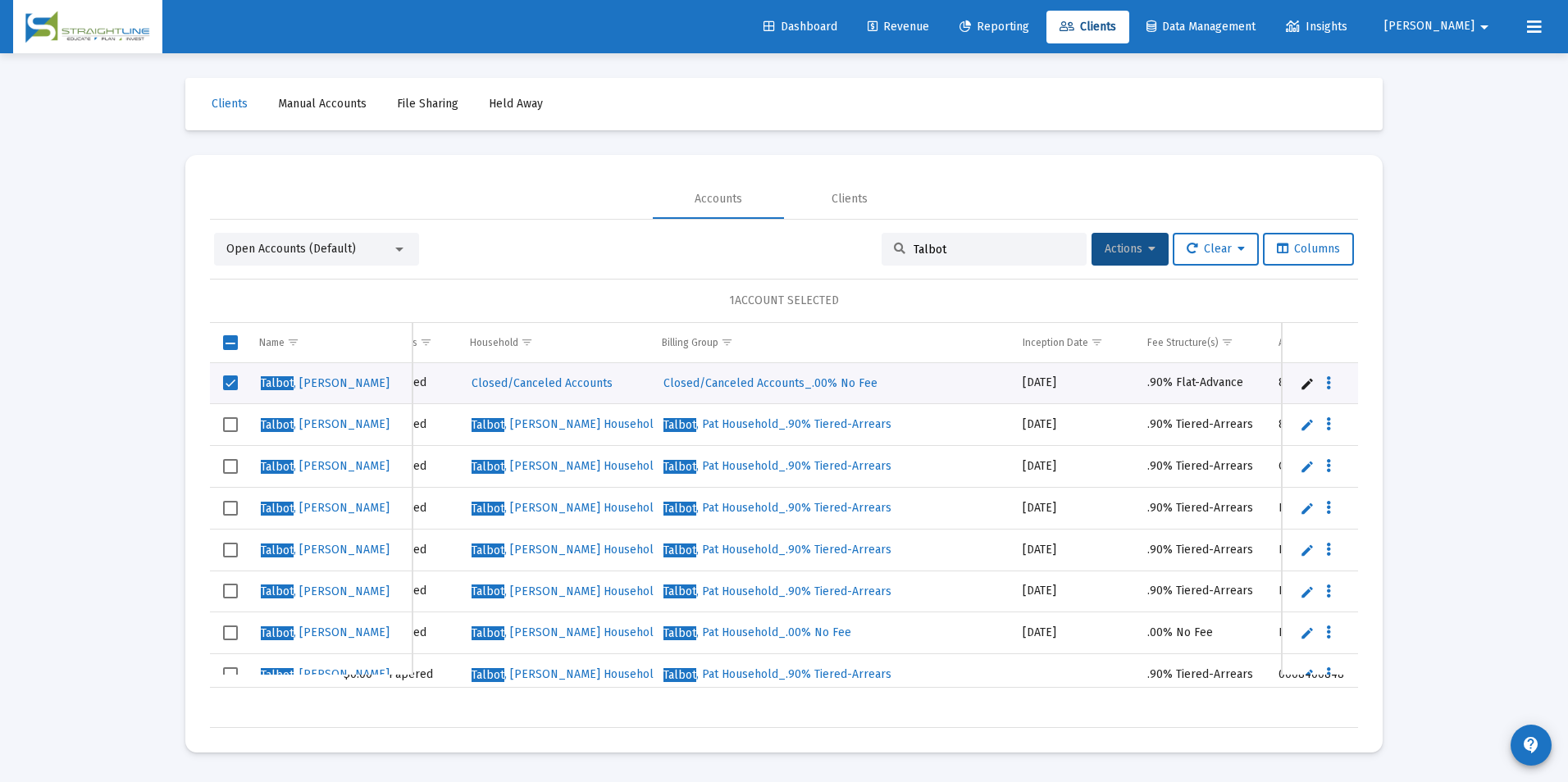
scroll to position [0, 557]
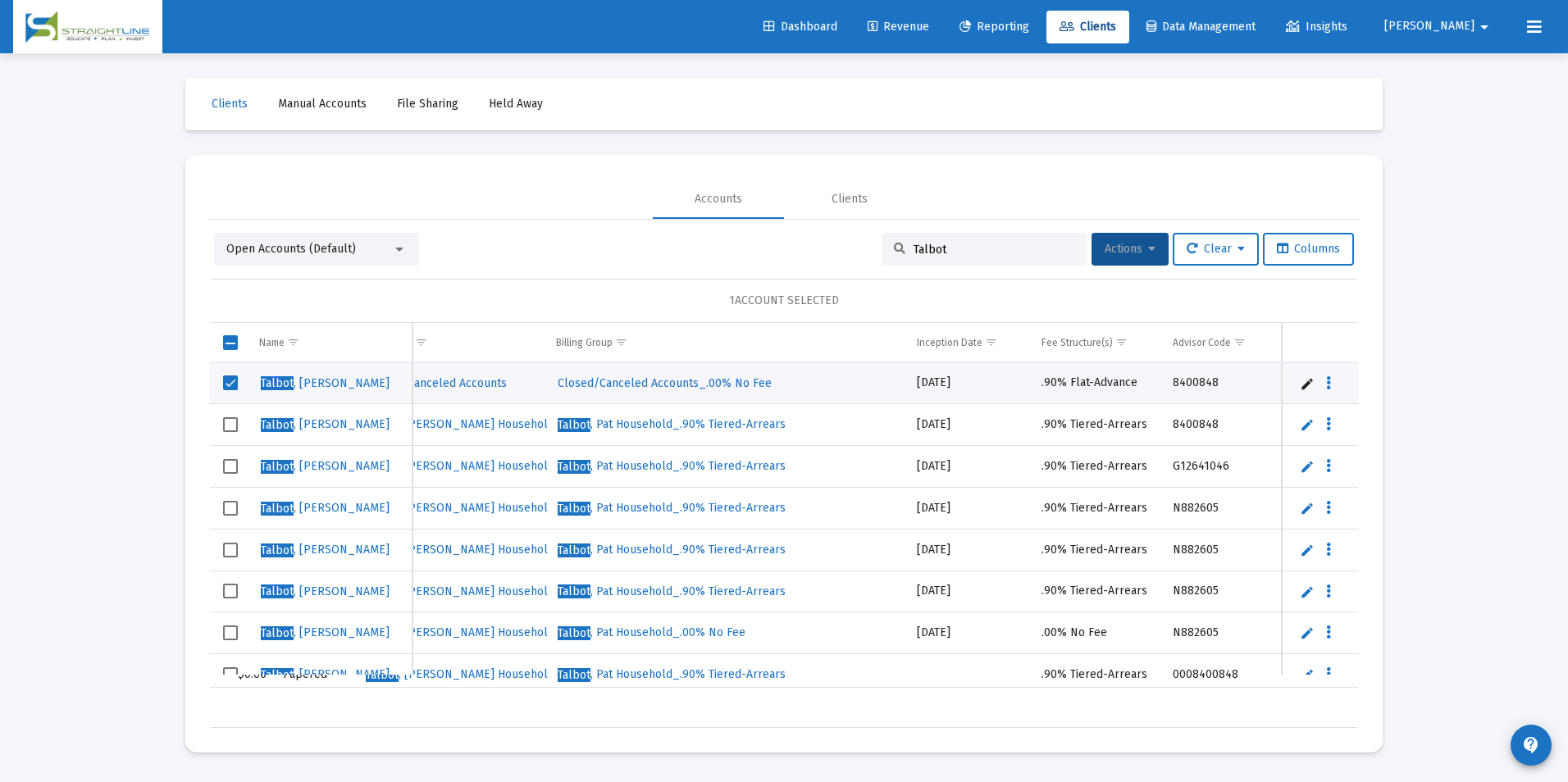
click at [1153, 245] on button "Actions" at bounding box center [1130, 249] width 77 height 32
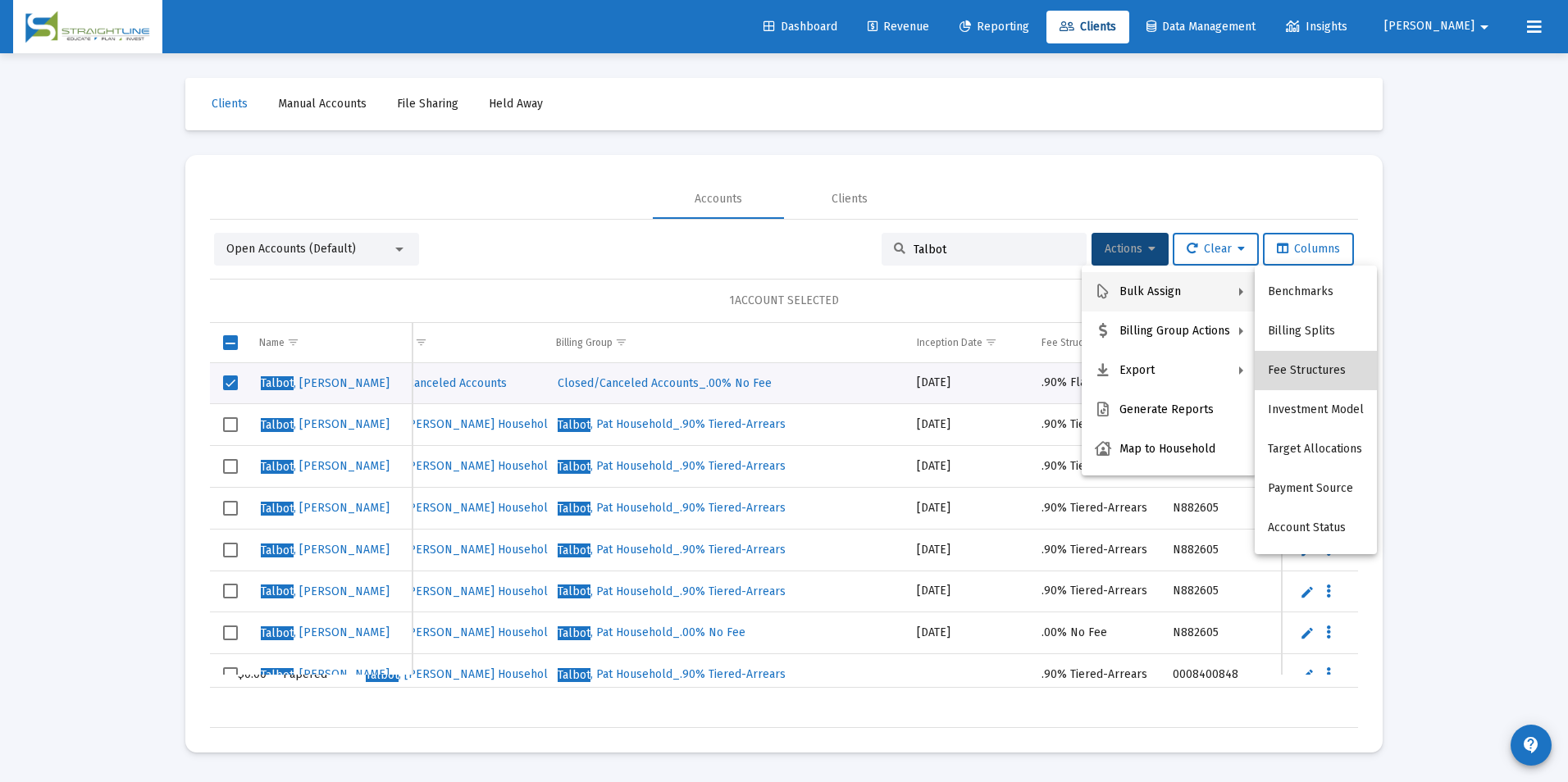
click at [1319, 375] on button "Fee Structures" at bounding box center [1316, 370] width 122 height 39
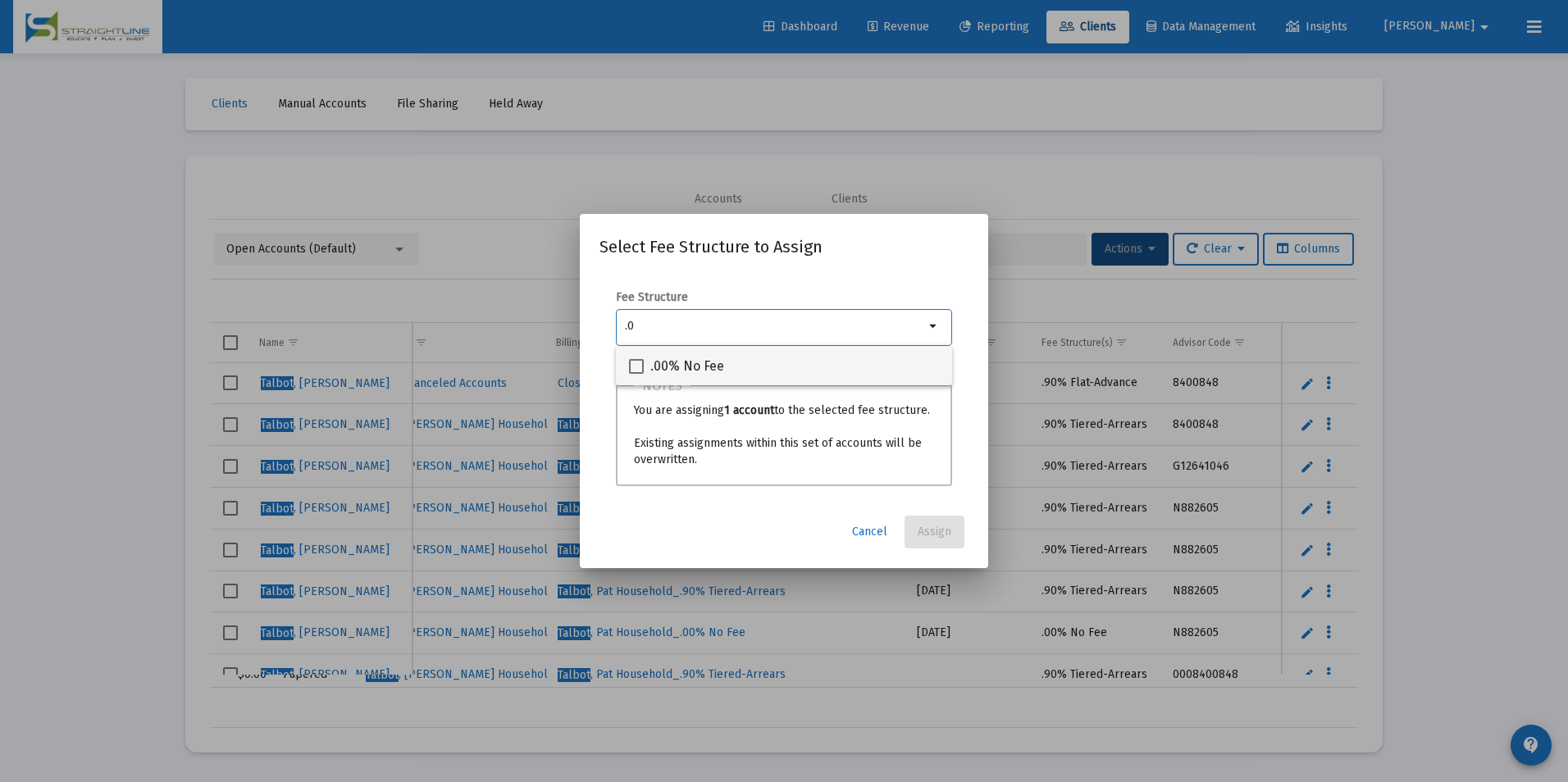
type input ".0"
click at [854, 367] on div ".00% No Fee" at bounding box center [783, 365] width 310 height 39
checkbox input "true"
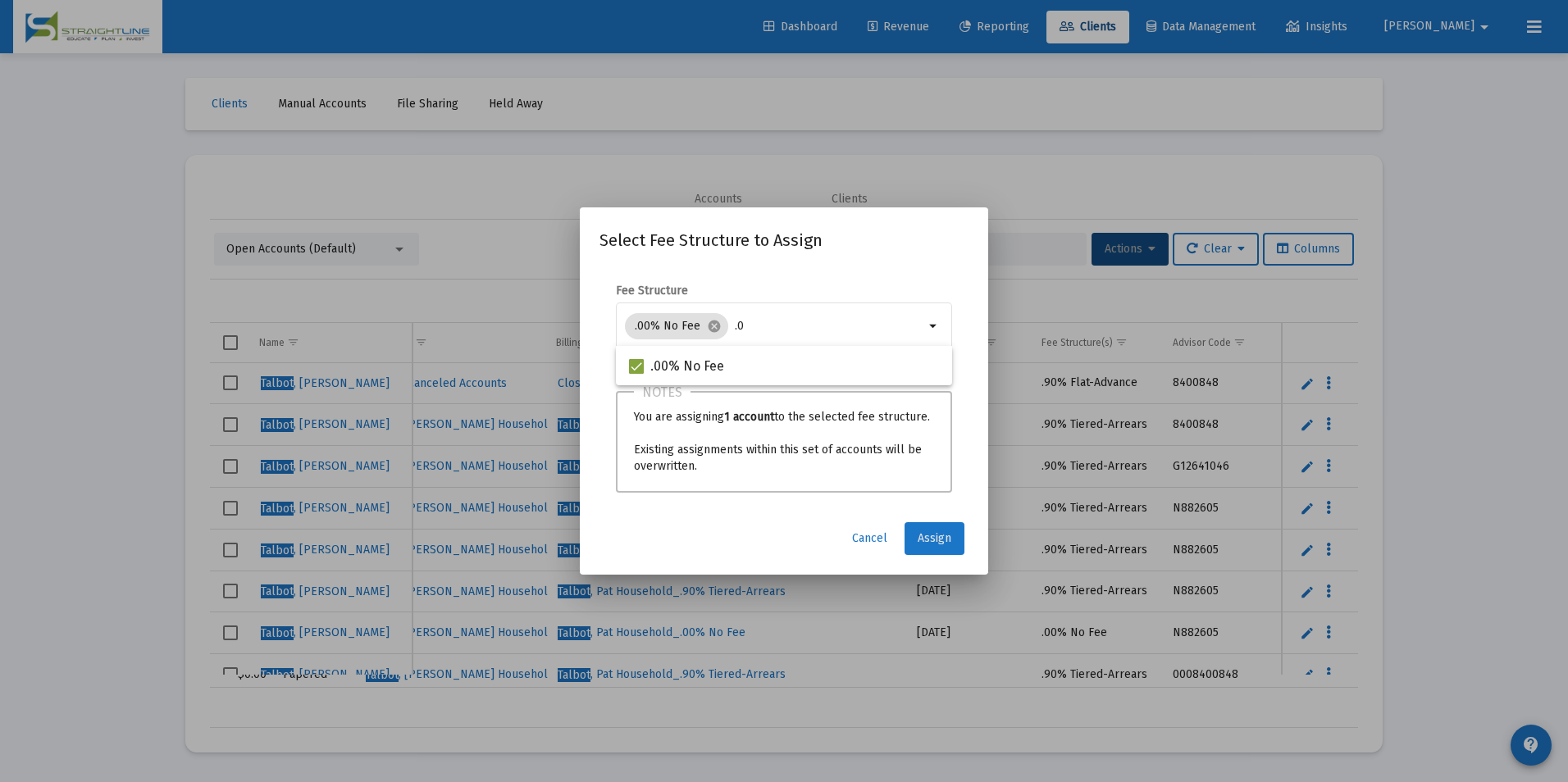
click at [957, 532] on button "Assign" at bounding box center [935, 538] width 60 height 32
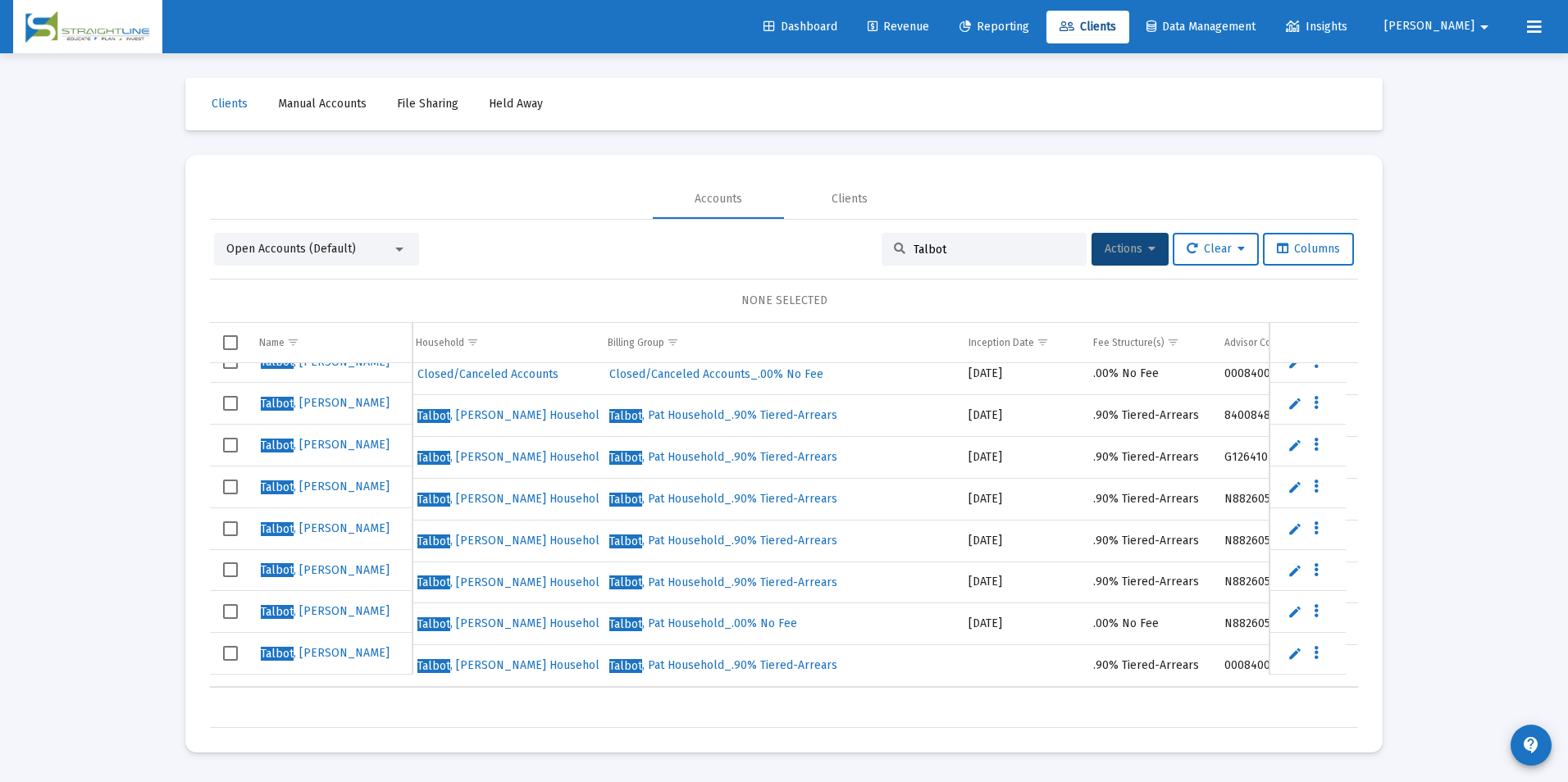
scroll to position [0, 513]
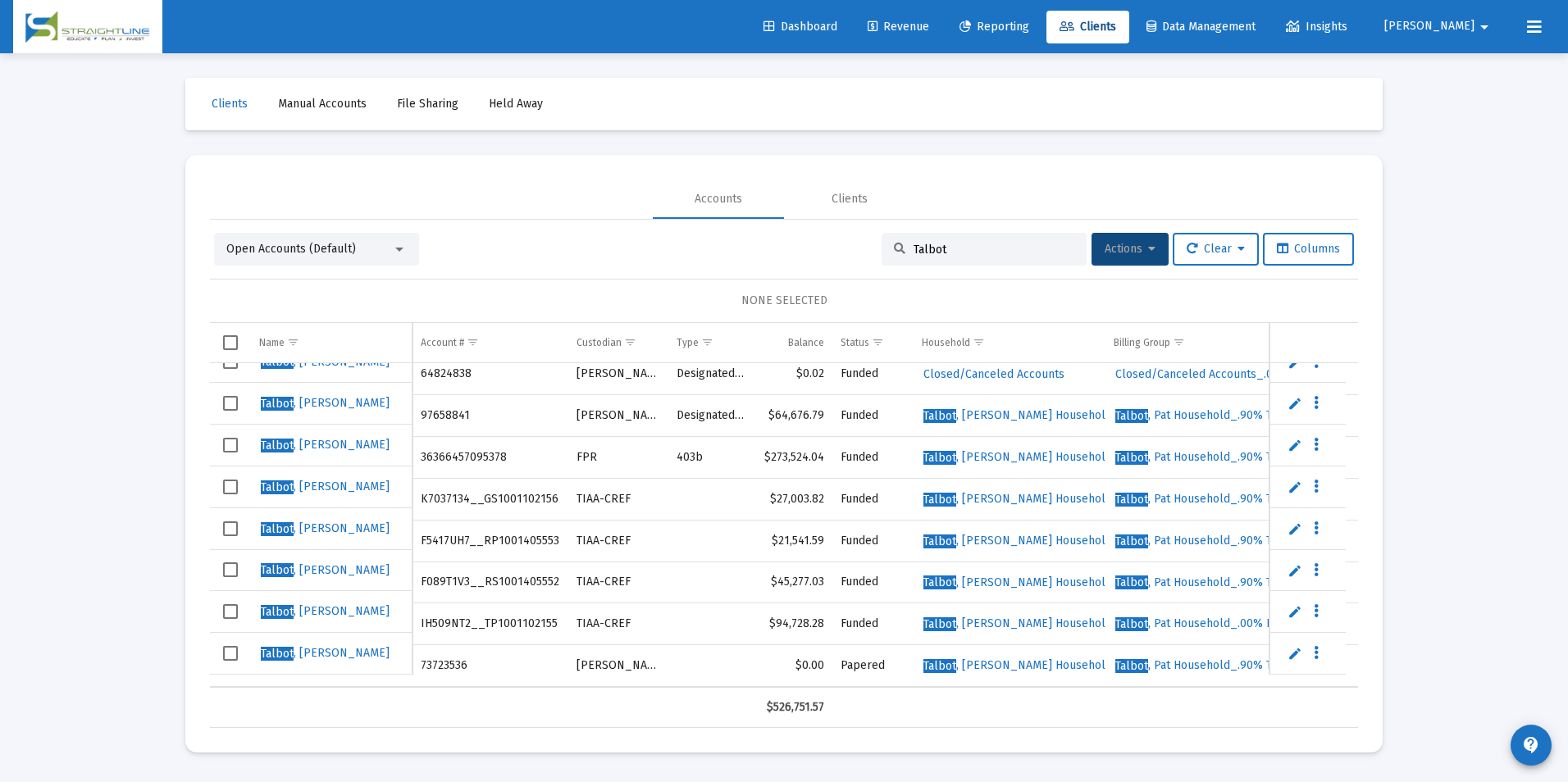
drag, startPoint x: 420, startPoint y: 652, endPoint x: 463, endPoint y: 649, distance: 43.1
click at [463, 649] on td "73723536" at bounding box center [491, 666] width 156 height 42
copy td "73723536"
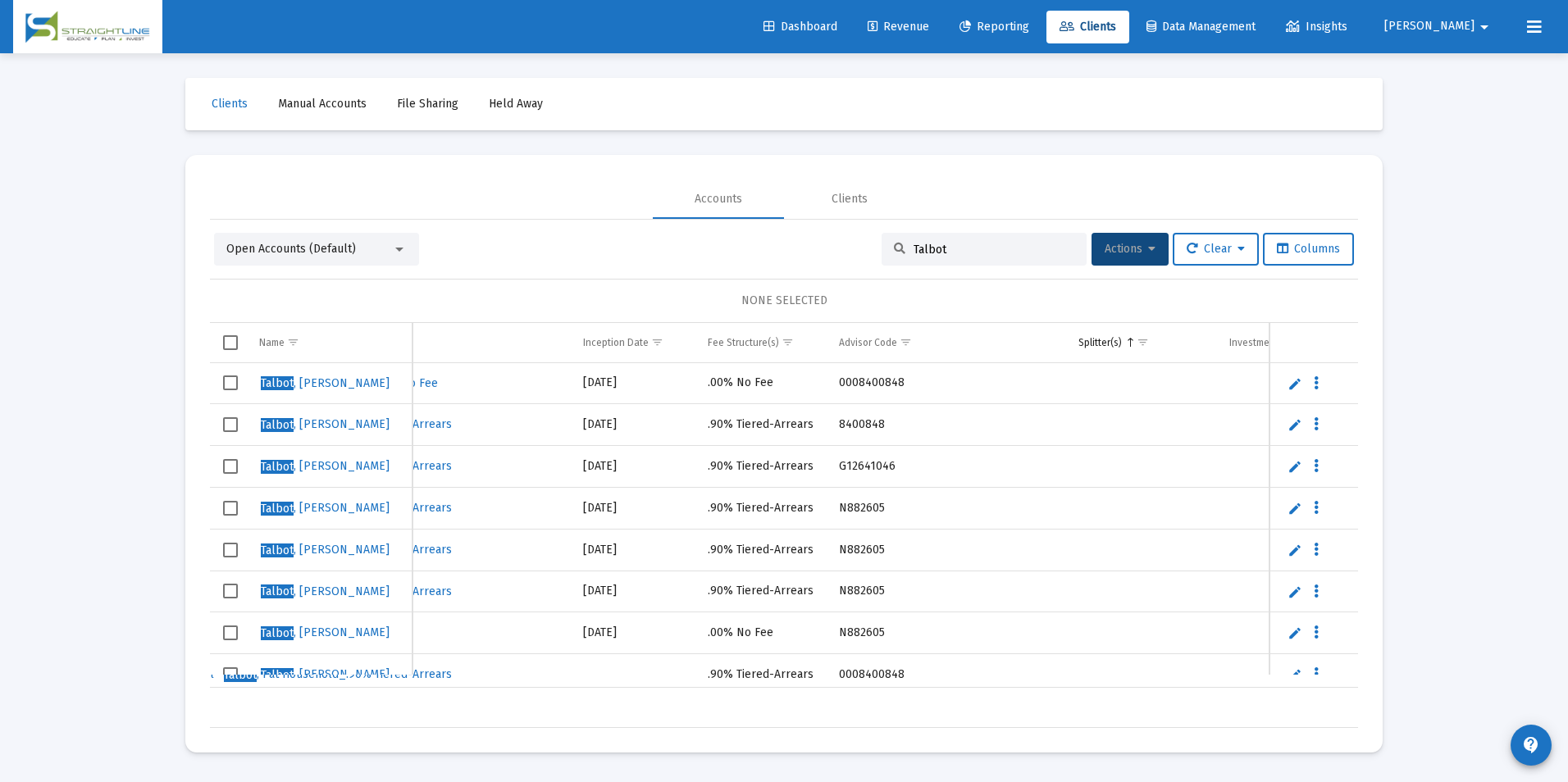
scroll to position [0, 911]
